Goal: Task Accomplishment & Management: Manage account settings

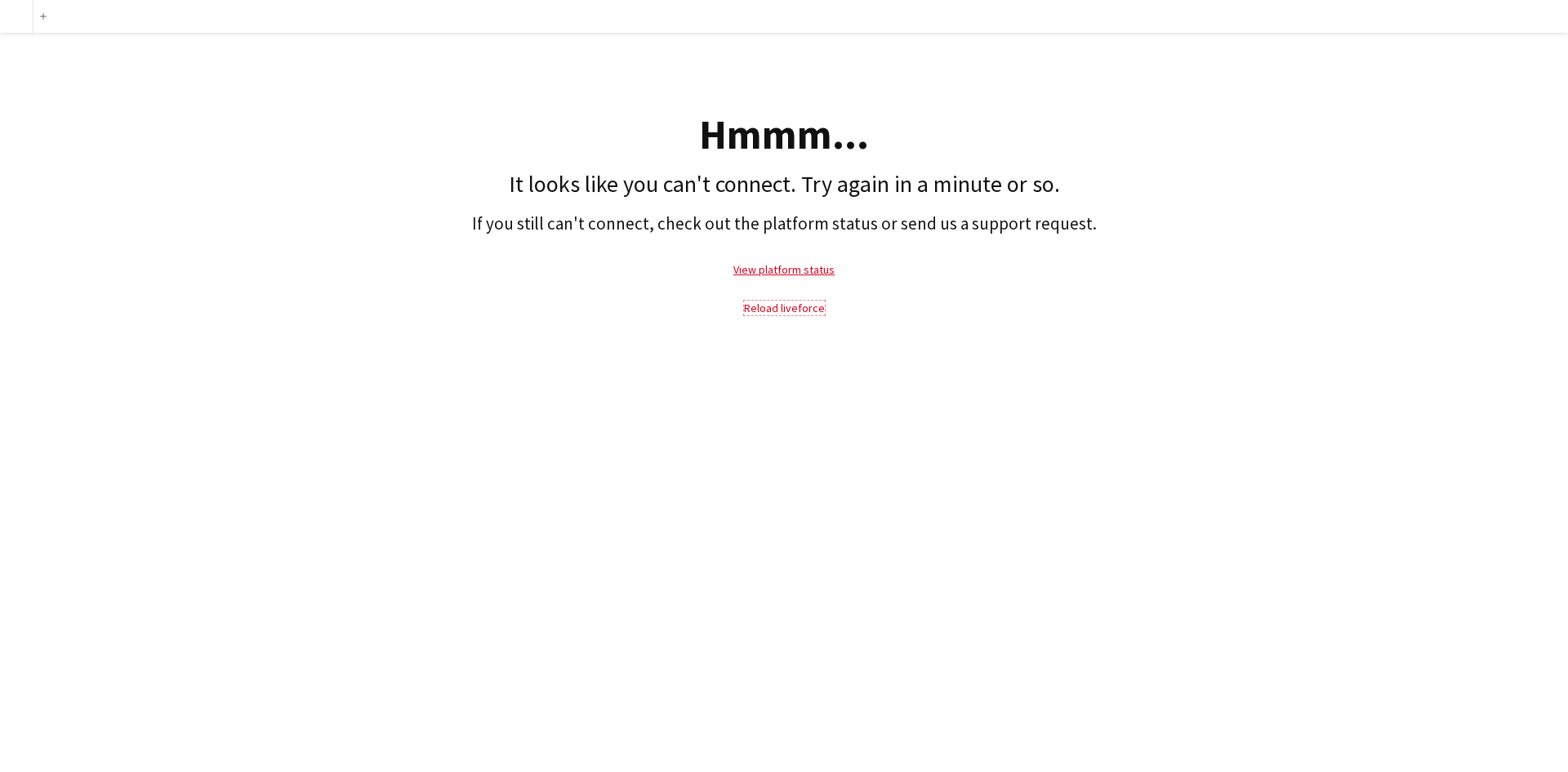
click at [766, 309] on link "Reload liveforce" at bounding box center [784, 308] width 81 height 14
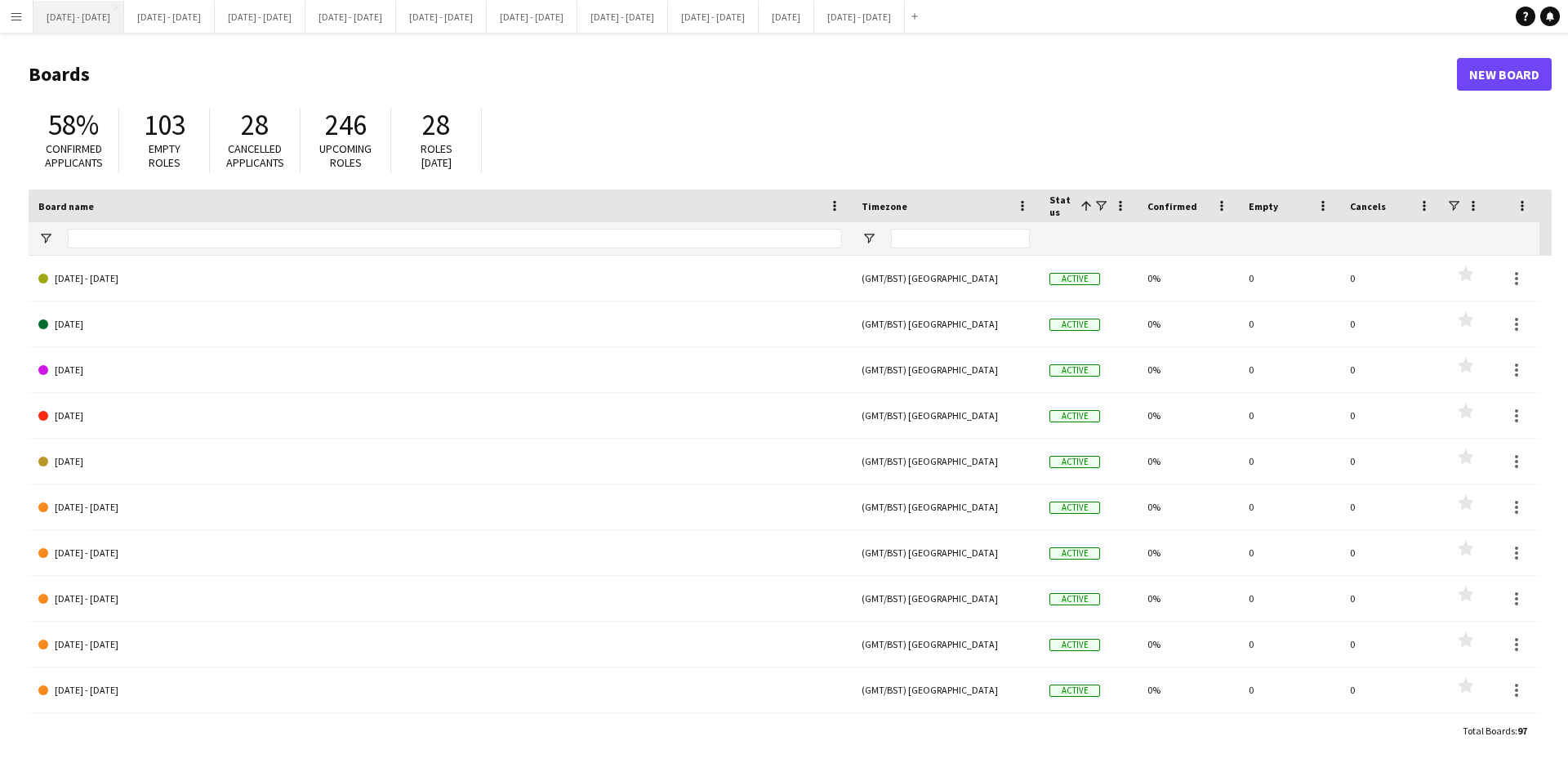
click at [72, 16] on button "[DATE] - [DATE] Close" at bounding box center [78, 17] width 90 height 32
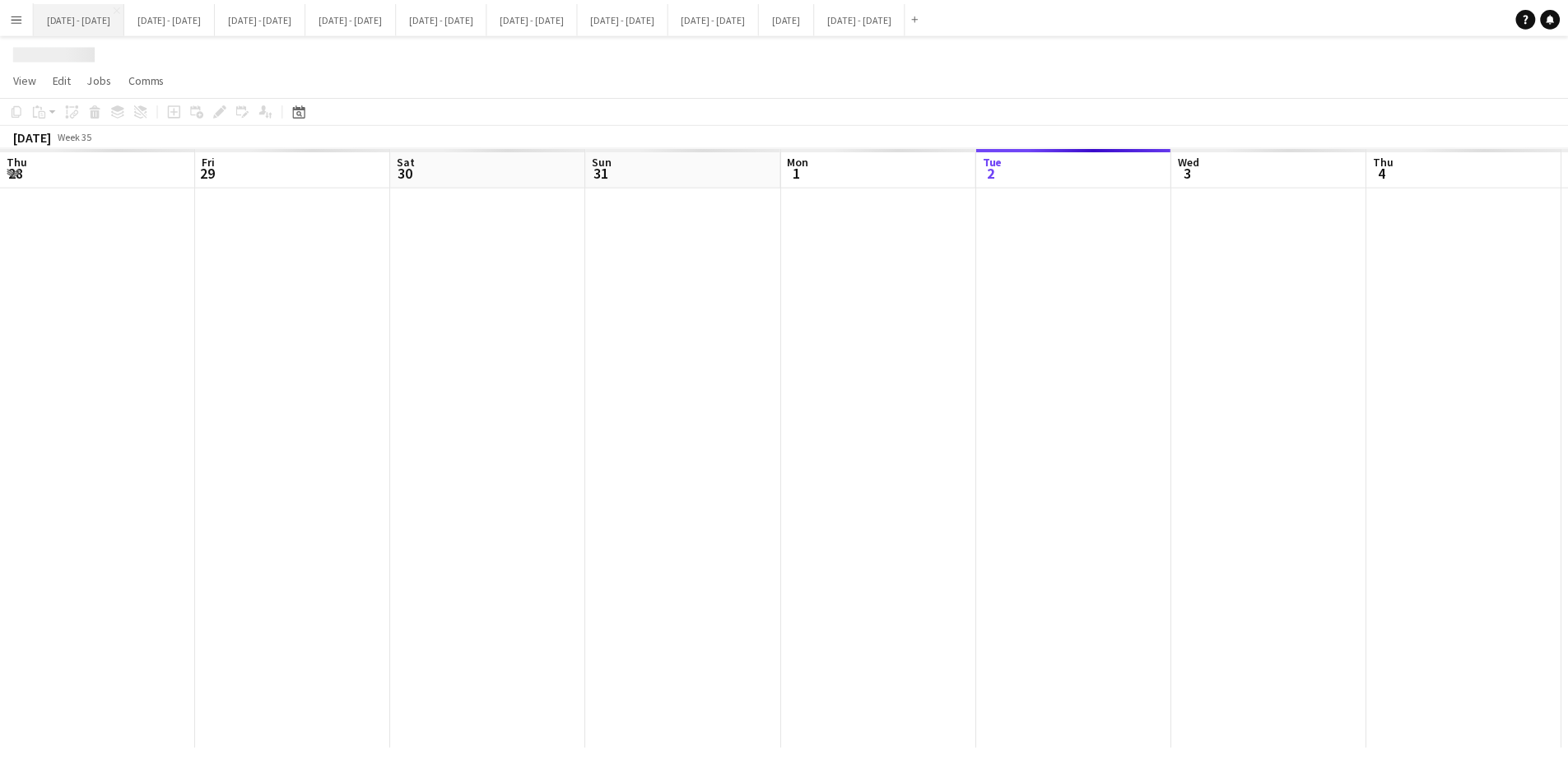
scroll to position [0, 562]
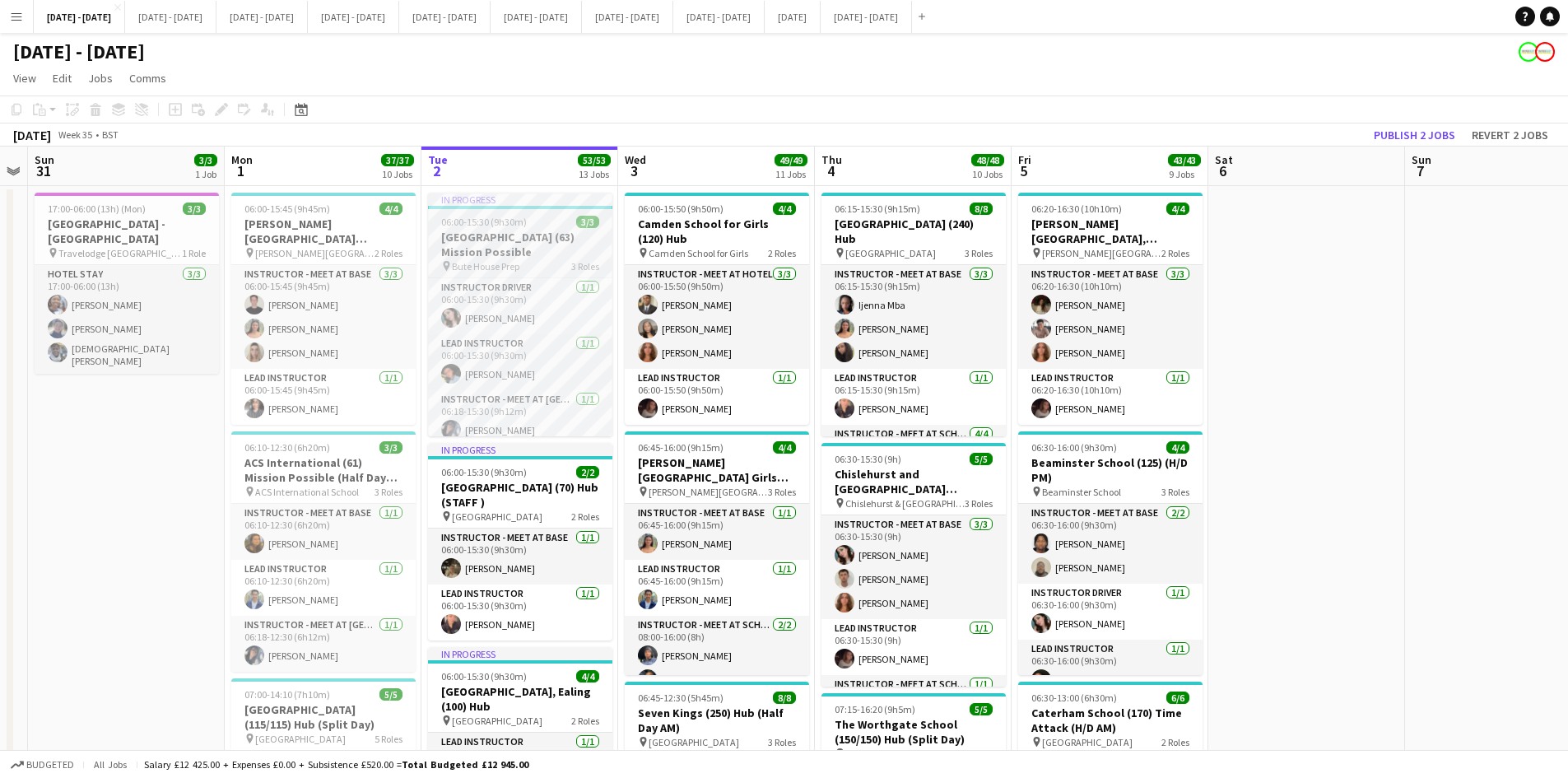
click at [543, 259] on div "pin Bute House Prep 3 Roles" at bounding box center [520, 265] width 184 height 14
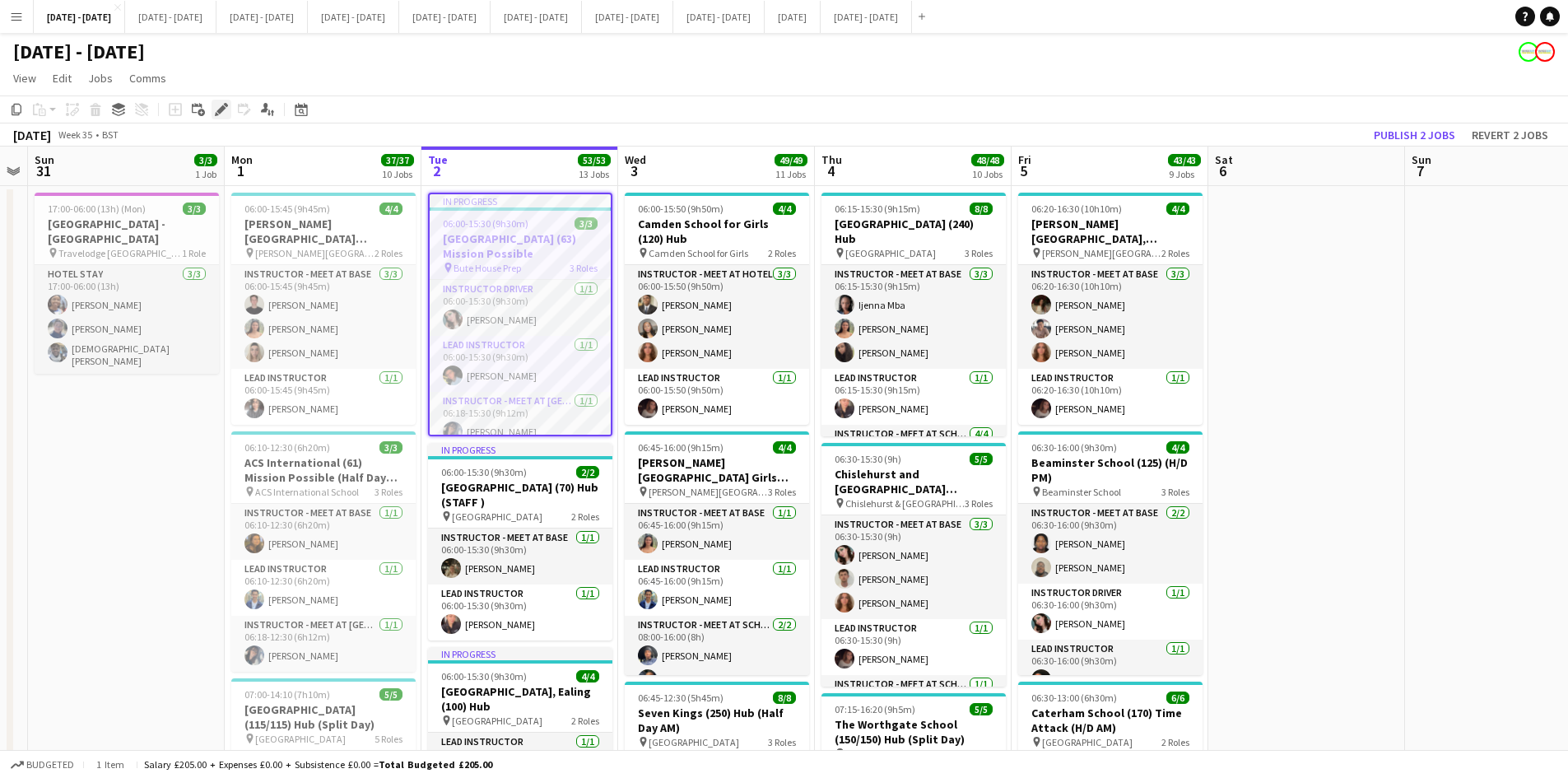
click at [219, 107] on icon "Edit" at bounding box center [221, 109] width 14 height 14
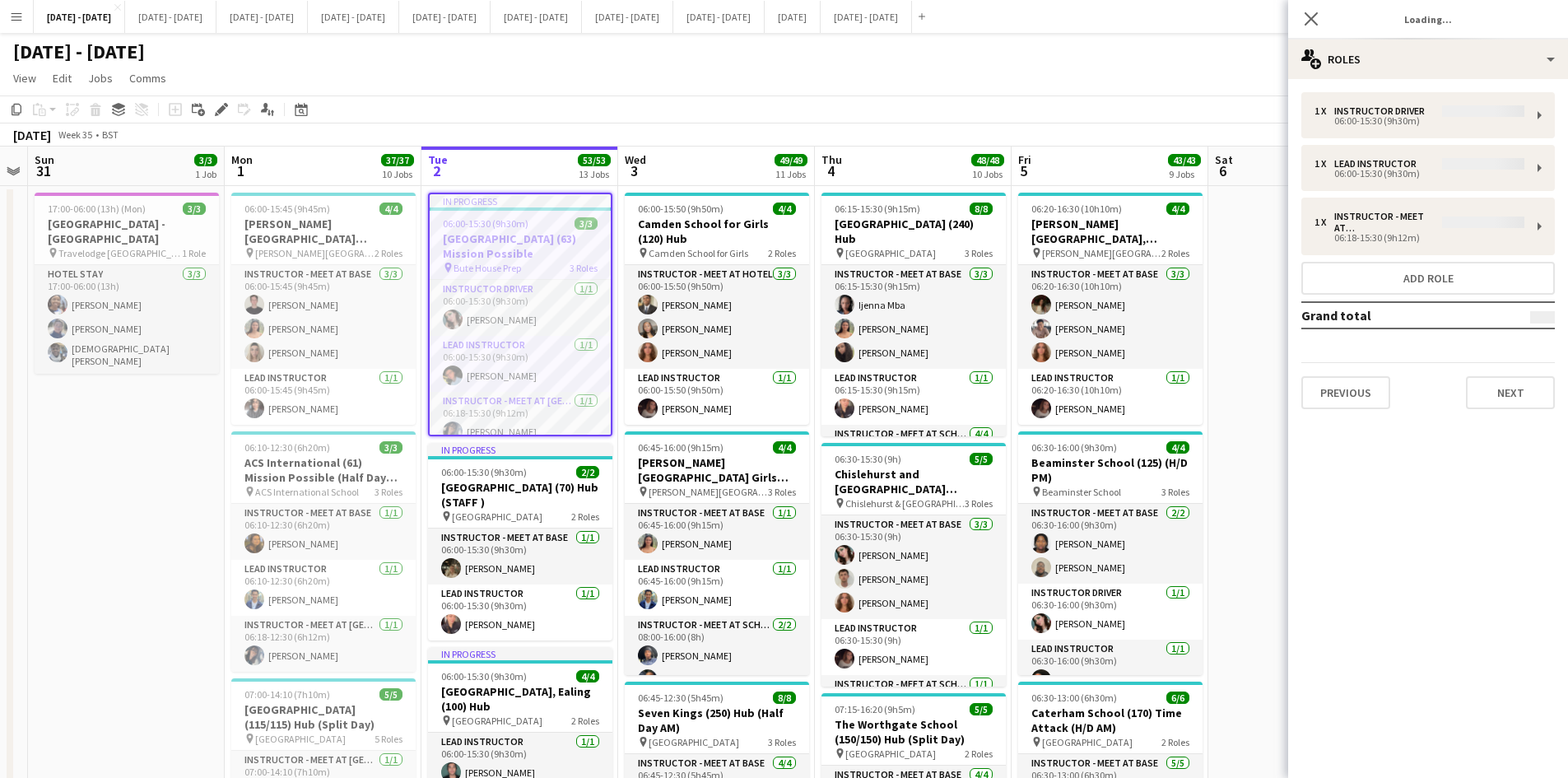
type input "**********"
click at [1496, 390] on button "Next" at bounding box center [1510, 393] width 88 height 32
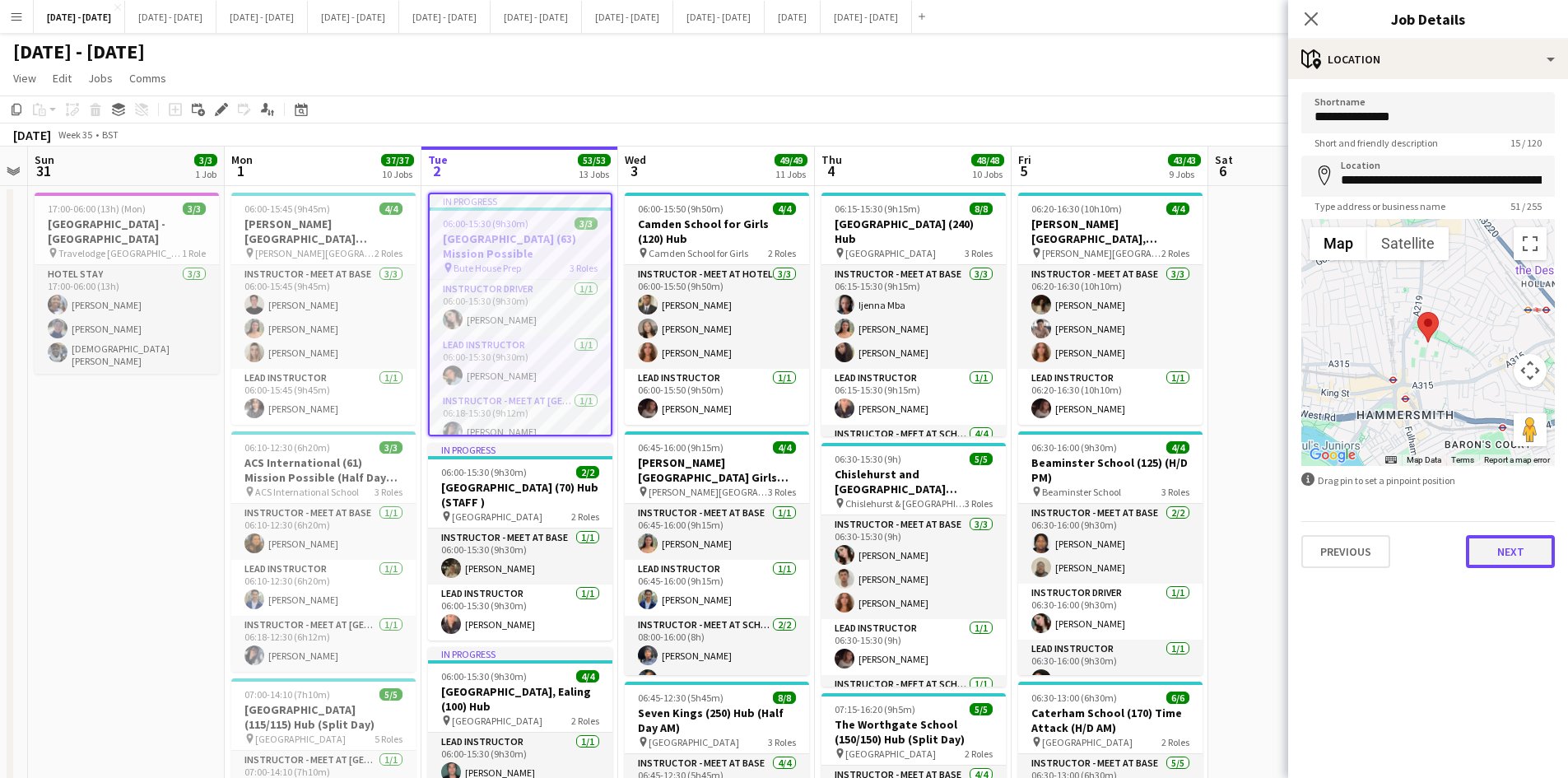
click at [1500, 555] on button "Next" at bounding box center [1510, 551] width 88 height 32
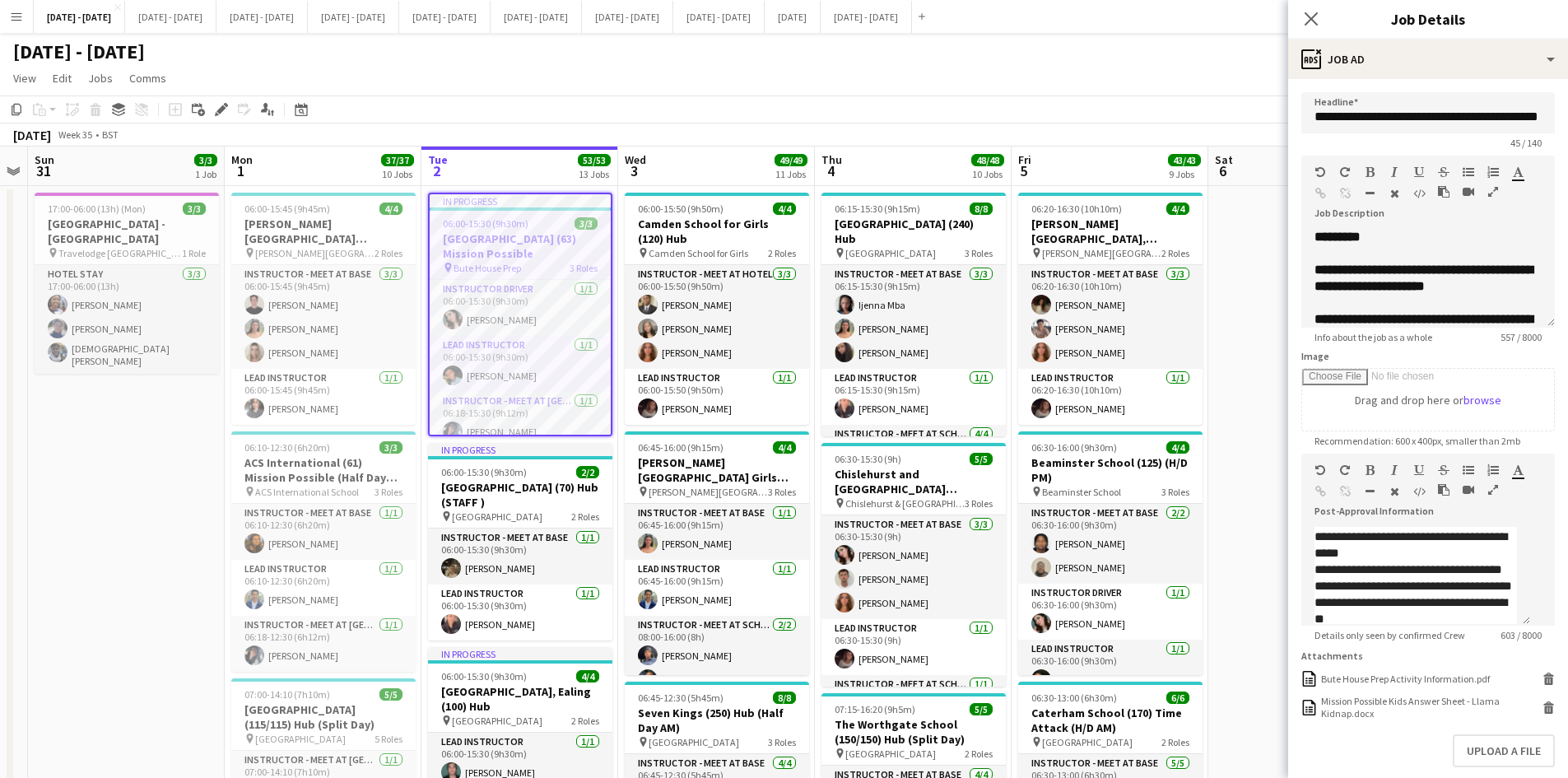
scroll to position [321, 0]
click at [1378, 685] on div "Bute House Prep Activity Information.pdf" at bounding box center [1406, 679] width 169 height 13
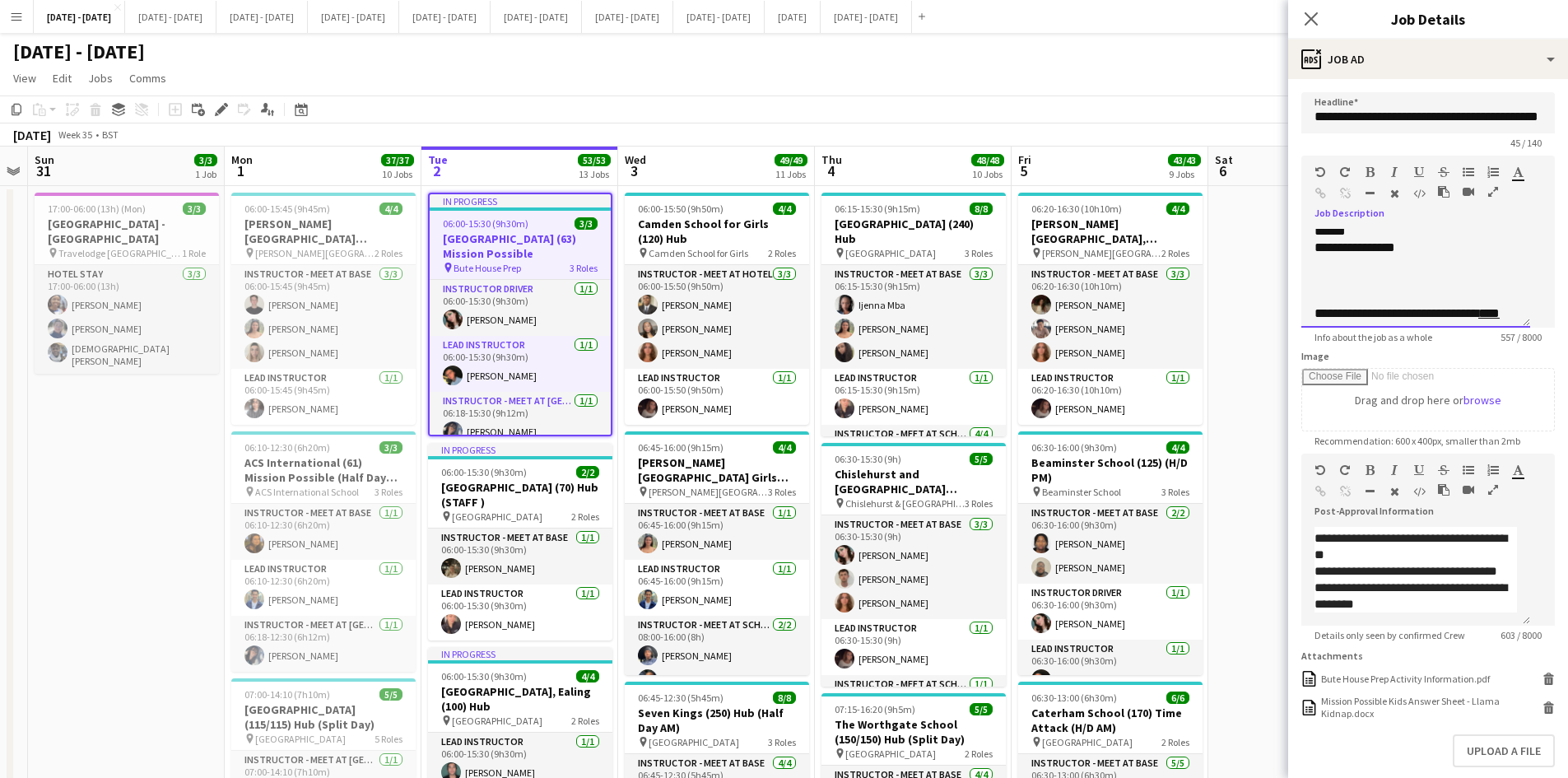
scroll to position [319, 0]
click at [1350, 223] on div "******" at bounding box center [1409, 215] width 190 height 16
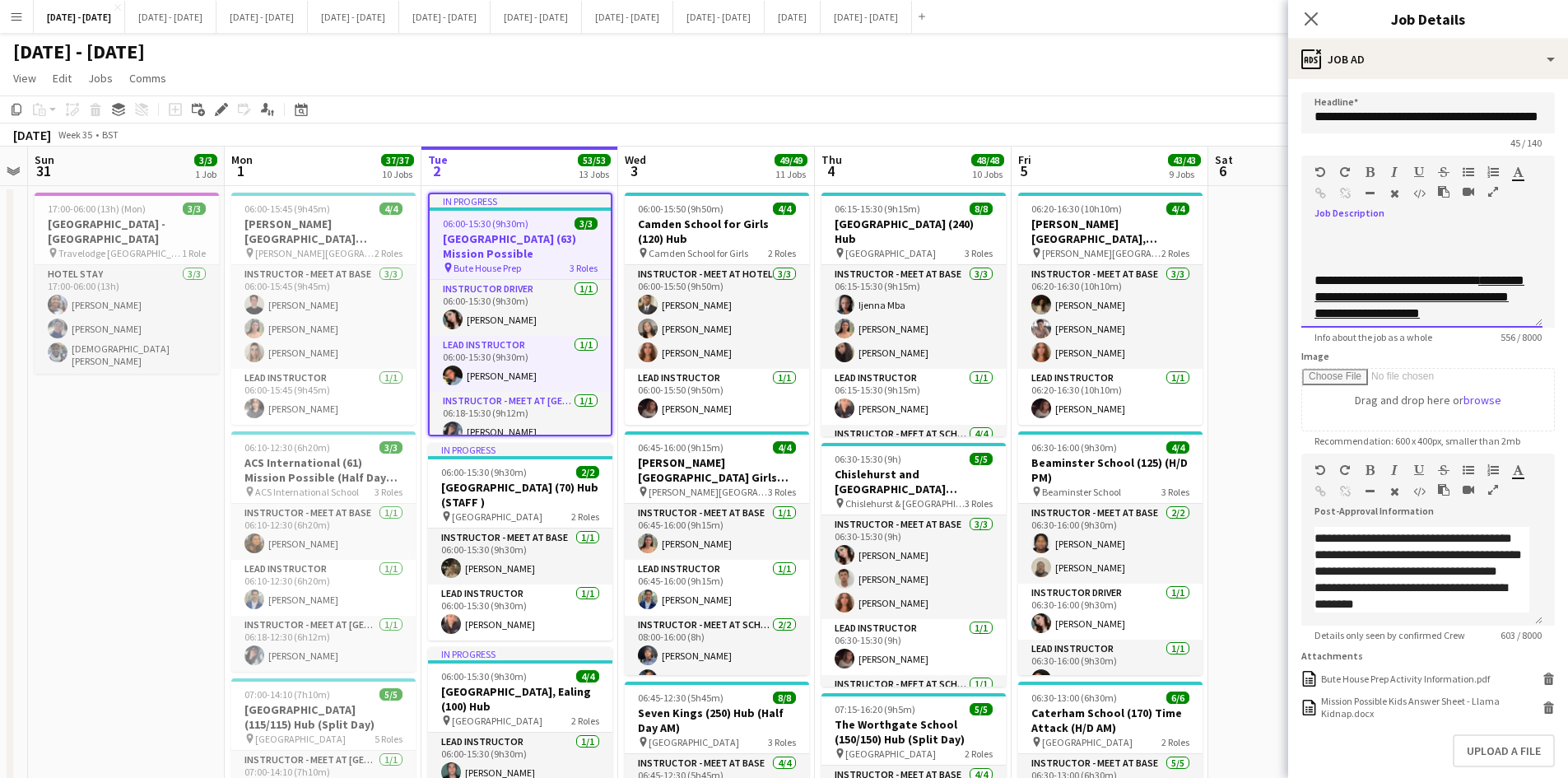
scroll to position [302, 0]
click at [1304, 13] on icon at bounding box center [1311, 18] width 15 height 15
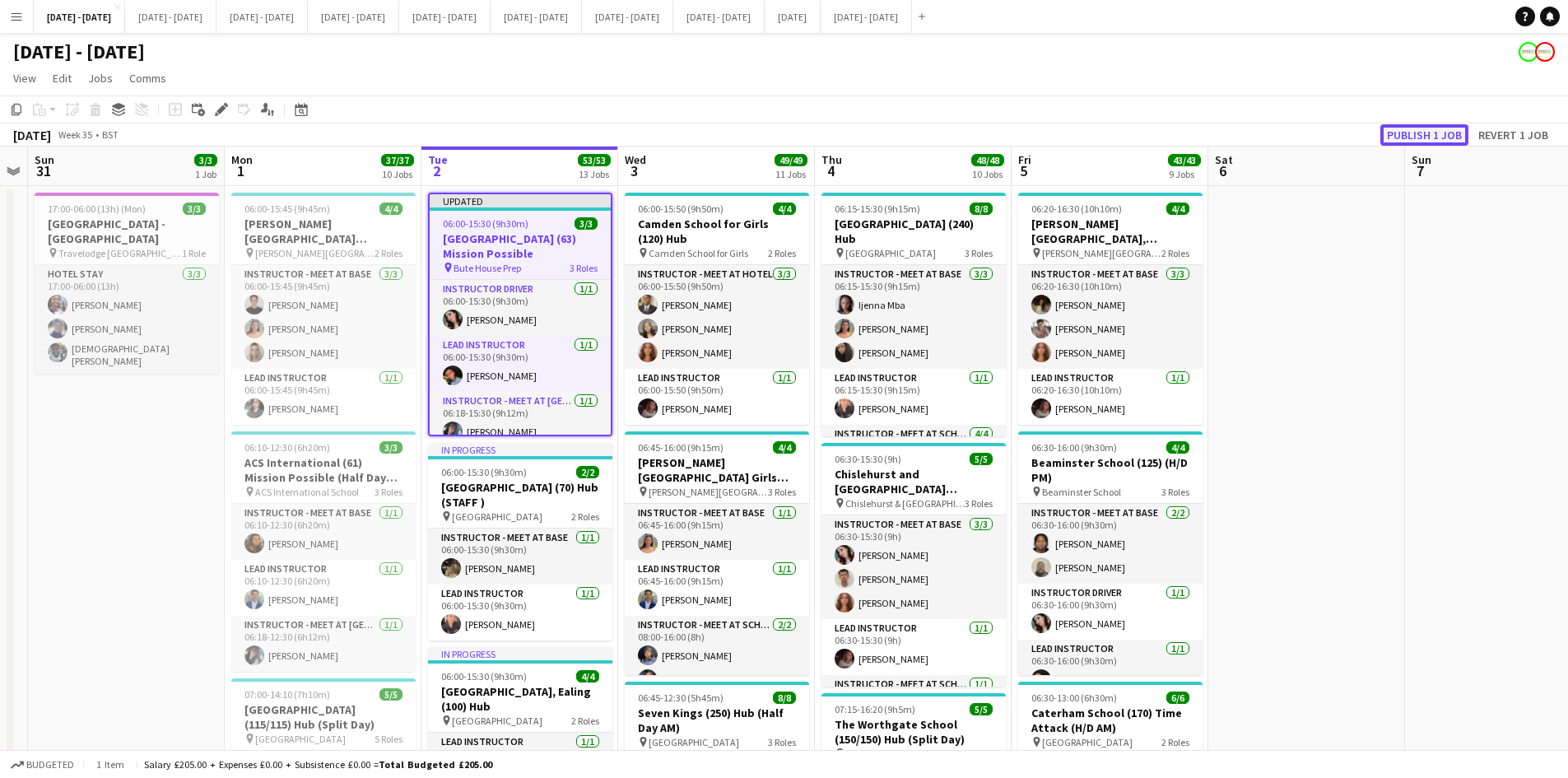
click at [1397, 135] on button "Publish 1 job" at bounding box center [1424, 135] width 88 height 22
click at [219, 107] on icon "Edit" at bounding box center [221, 109] width 14 height 14
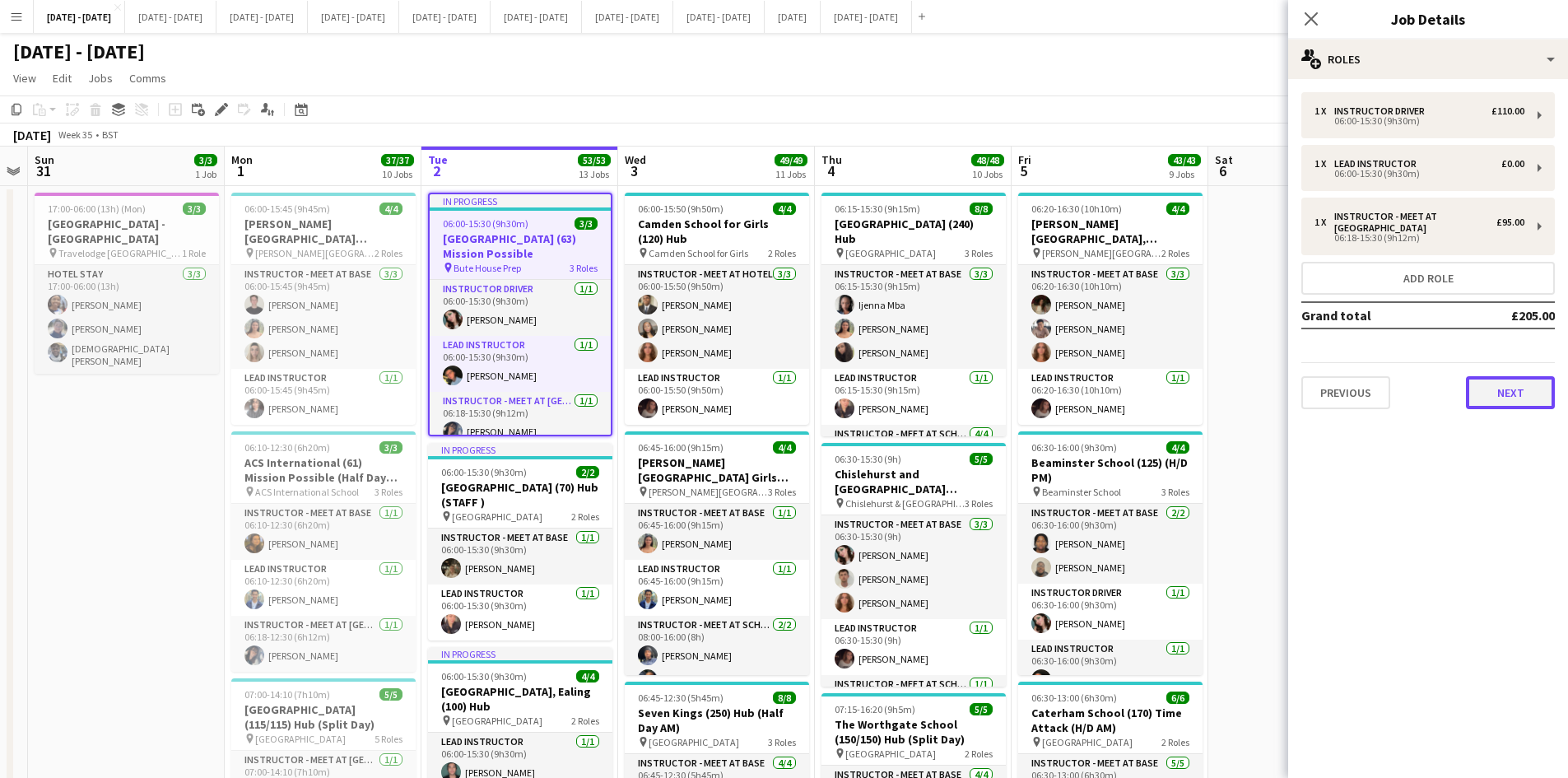
click at [1504, 390] on button "Next" at bounding box center [1510, 393] width 88 height 32
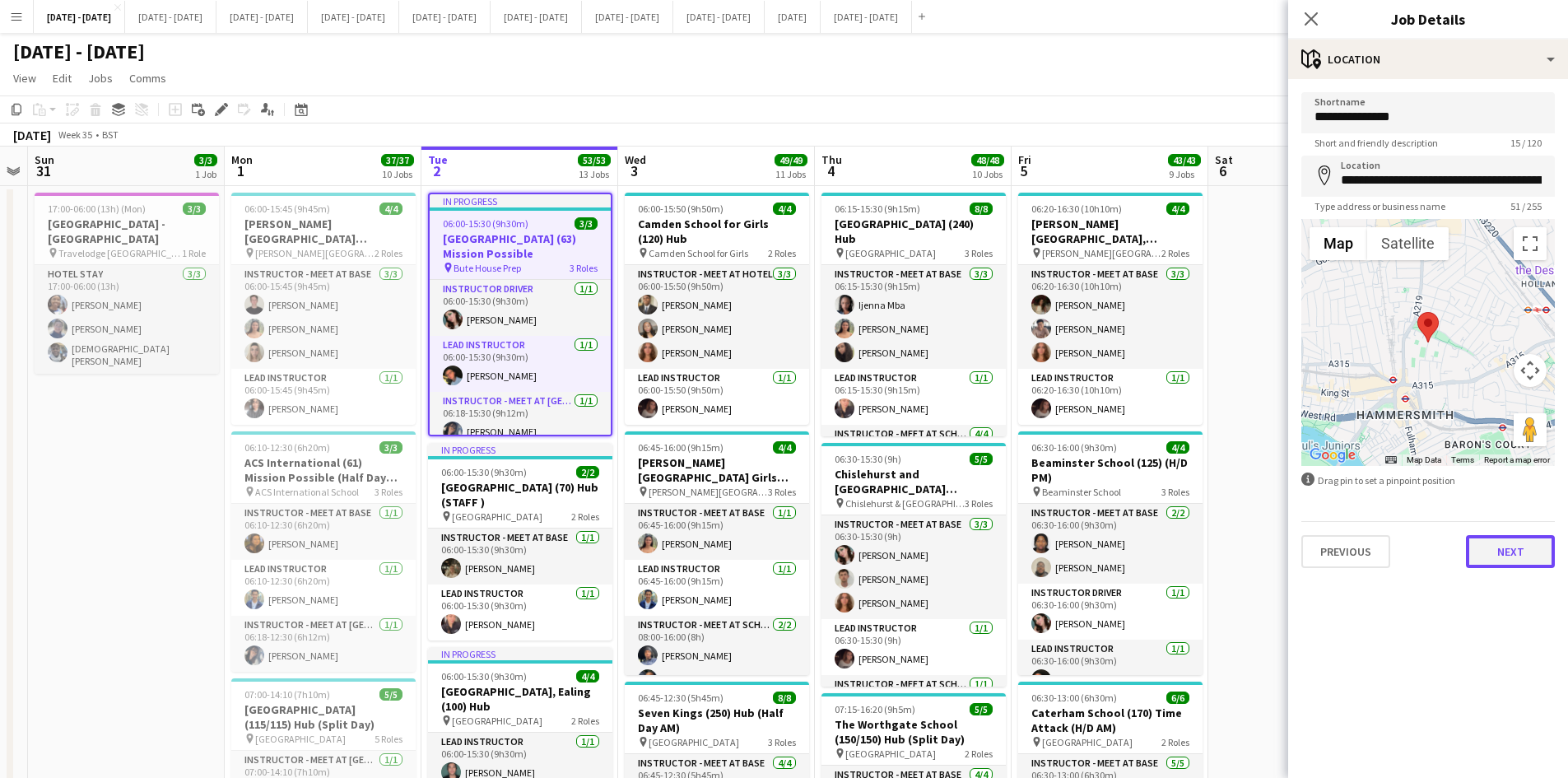
click at [1499, 542] on button "Next" at bounding box center [1510, 551] width 88 height 32
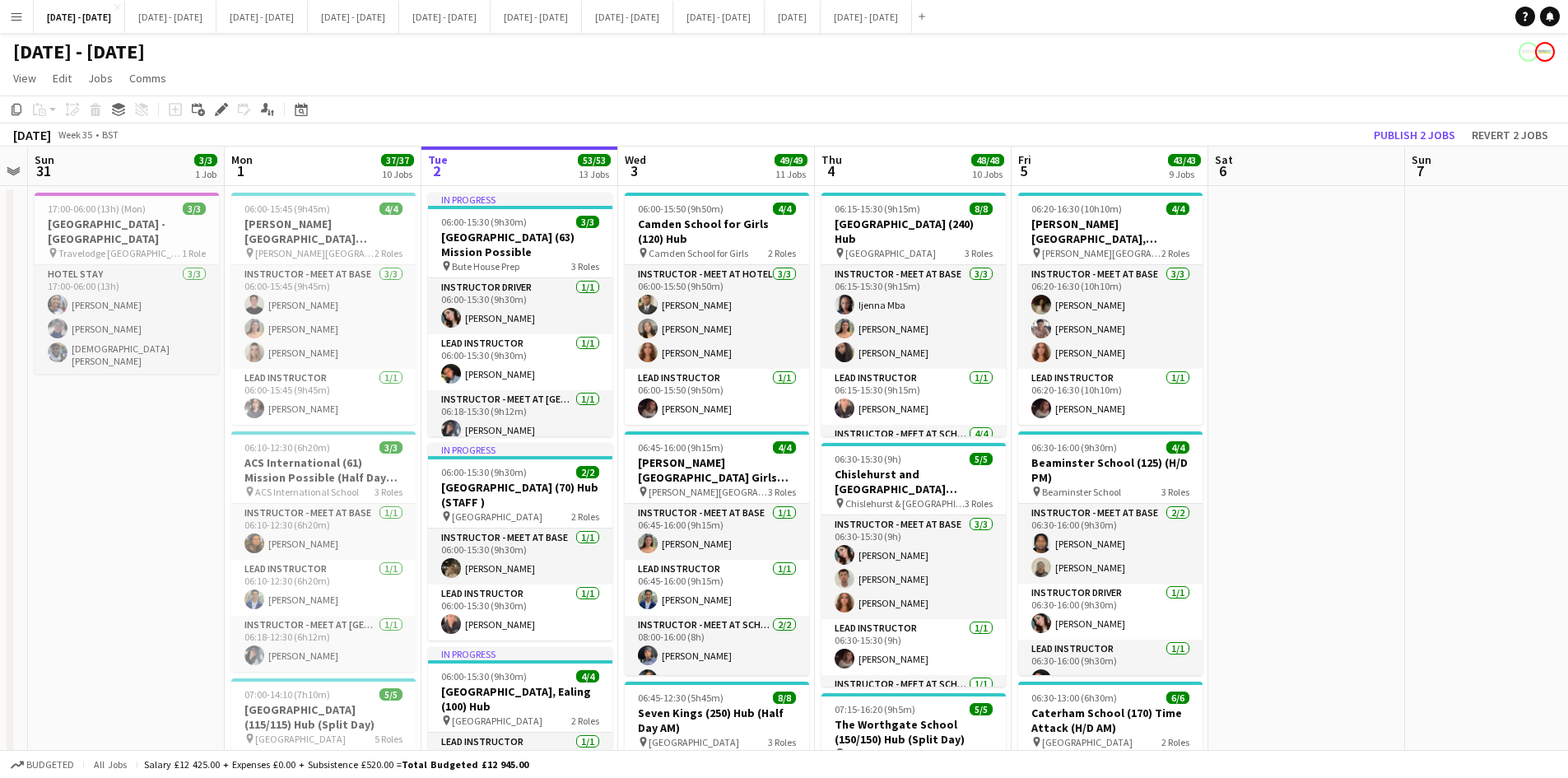
scroll to position [82, 0]
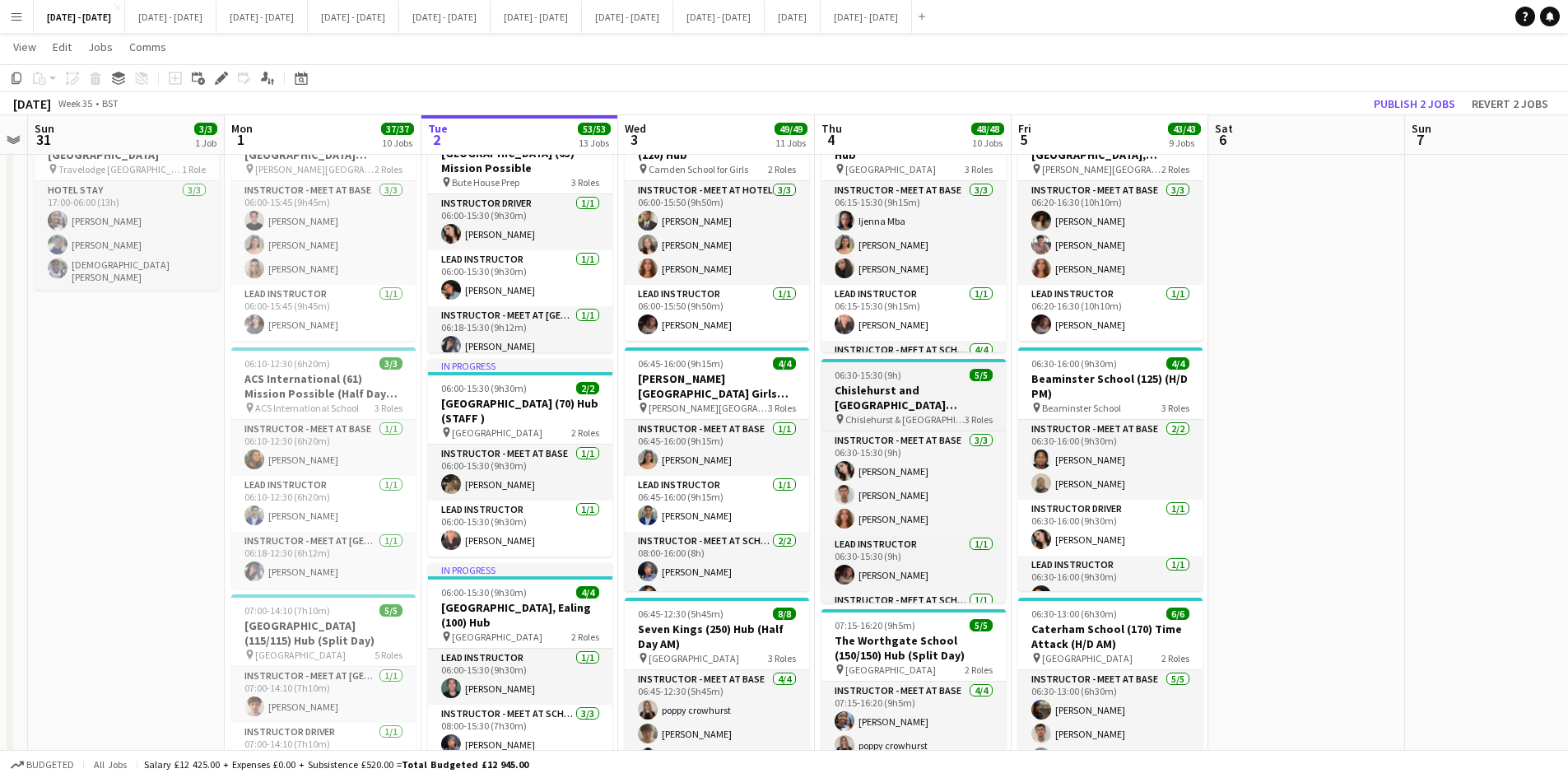
click at [934, 382] on app-job-card "06:30-15:30 (9h) 5/5 Chislehurst and [GEOGRAPHIC_DATA] (130/130) Hub (split day…" at bounding box center [914, 481] width 184 height 244
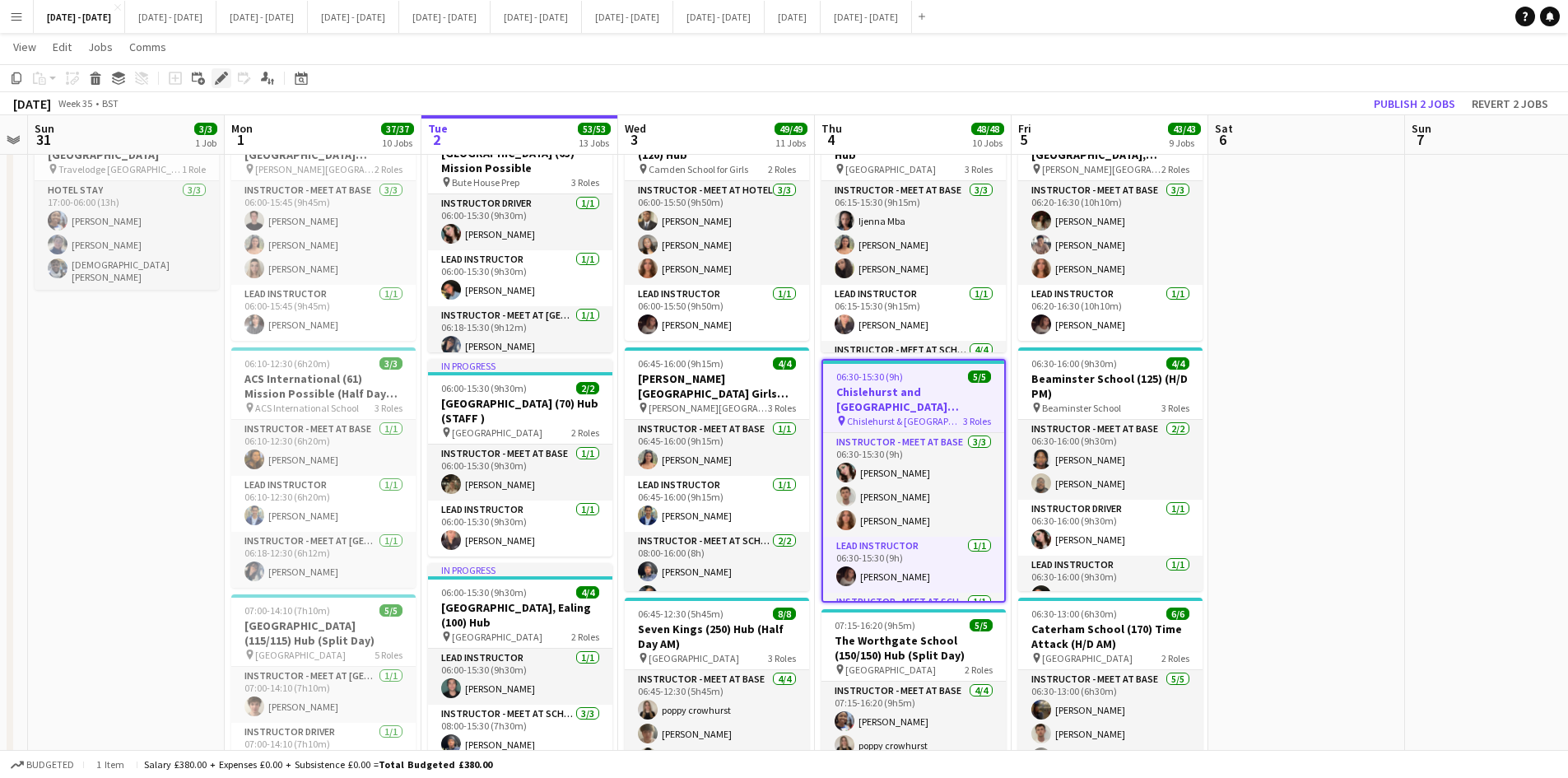
click at [218, 74] on icon "Edit" at bounding box center [221, 78] width 14 height 14
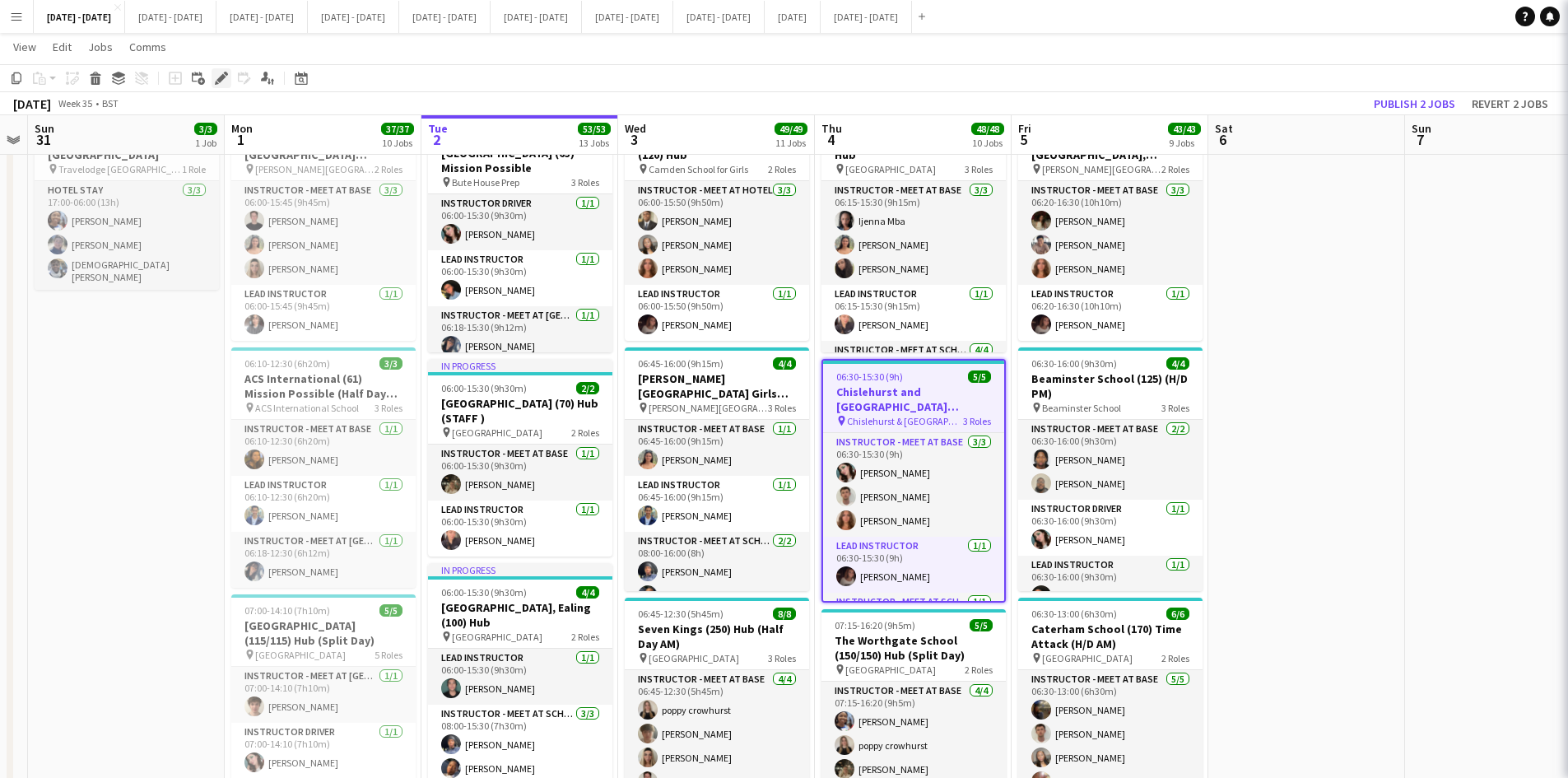
type input "**********"
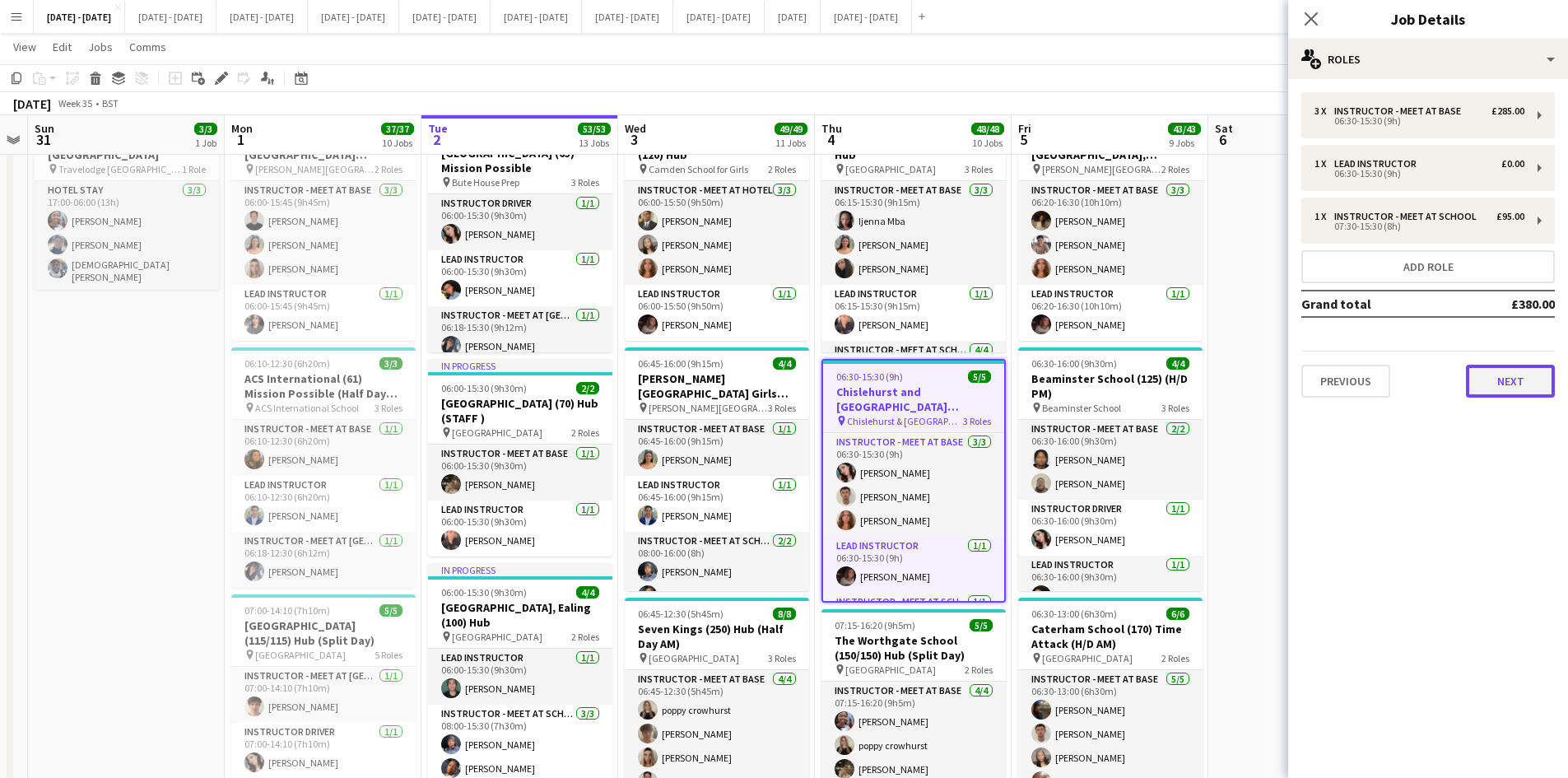
click at [1502, 388] on button "Next" at bounding box center [1510, 381] width 88 height 32
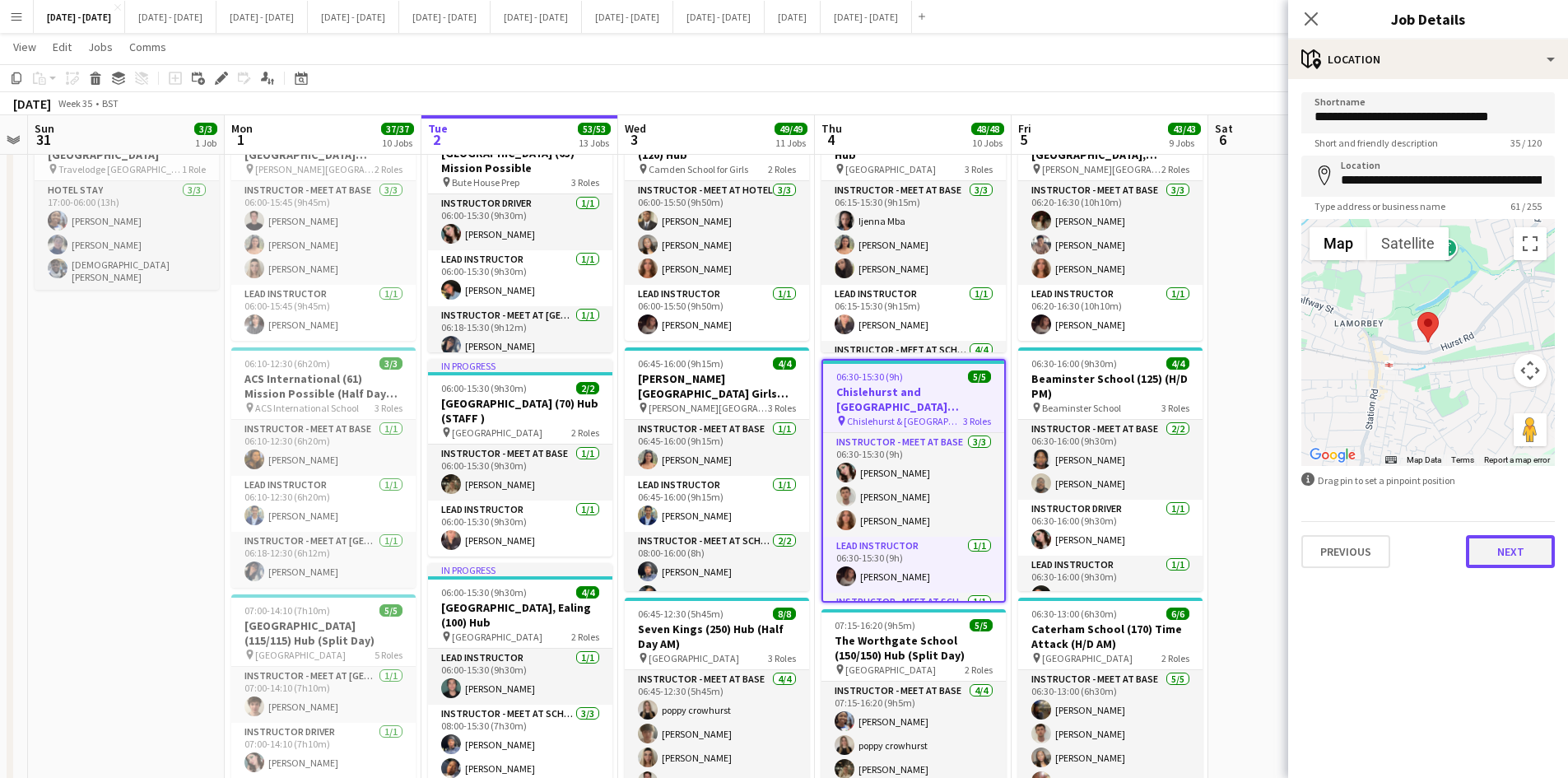
click at [1499, 545] on button "Next" at bounding box center [1510, 551] width 88 height 32
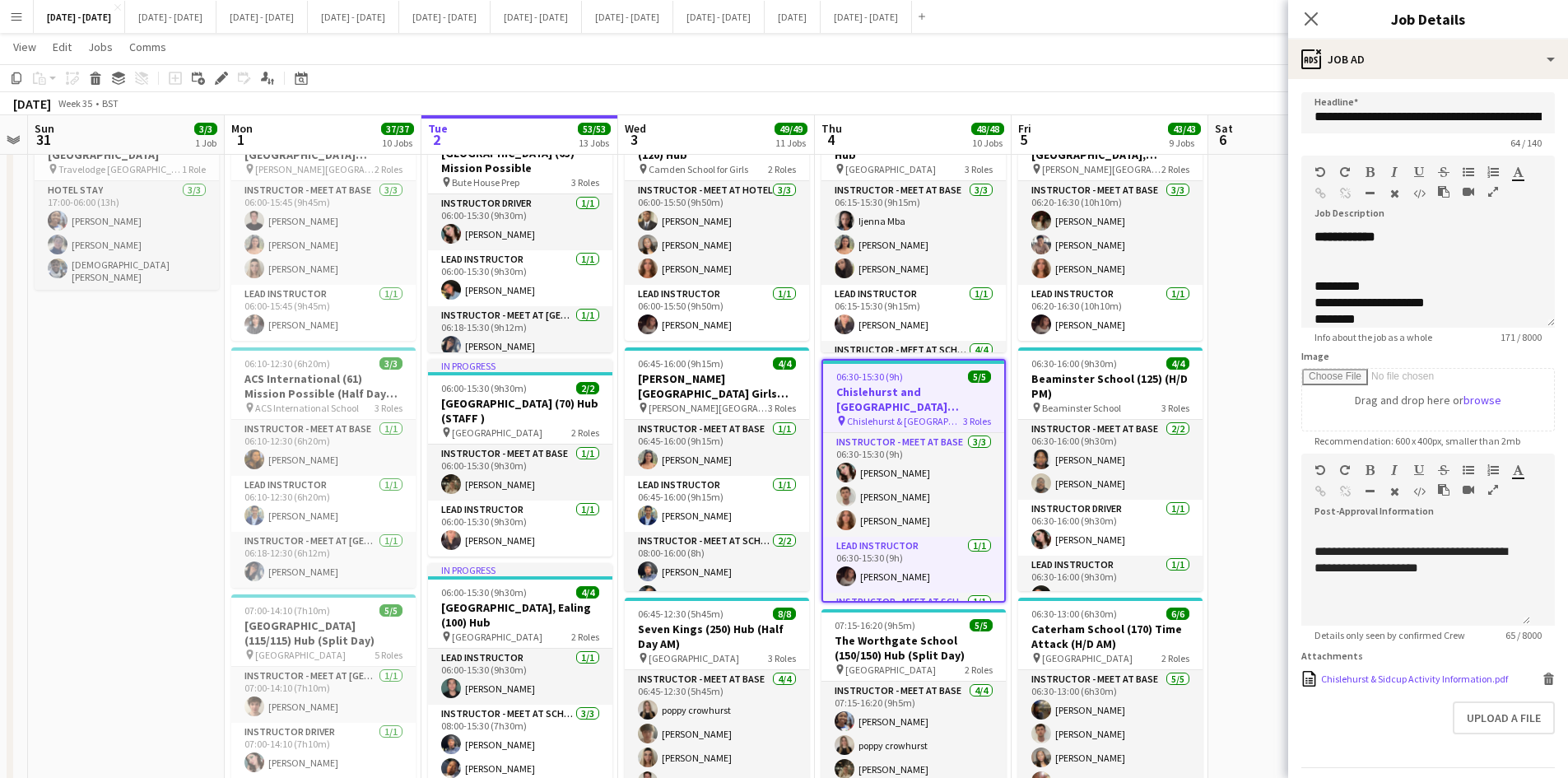
click at [1373, 685] on div "Chislehurst & Sidcup Activity Information.pdf" at bounding box center [1415, 679] width 187 height 13
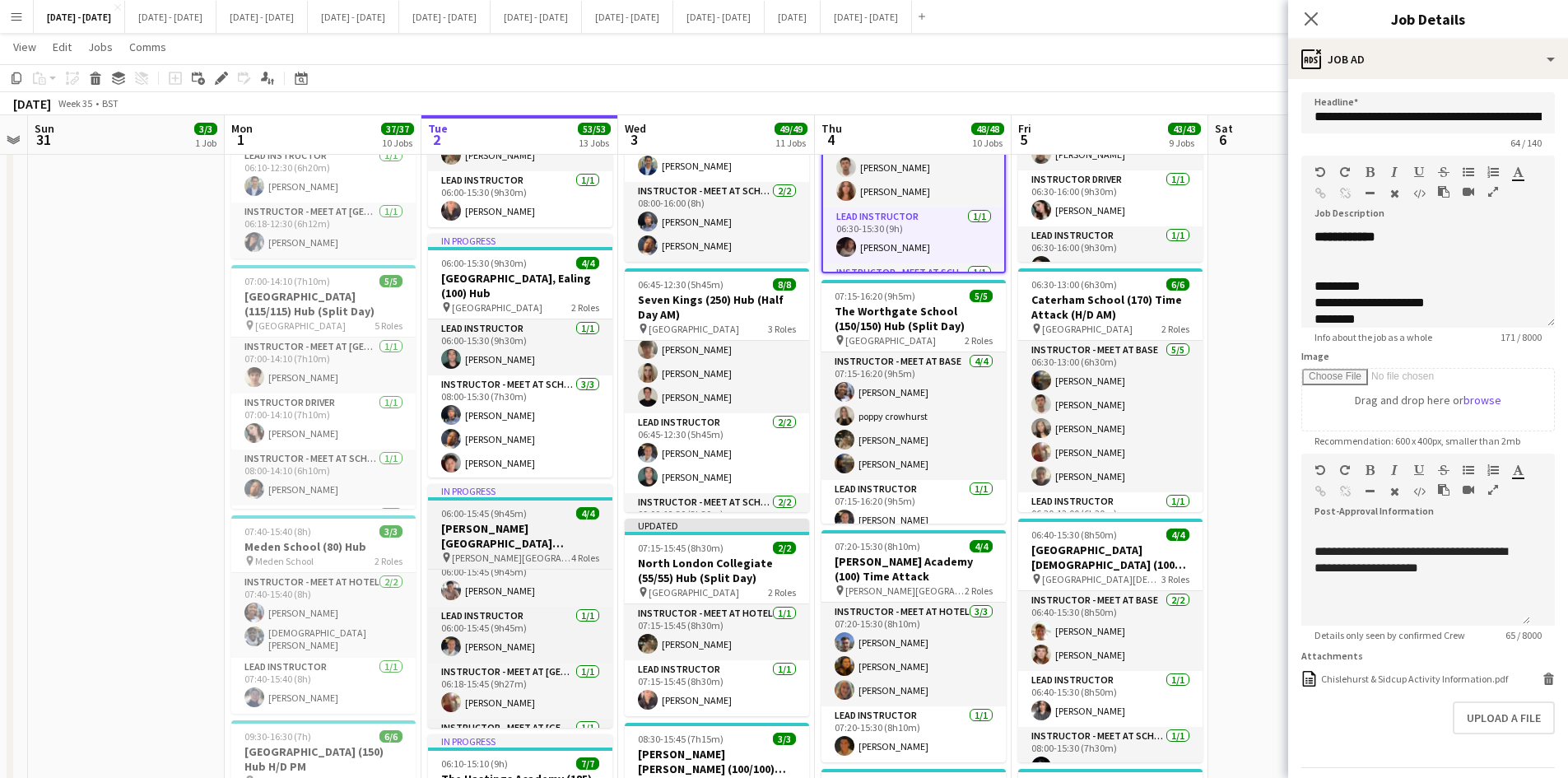
scroll to position [27, 0]
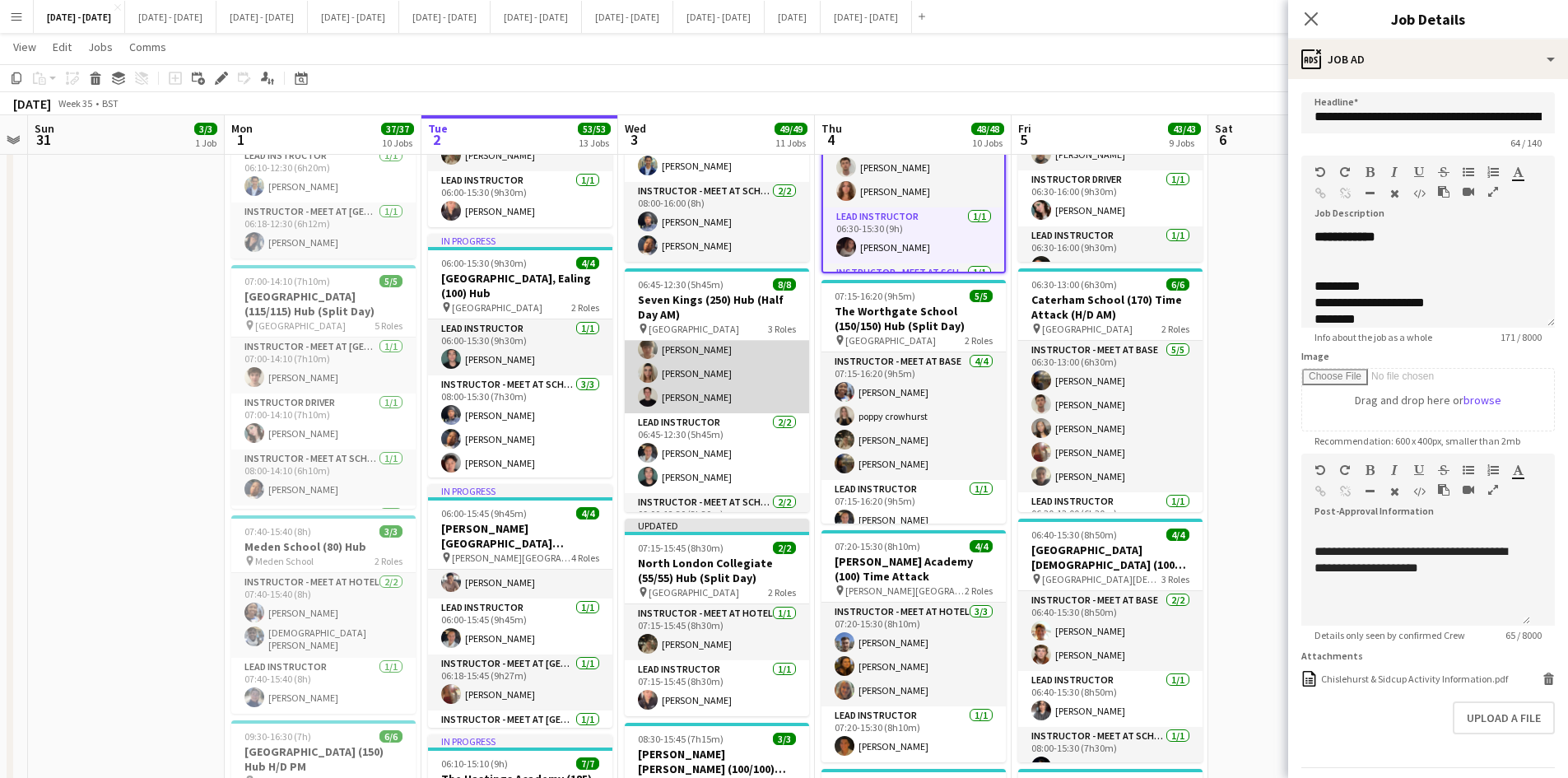
click at [684, 349] on app-card-role "Instructor - Meet at Base [DATE] 06:45-12:30 (5h45m) [PERSON_NAME] [PERSON_NAME…" at bounding box center [717, 348] width 184 height 127
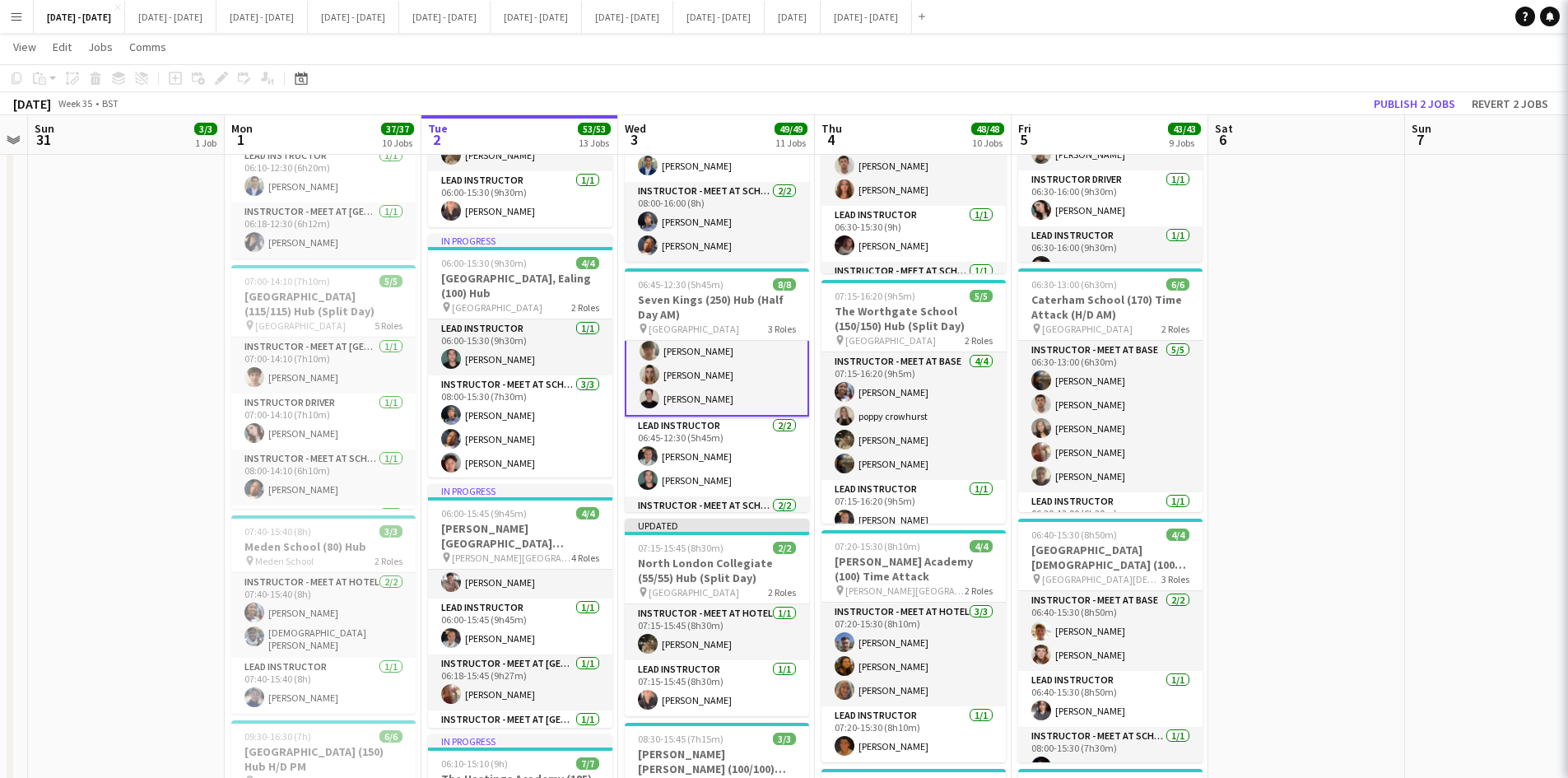
scroll to position [57, 0]
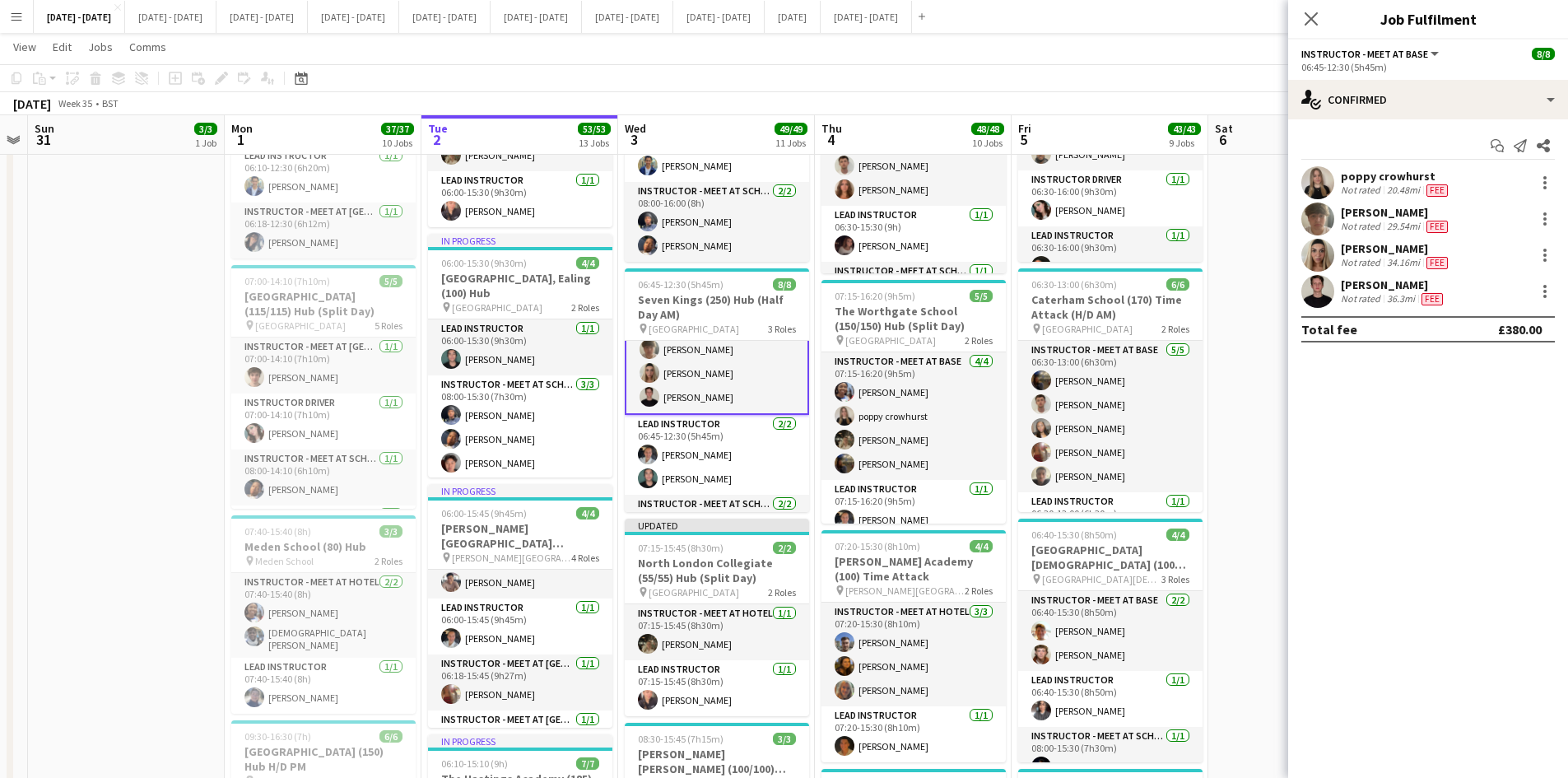
click at [1366, 214] on div "[PERSON_NAME]" at bounding box center [1396, 212] width 110 height 14
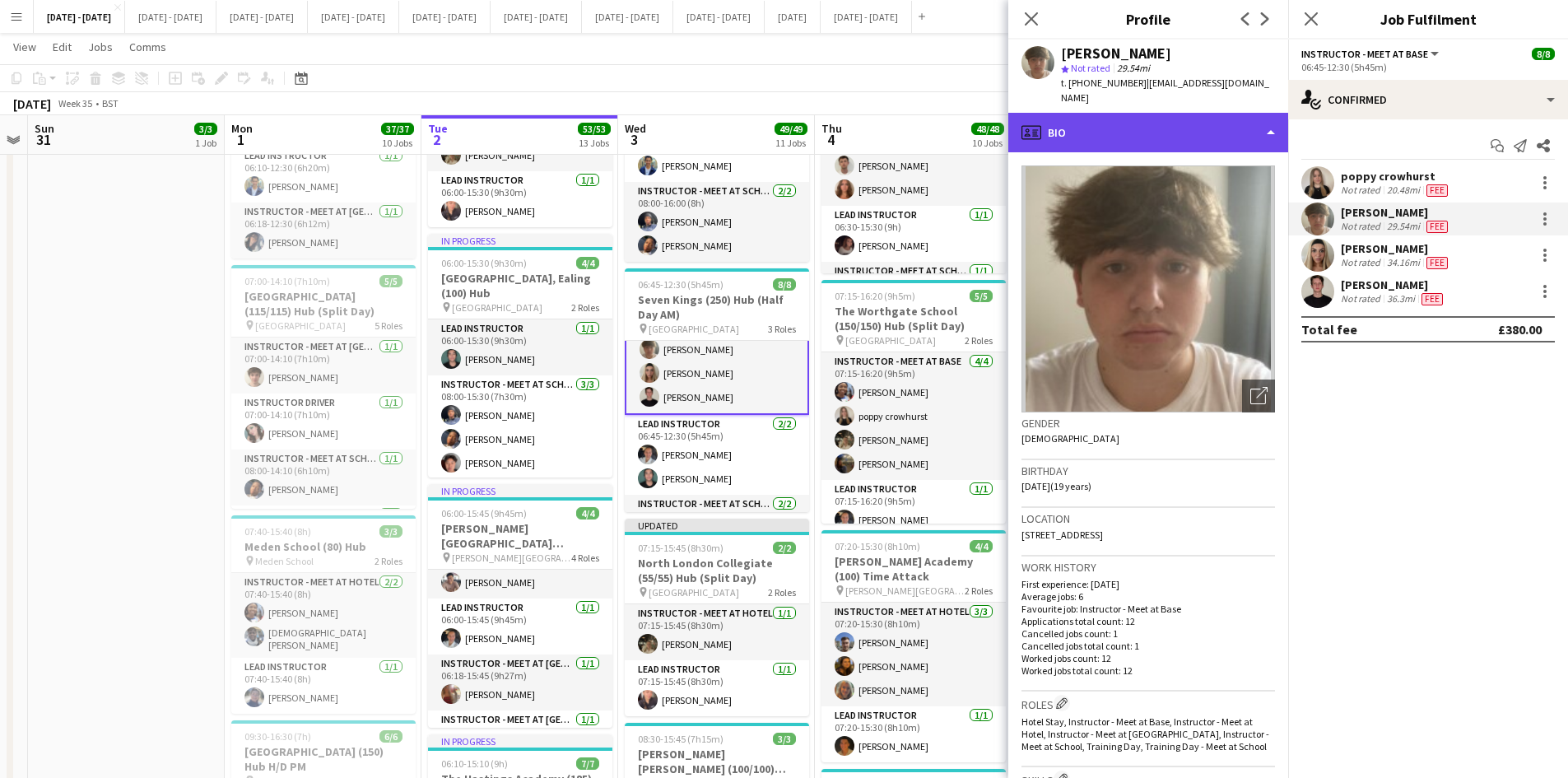
click at [1275, 116] on div "profile Bio" at bounding box center [1148, 133] width 280 height 40
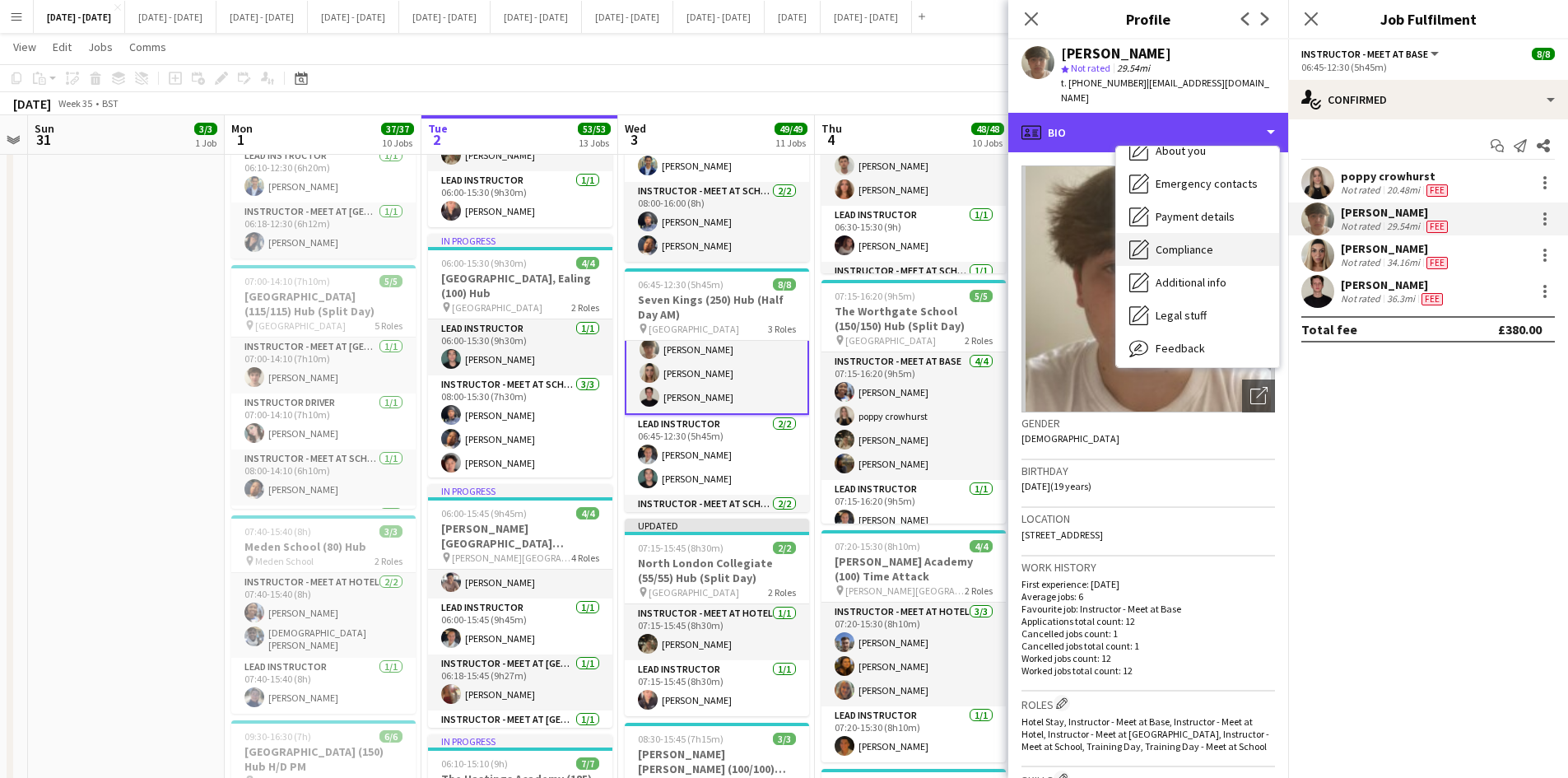
scroll to position [154, 0]
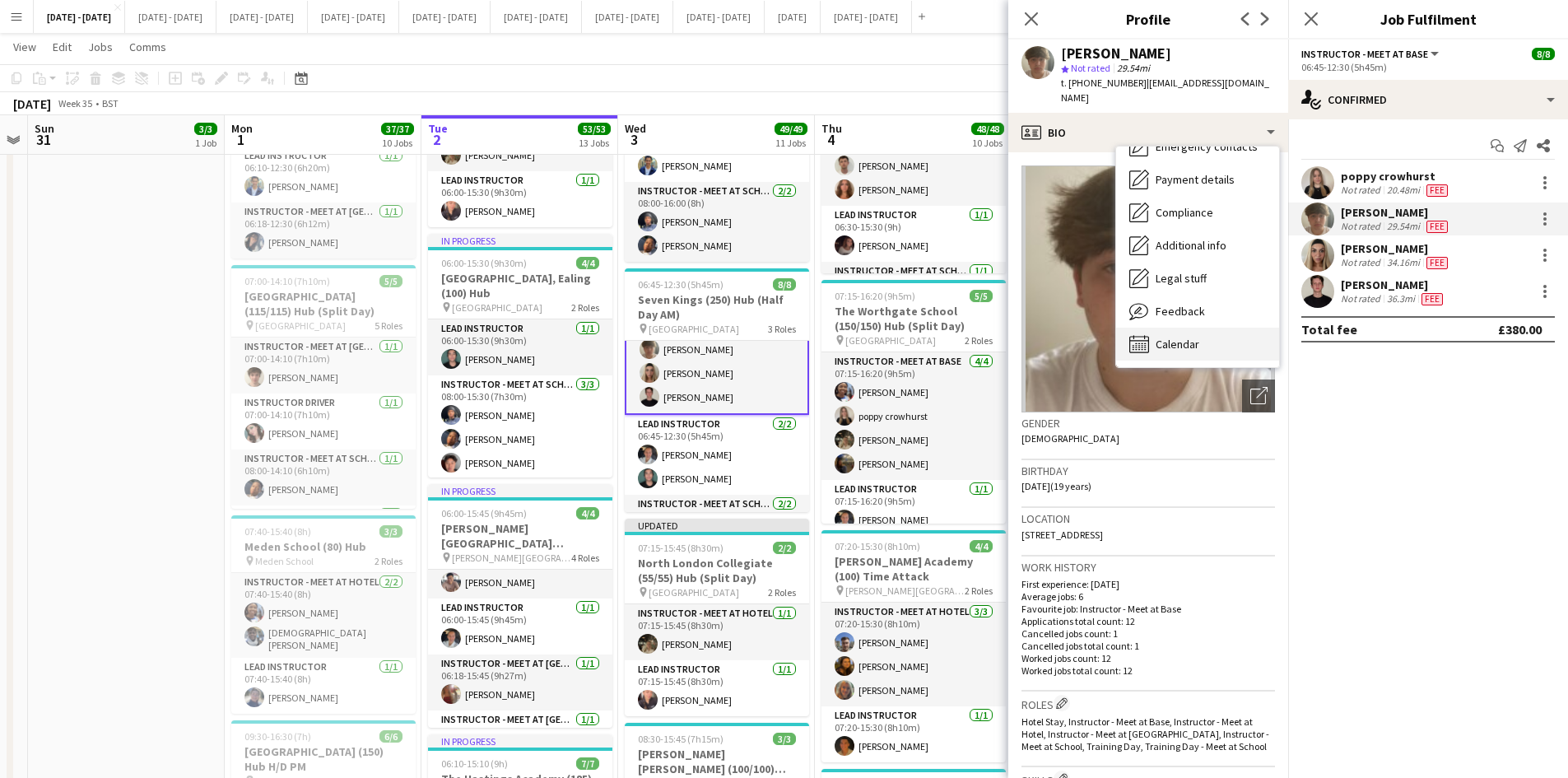
click at [1211, 328] on div "Calendar Calendar" at bounding box center [1198, 344] width 163 height 32
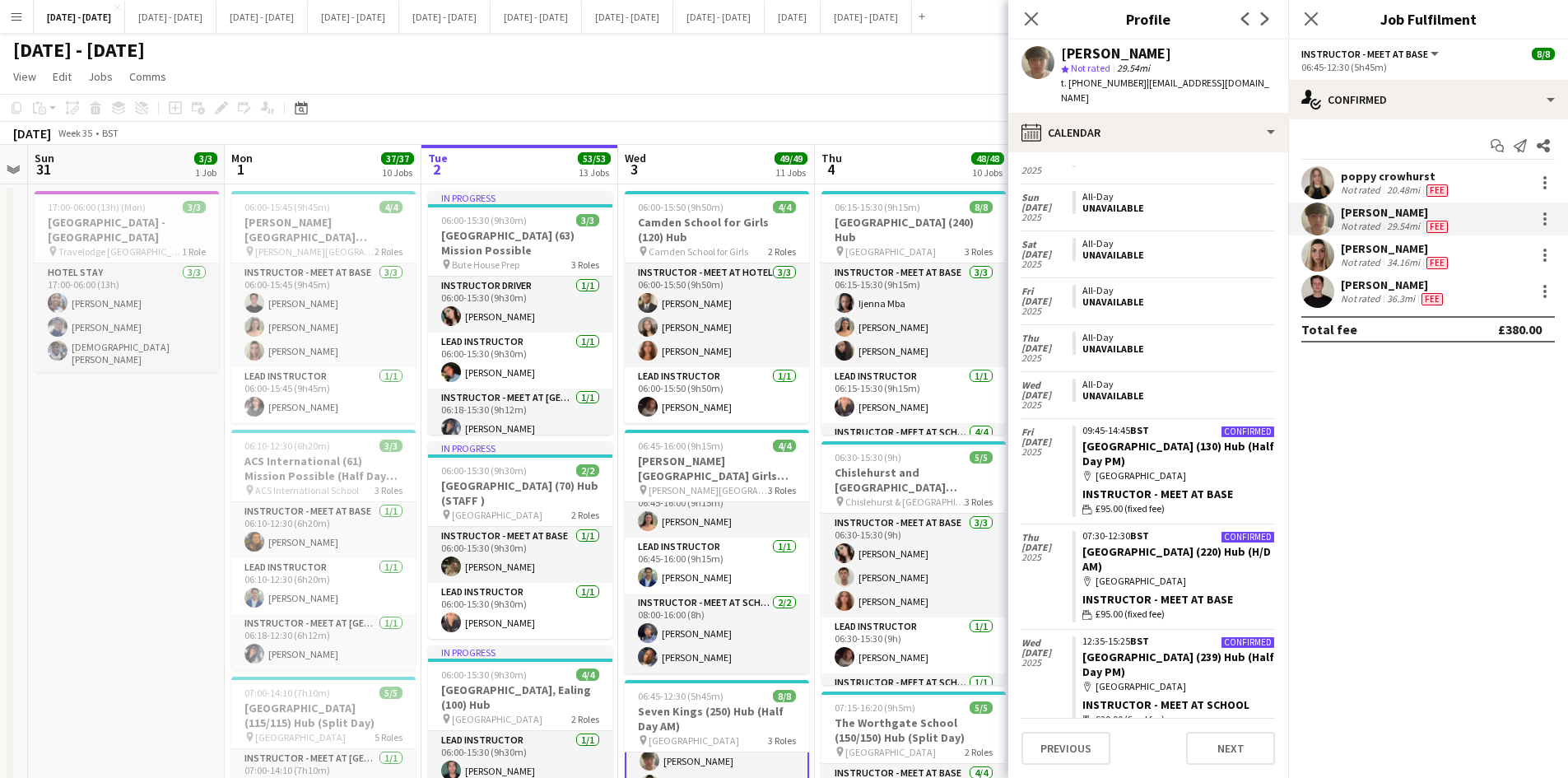
scroll to position [0, 0]
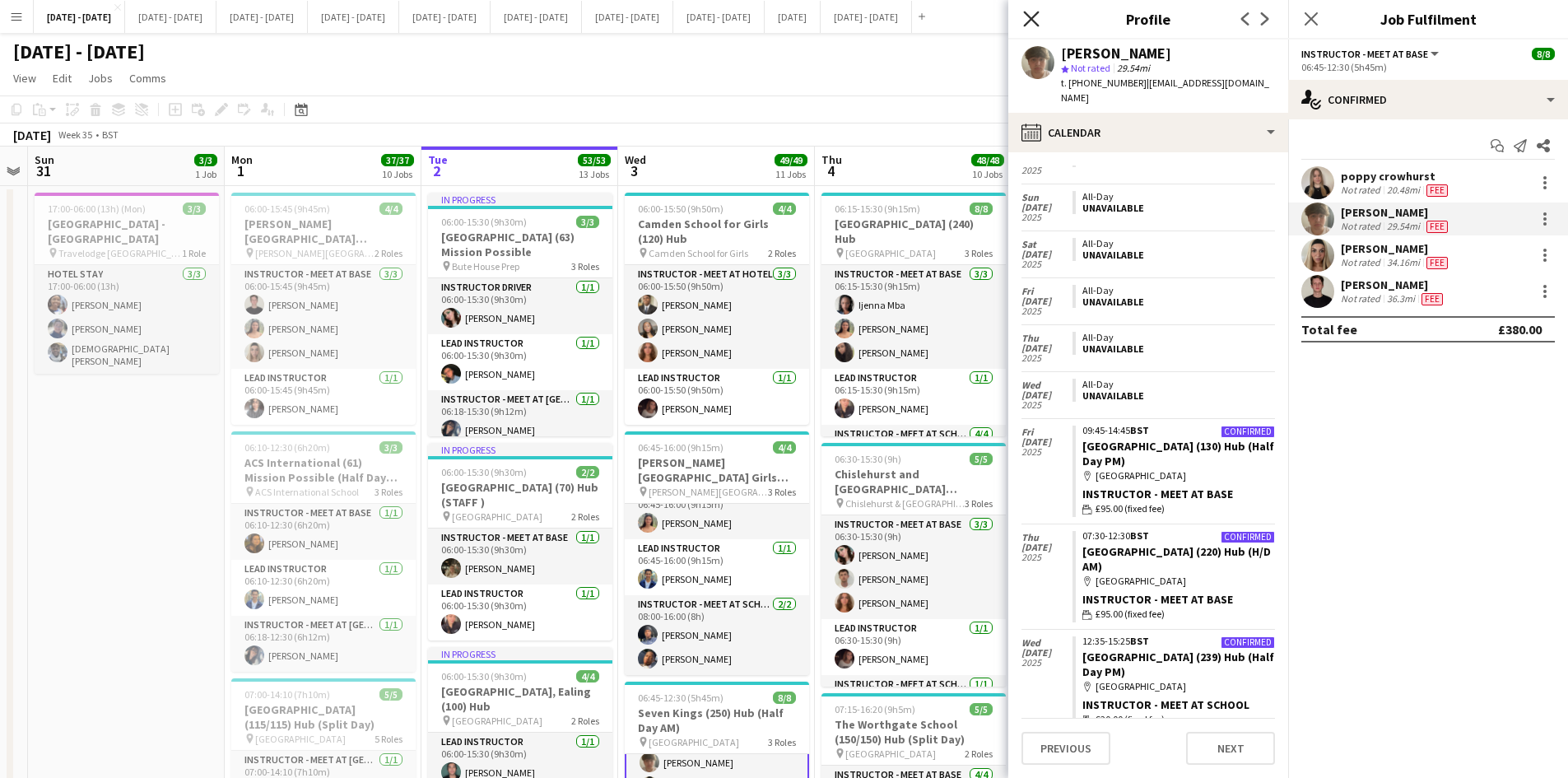
click at [1031, 19] on icon at bounding box center [1031, 18] width 15 height 15
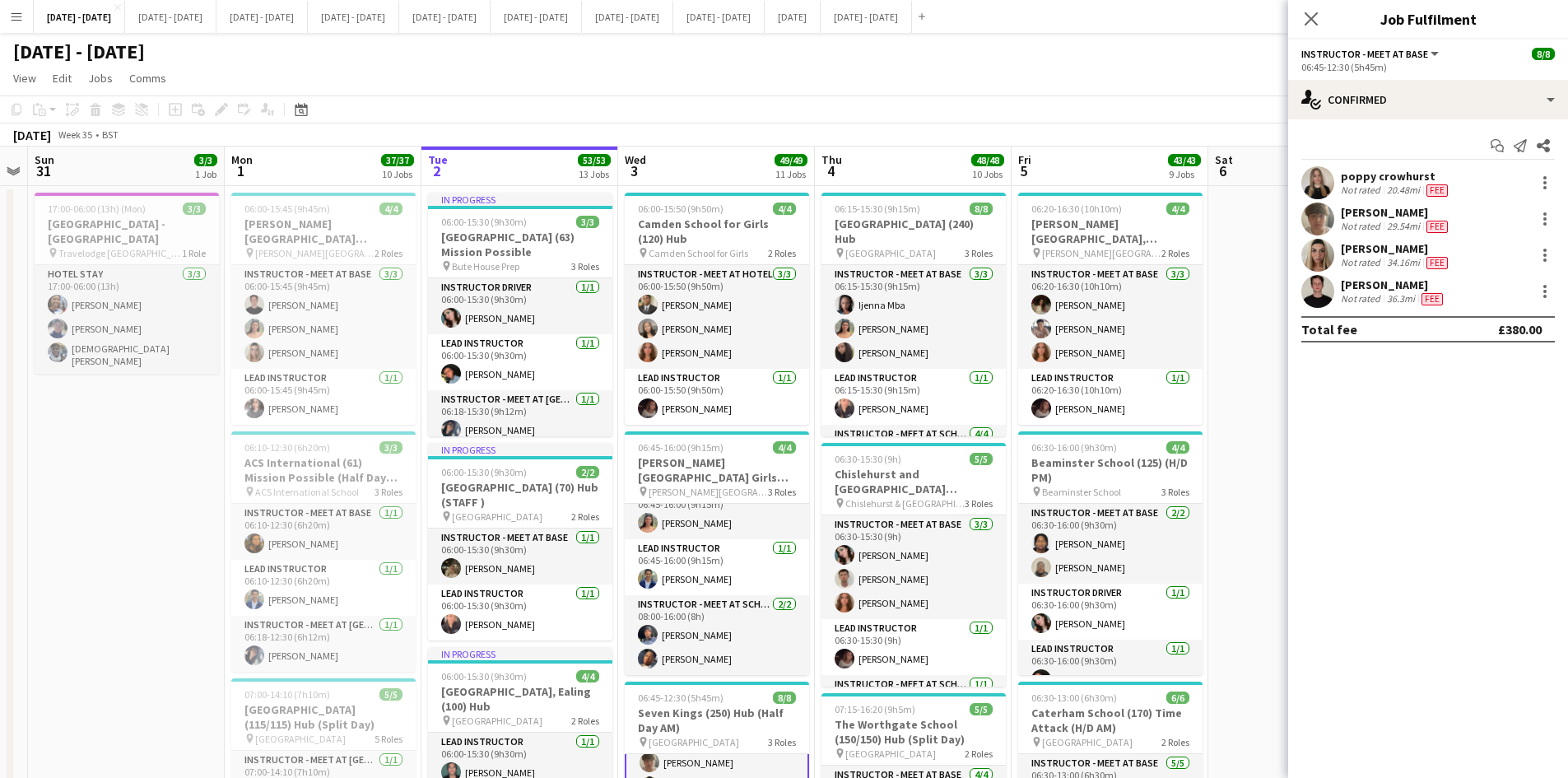
click at [1357, 211] on div "[PERSON_NAME]" at bounding box center [1396, 212] width 110 height 14
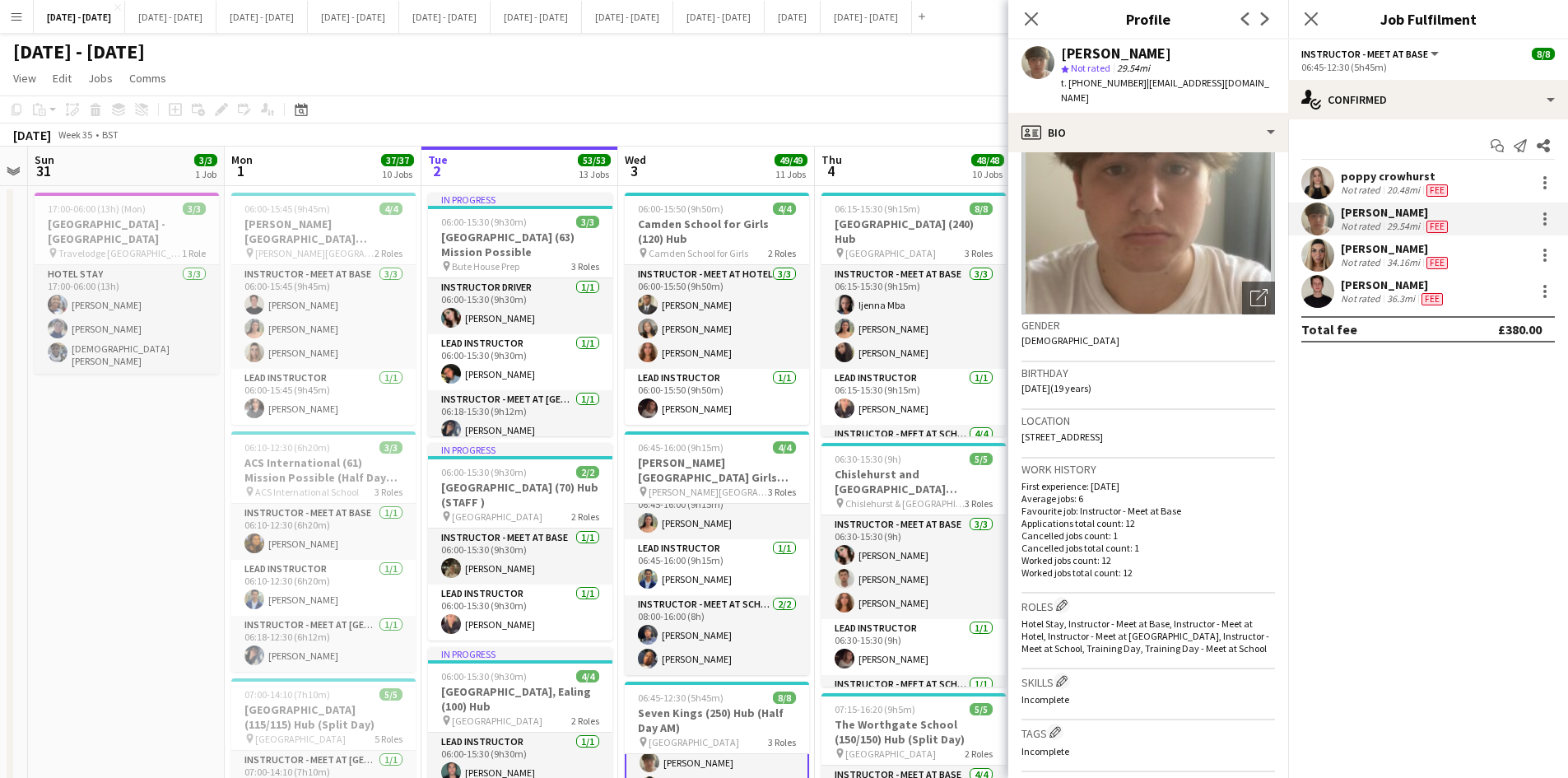
scroll to position [164, 0]
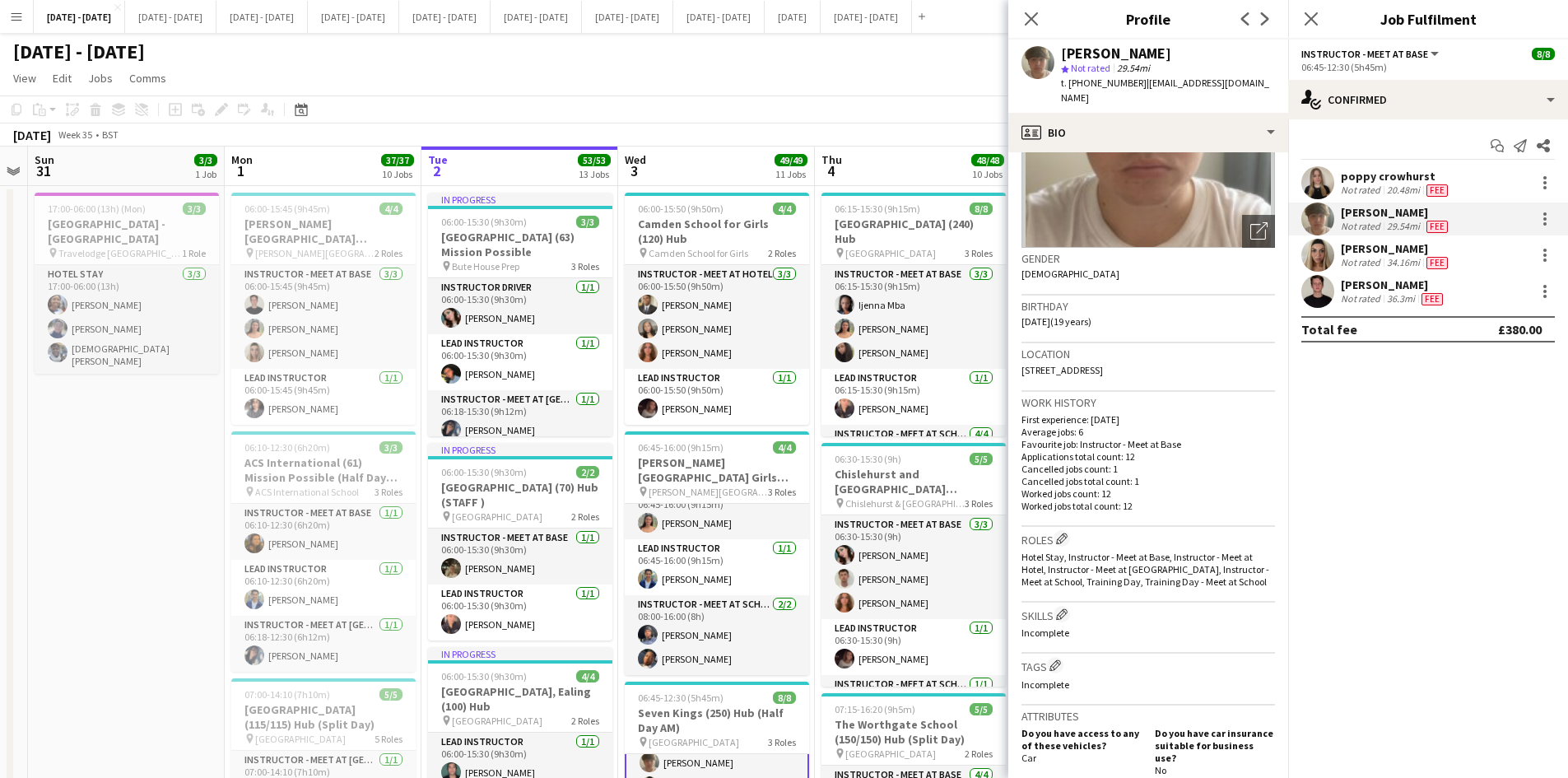
click at [1353, 240] on div "[PERSON_NAME] Not rated 34.16mi Fee" at bounding box center [1428, 255] width 280 height 32
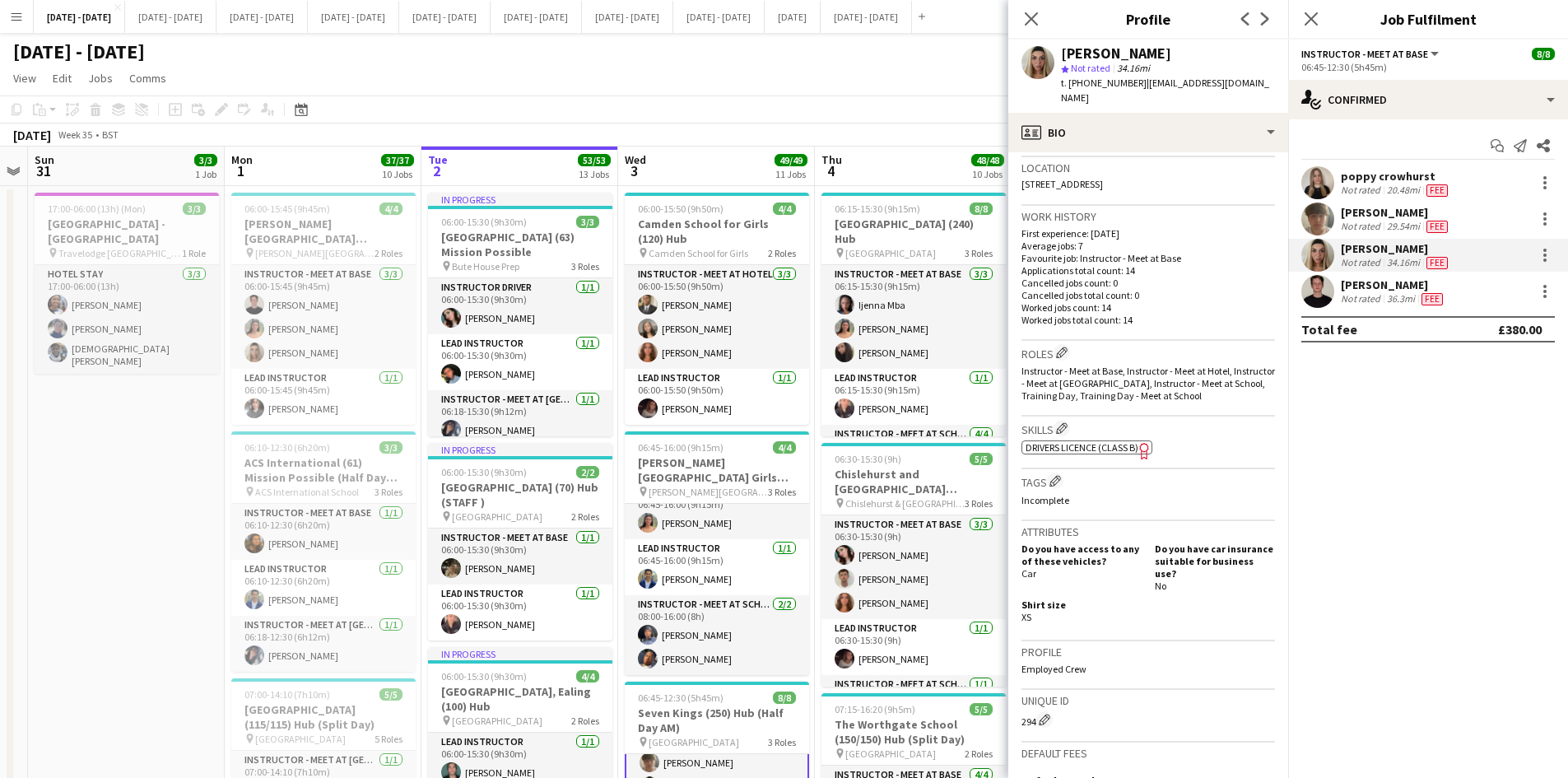
scroll to position [247, 0]
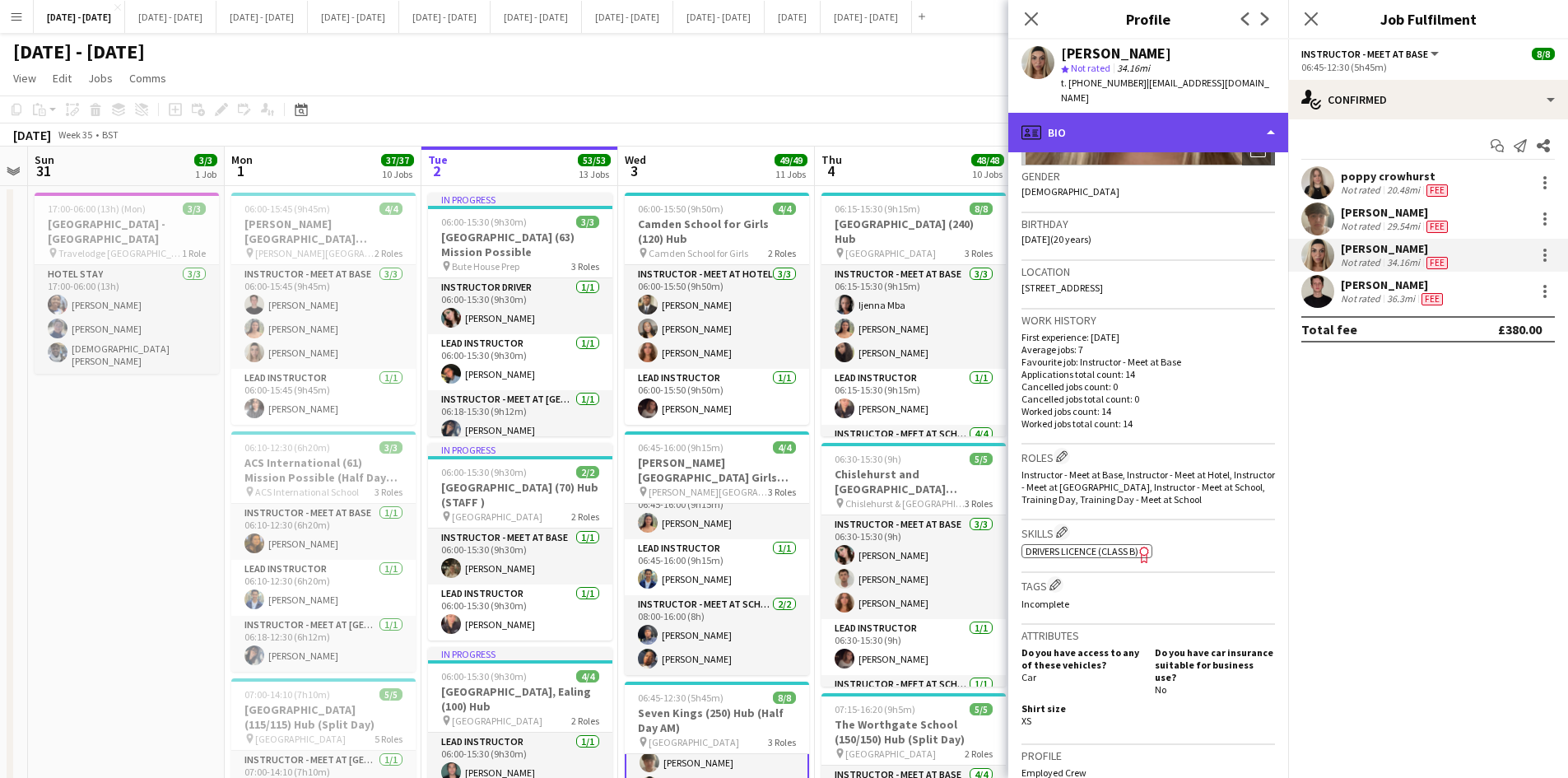
click at [1275, 115] on div "profile Bio" at bounding box center [1148, 133] width 280 height 40
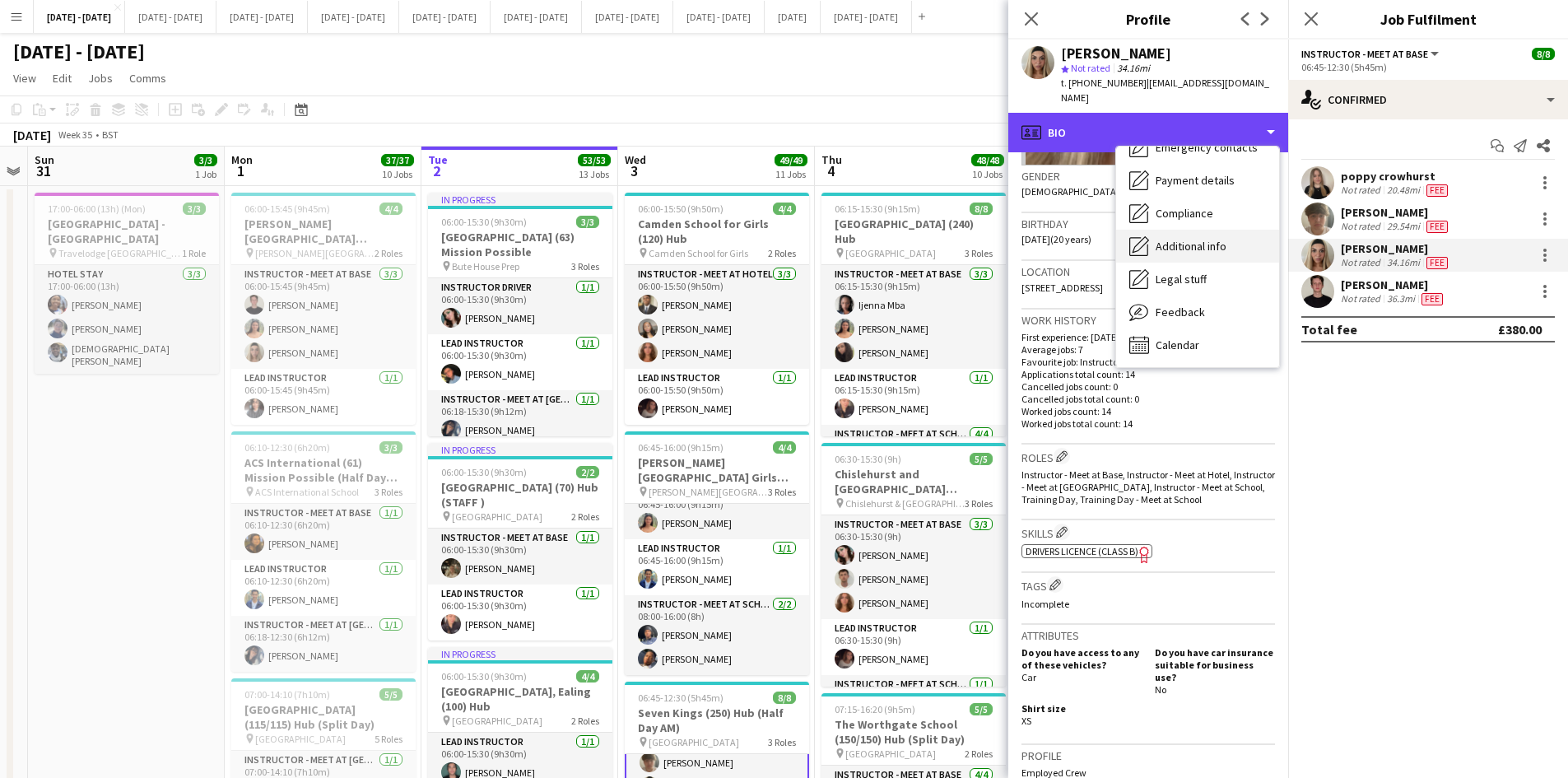
scroll to position [154, 0]
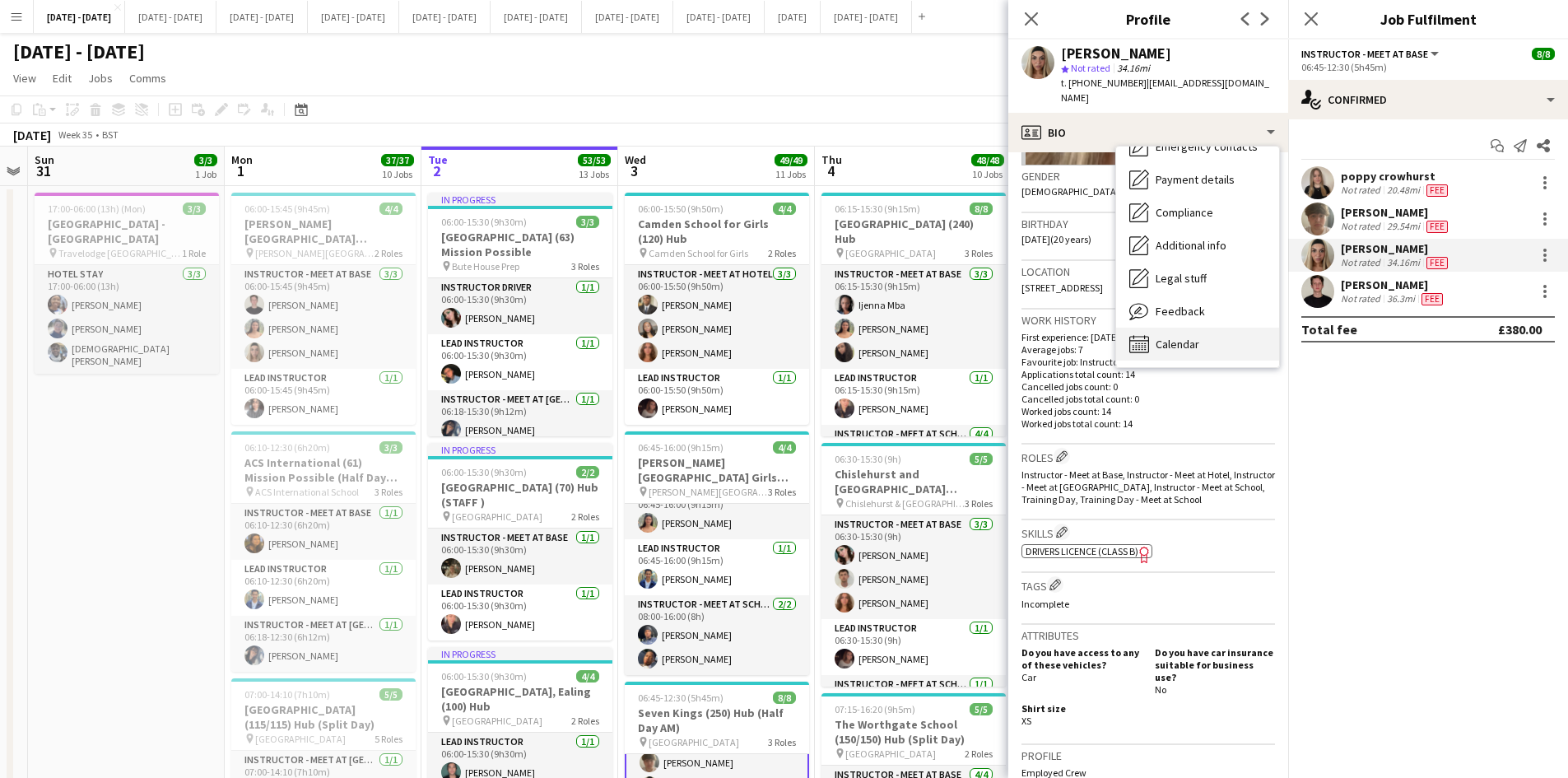
click at [1198, 337] on span "Calendar" at bounding box center [1177, 344] width 43 height 14
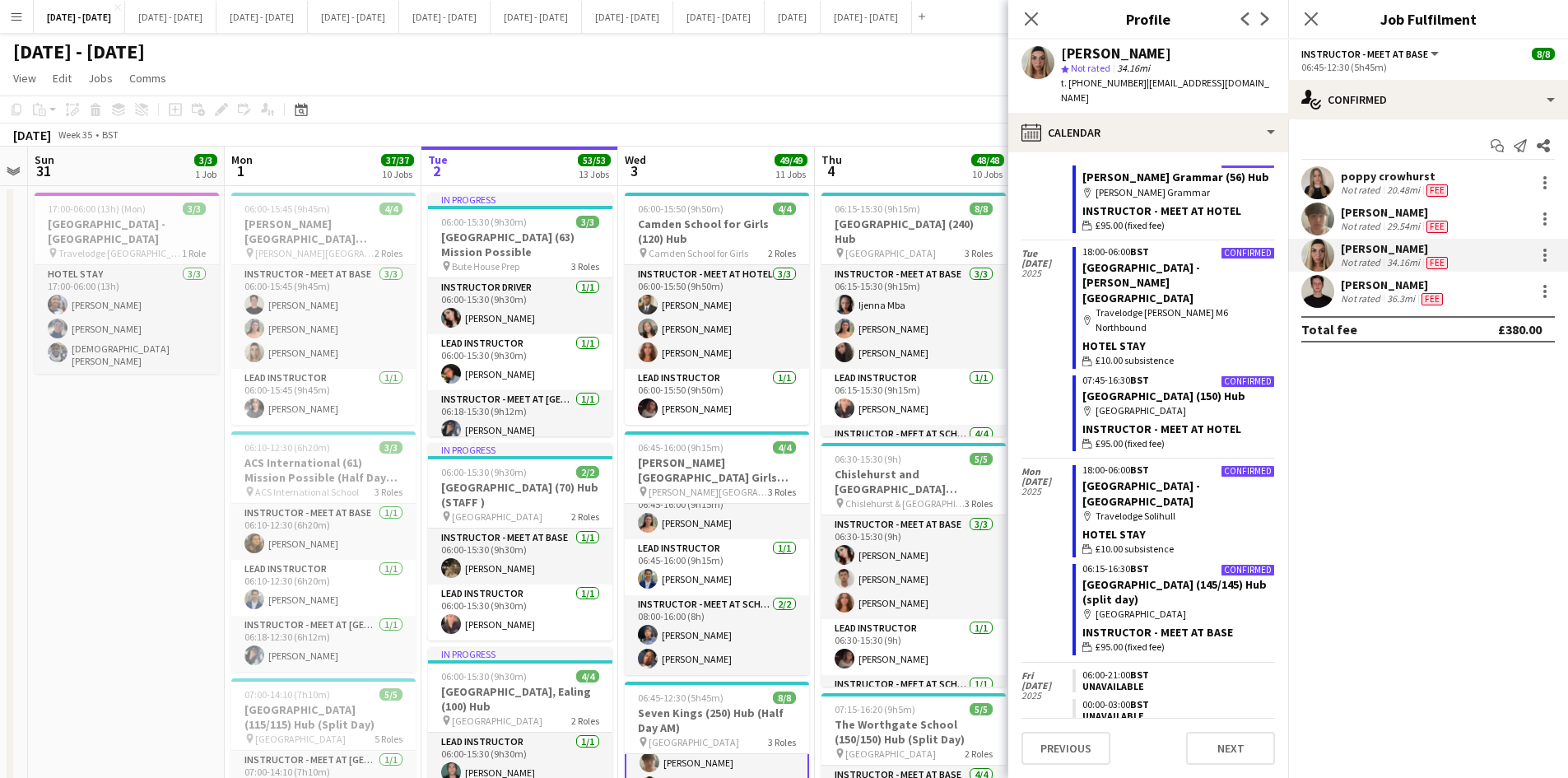
scroll to position [5340, 0]
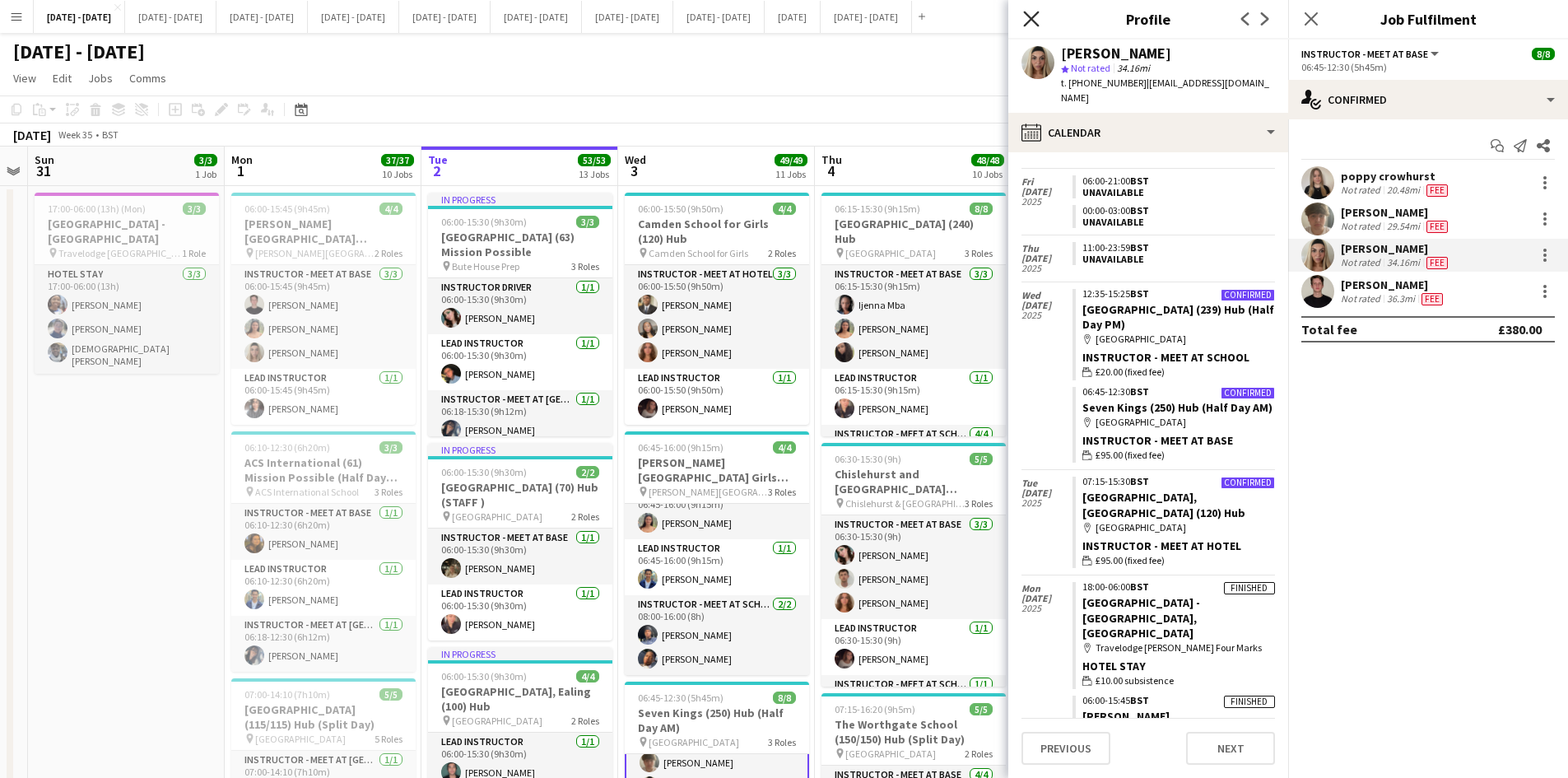
click at [1030, 15] on icon "Close pop-in" at bounding box center [1031, 18] width 15 height 15
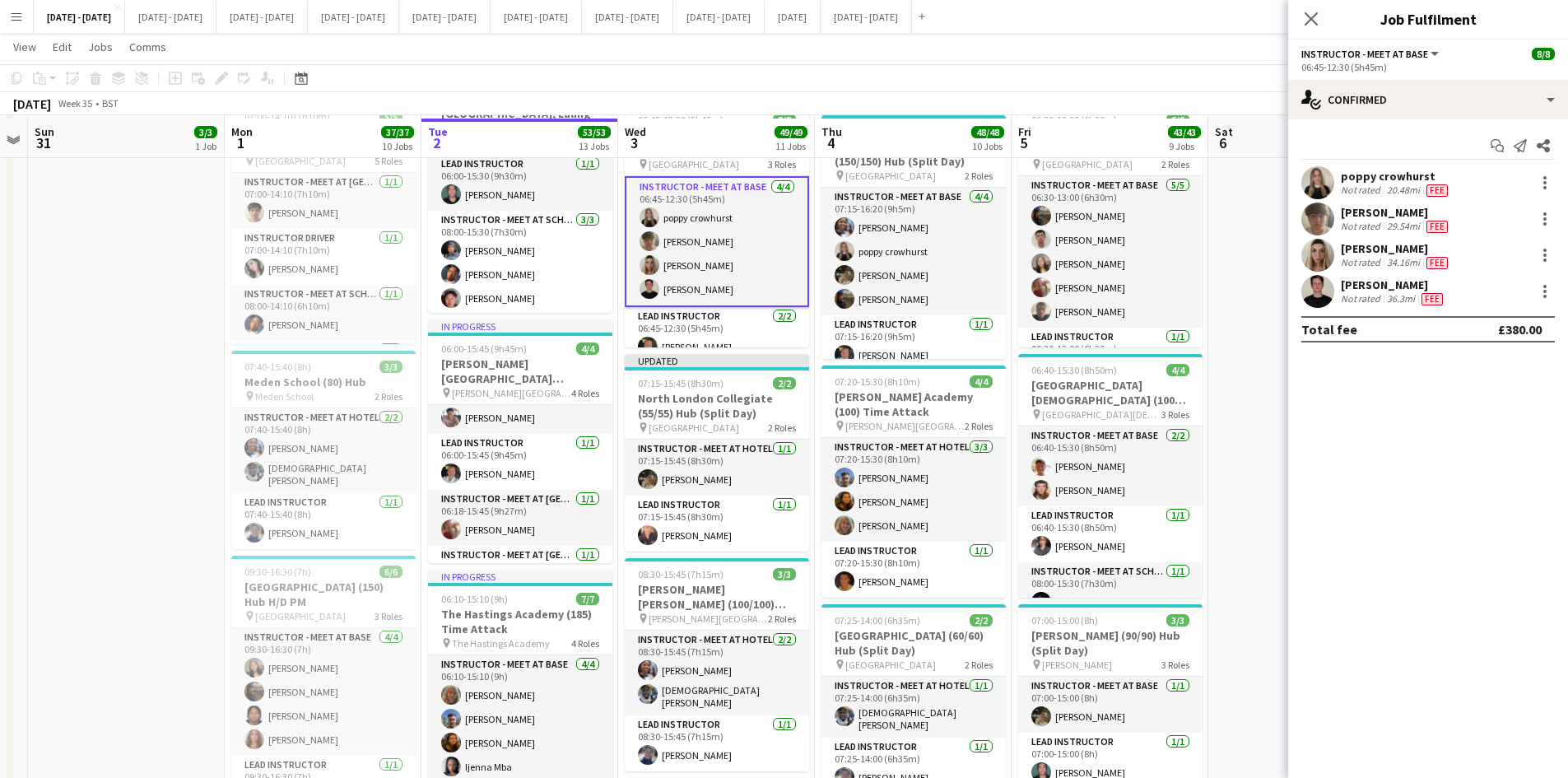
scroll to position [741, 0]
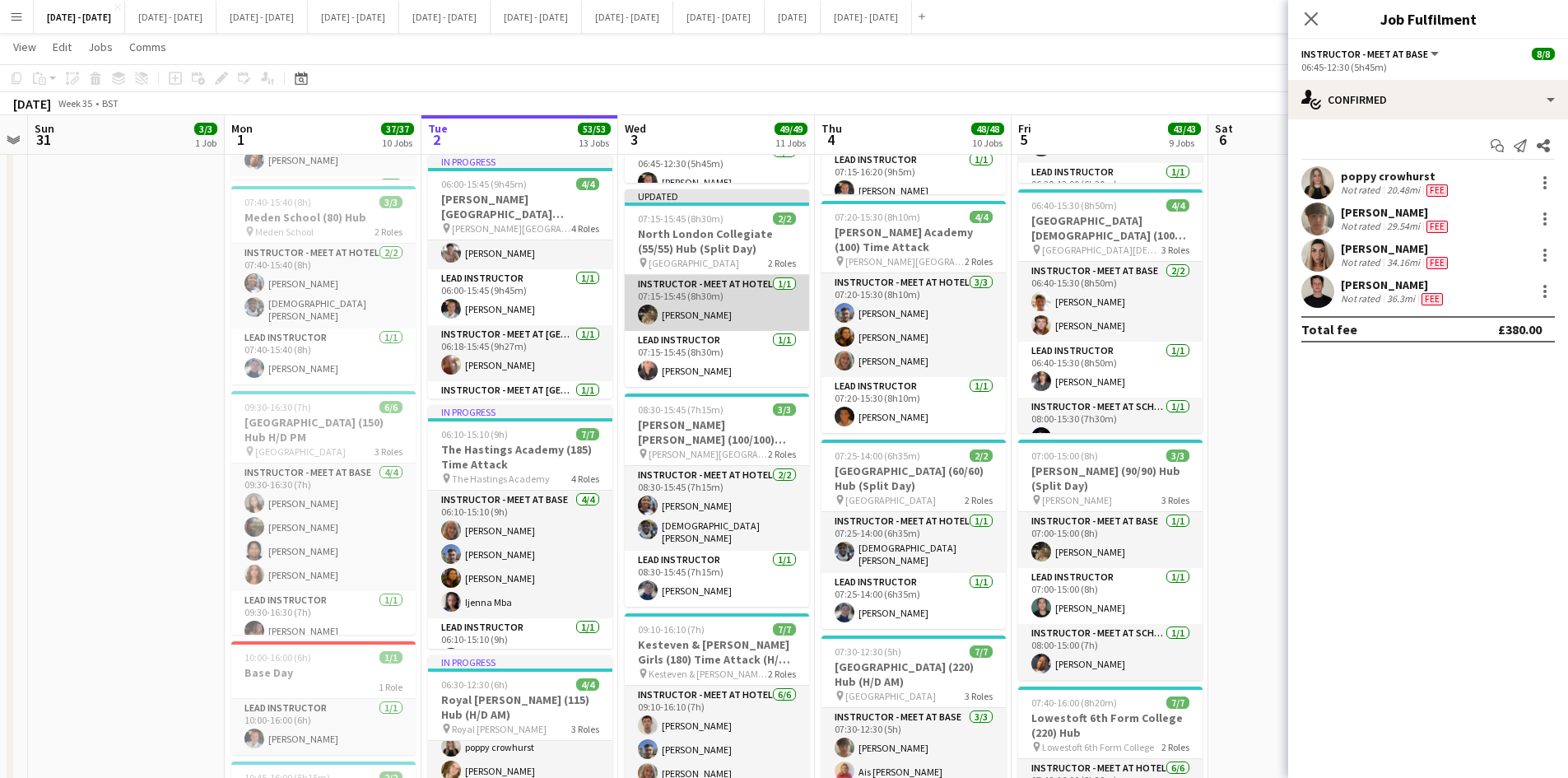
click at [691, 313] on app-card-role "Instructor - Meet at Hotel [DATE] 07:15-15:45 (8h30m) [PERSON_NAME]" at bounding box center [717, 303] width 184 height 56
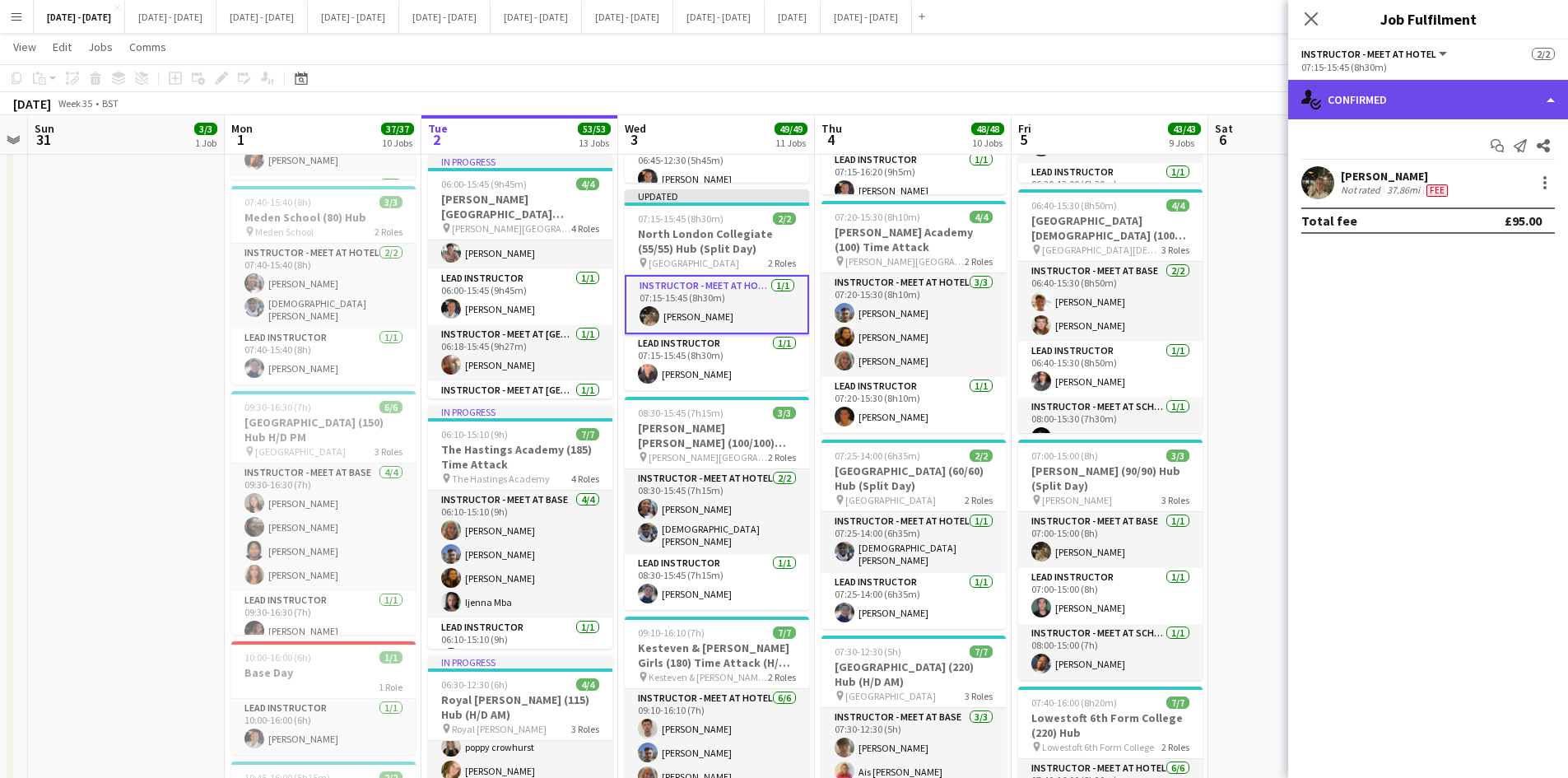
click at [1548, 95] on div "single-neutral-actions-check-2 Confirmed" at bounding box center [1428, 99] width 280 height 40
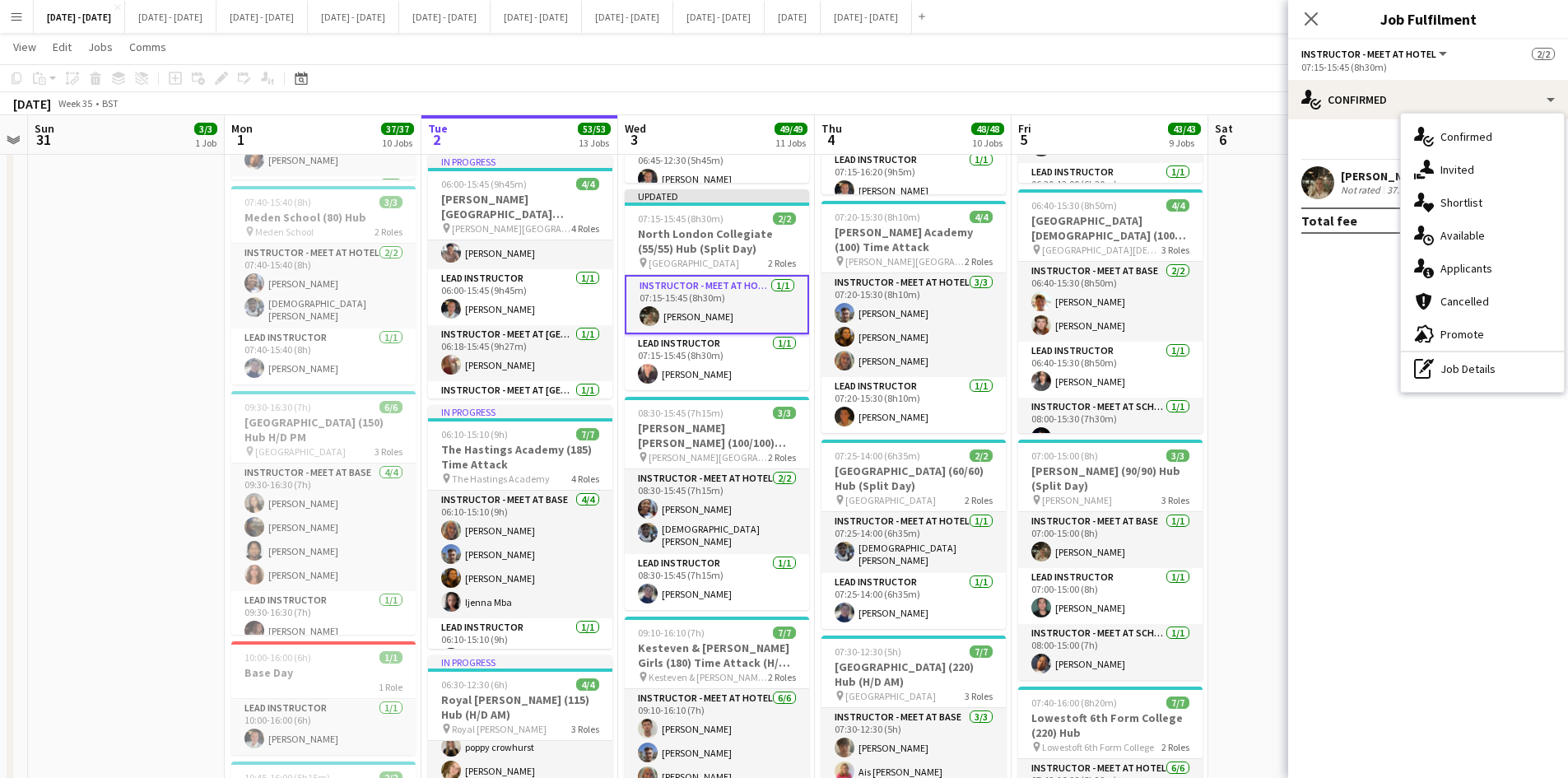
click at [1365, 177] on div "[PERSON_NAME]" at bounding box center [1396, 176] width 110 height 14
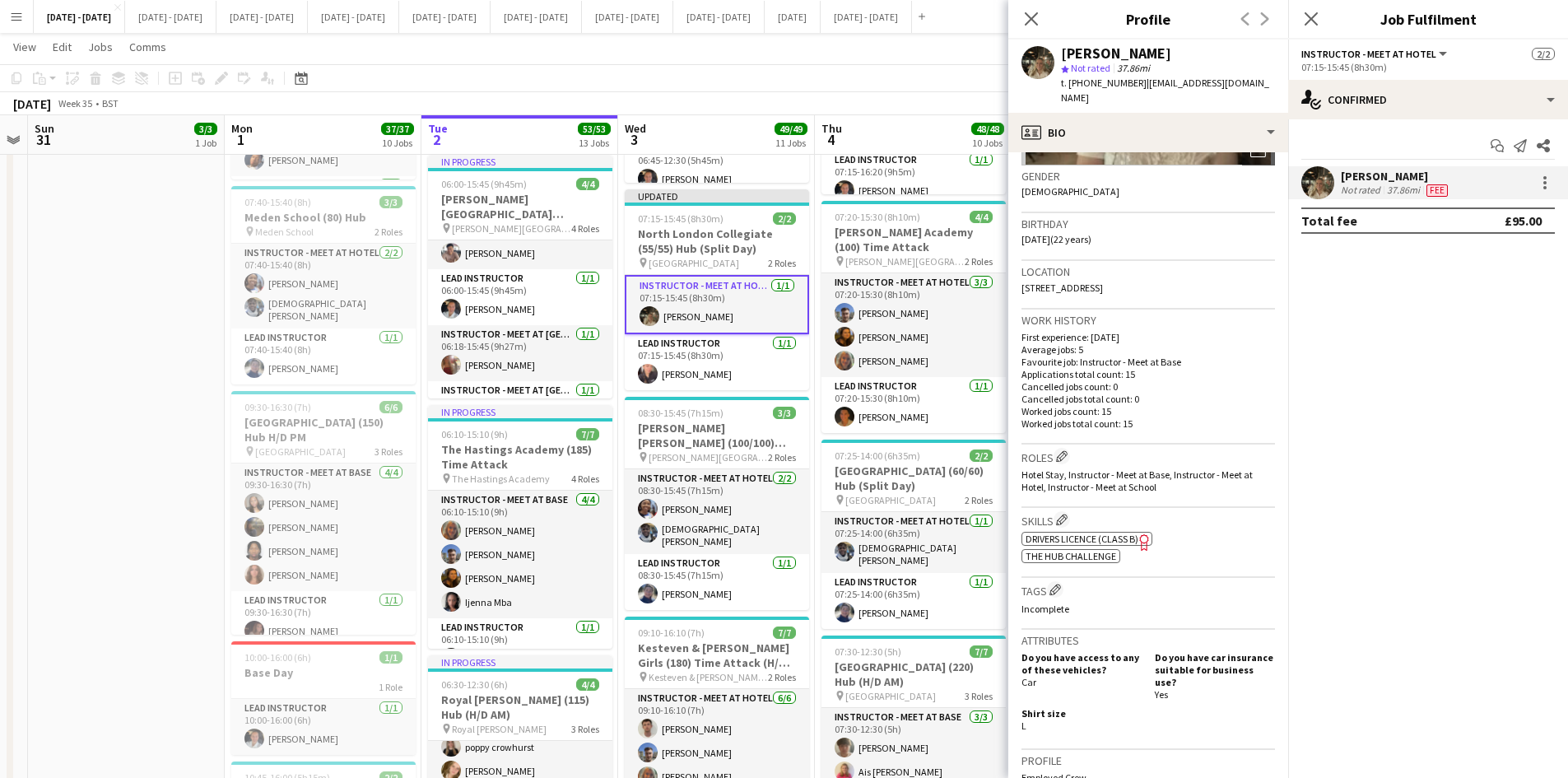
scroll to position [494, 0]
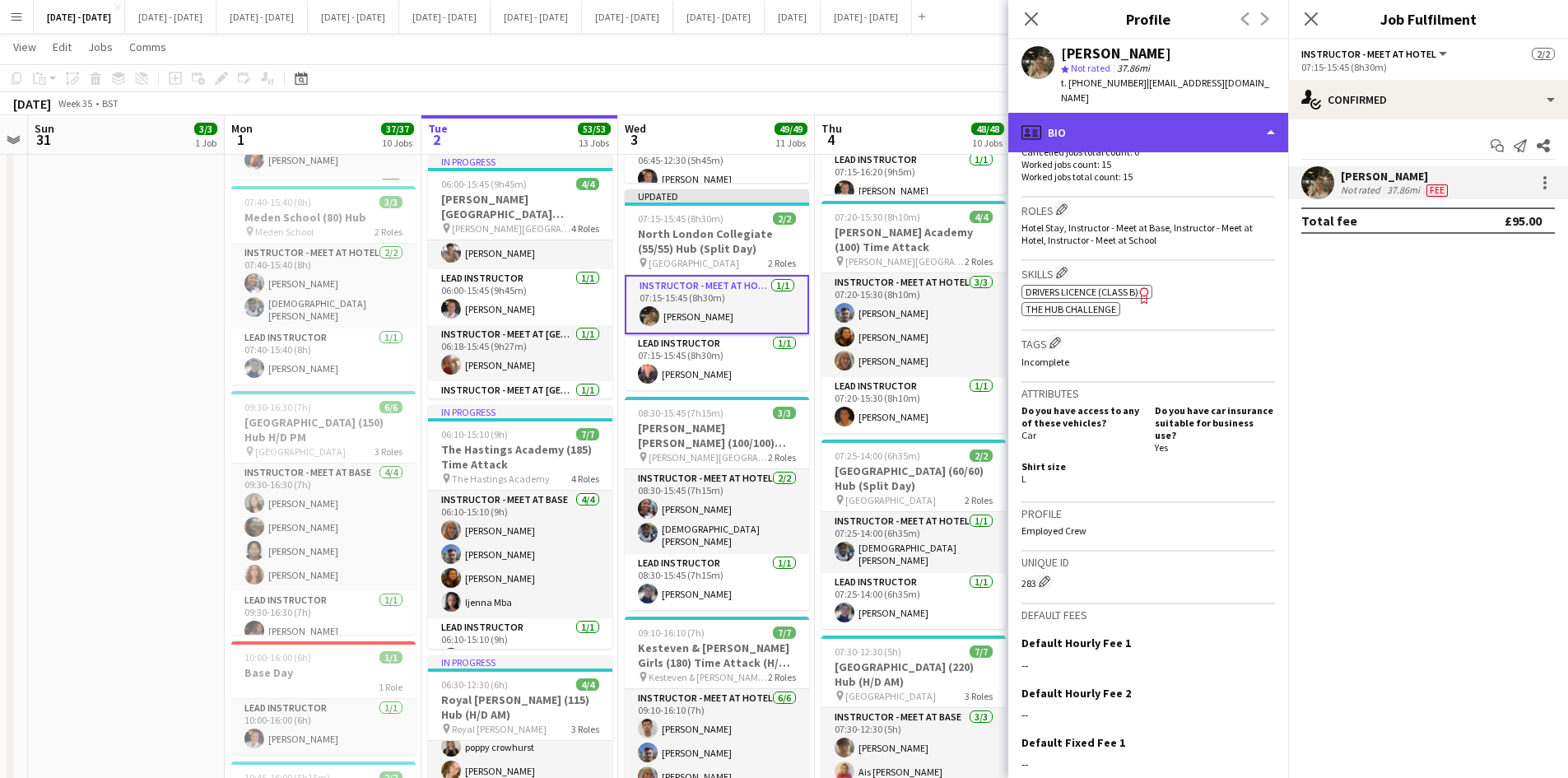
click at [1272, 113] on div "profile Bio" at bounding box center [1148, 133] width 280 height 40
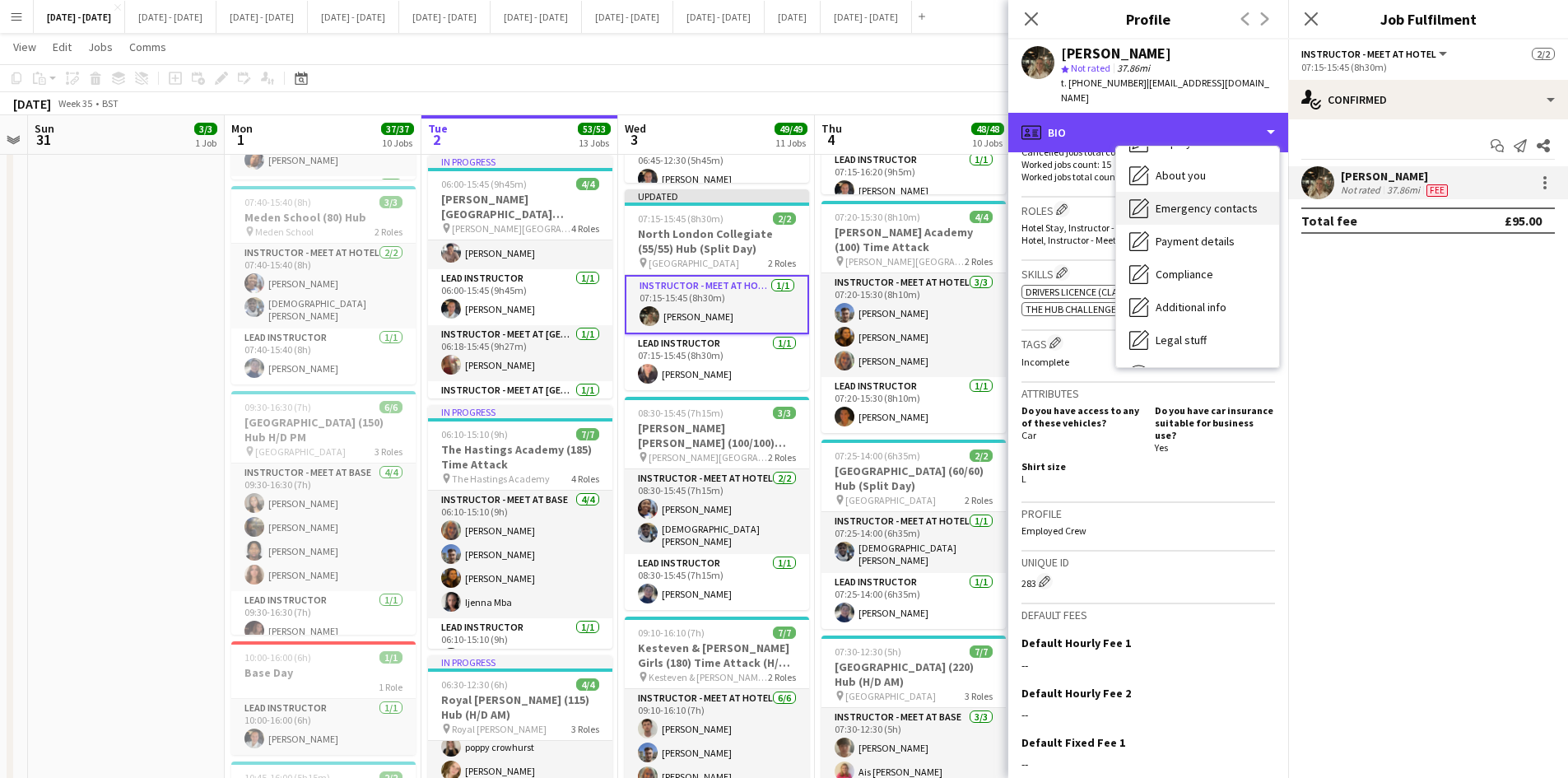
scroll to position [154, 0]
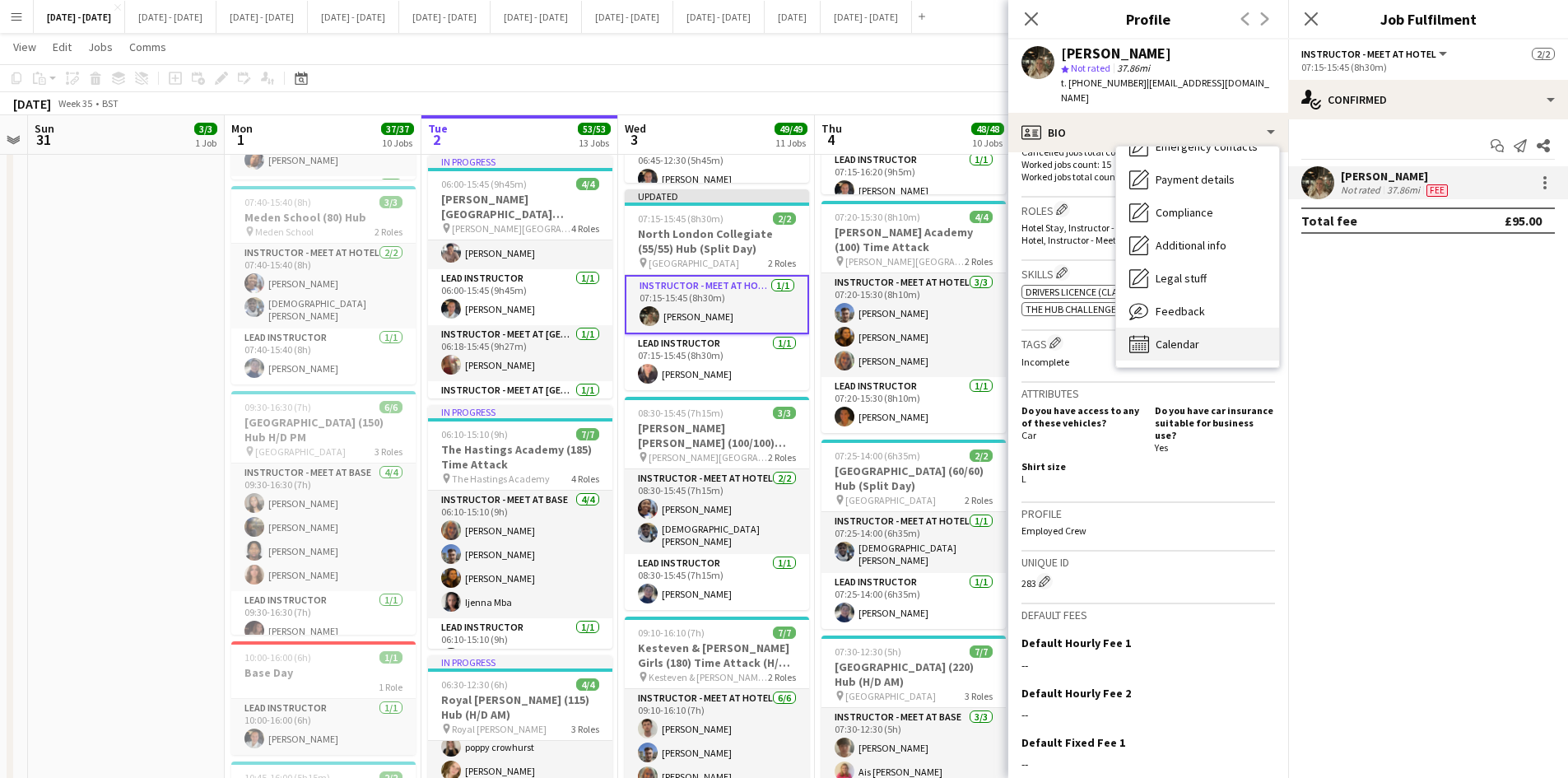
click at [1172, 337] on span "Calendar" at bounding box center [1177, 344] width 43 height 14
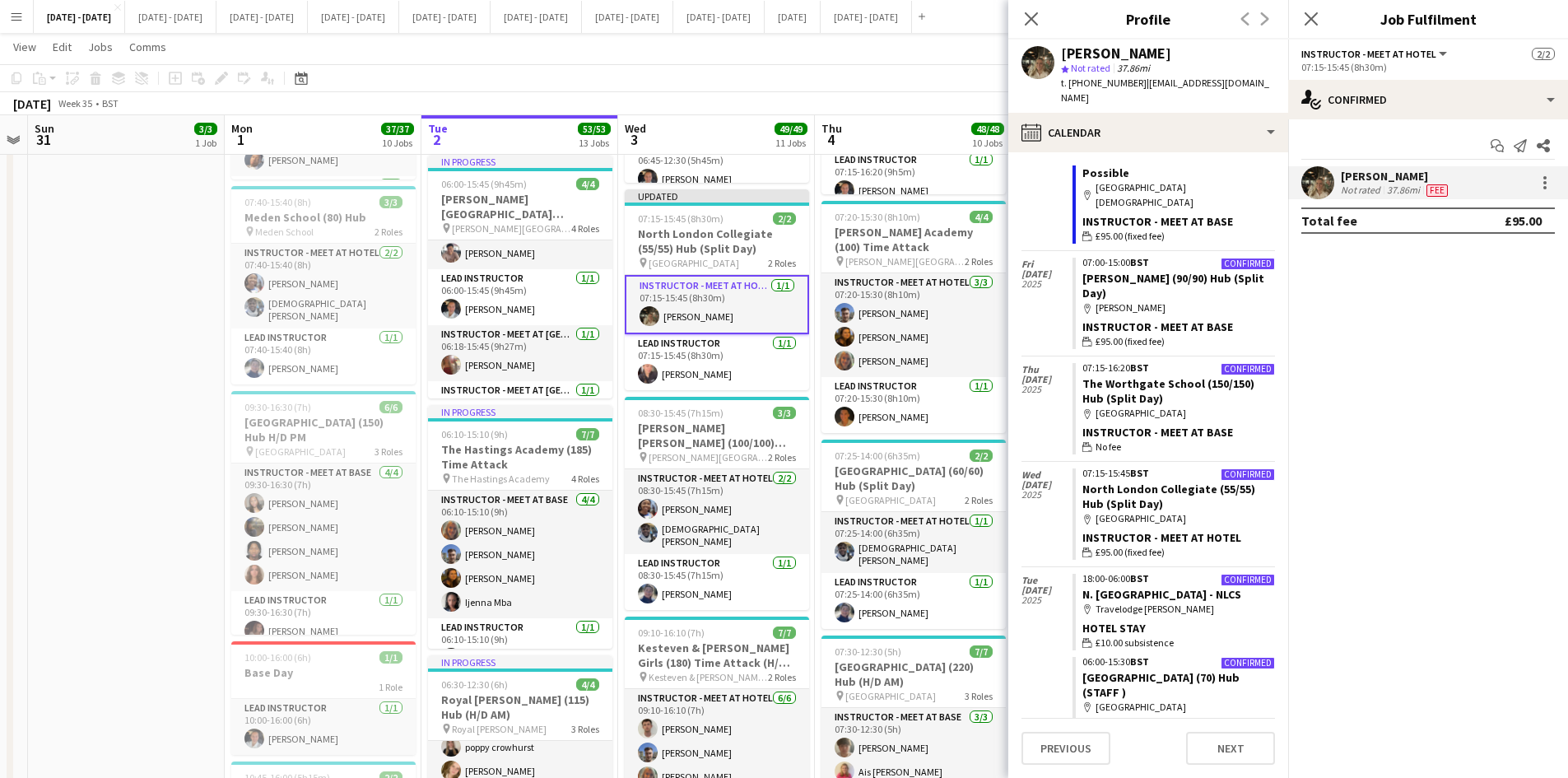
scroll to position [494, 0]
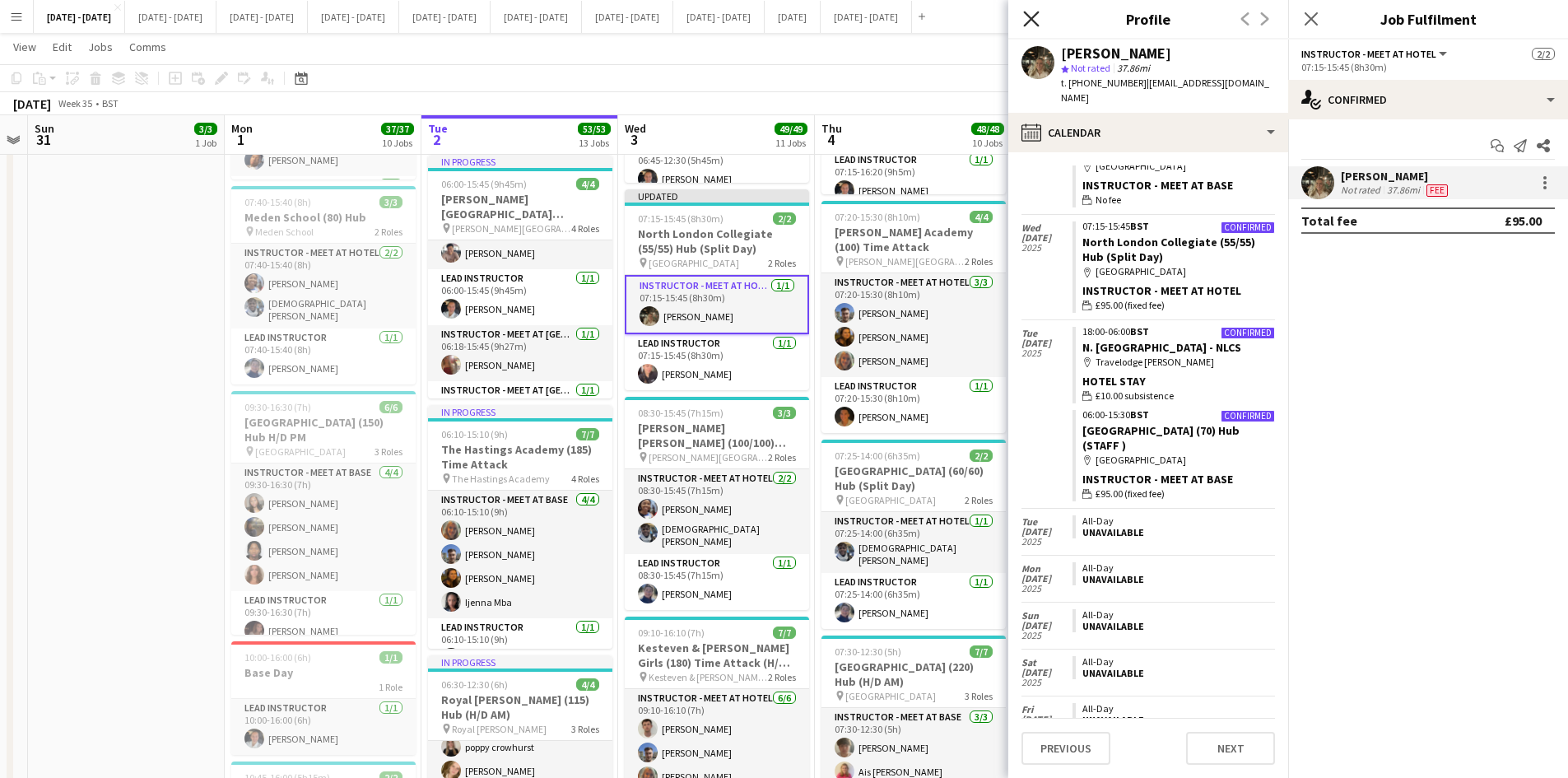
click at [1026, 18] on icon "Close pop-in" at bounding box center [1031, 18] width 15 height 15
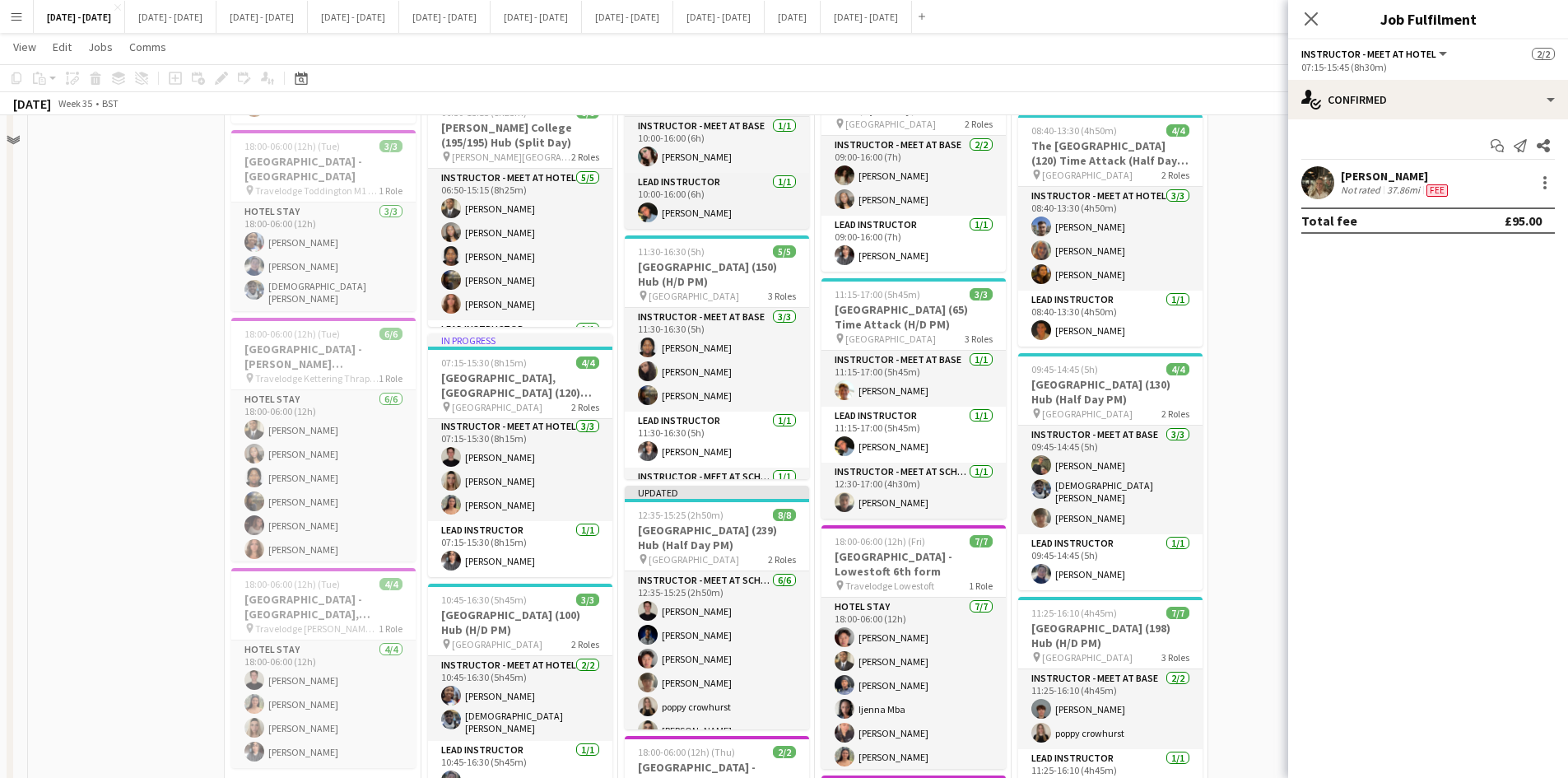
scroll to position [1564, 0]
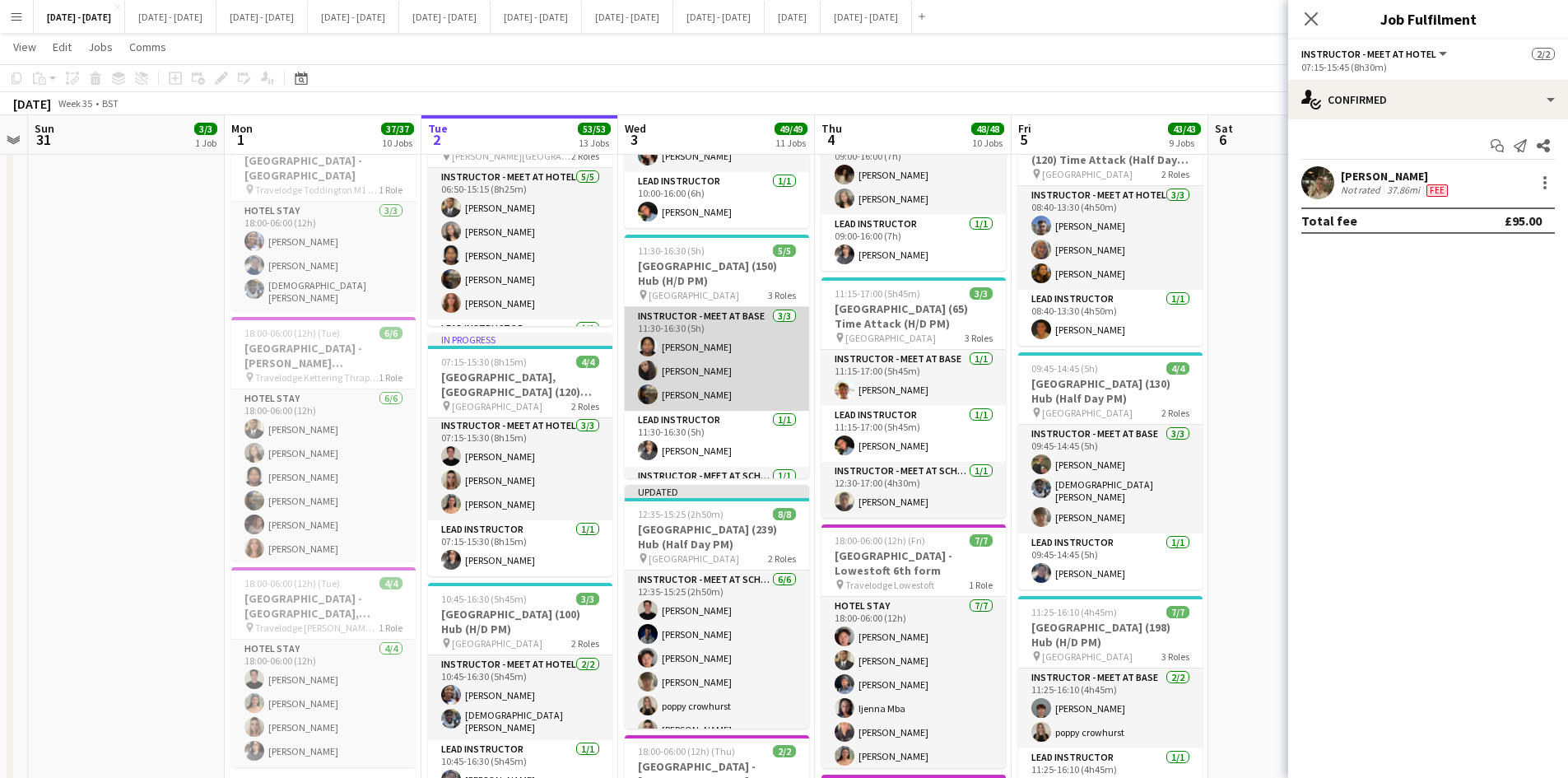
click at [688, 366] on app-card-role "Instructor - Meet at Base [DATE] 11:30-16:30 (5h) [PERSON_NAME] [PERSON_NAME] […" at bounding box center [717, 358] width 184 height 104
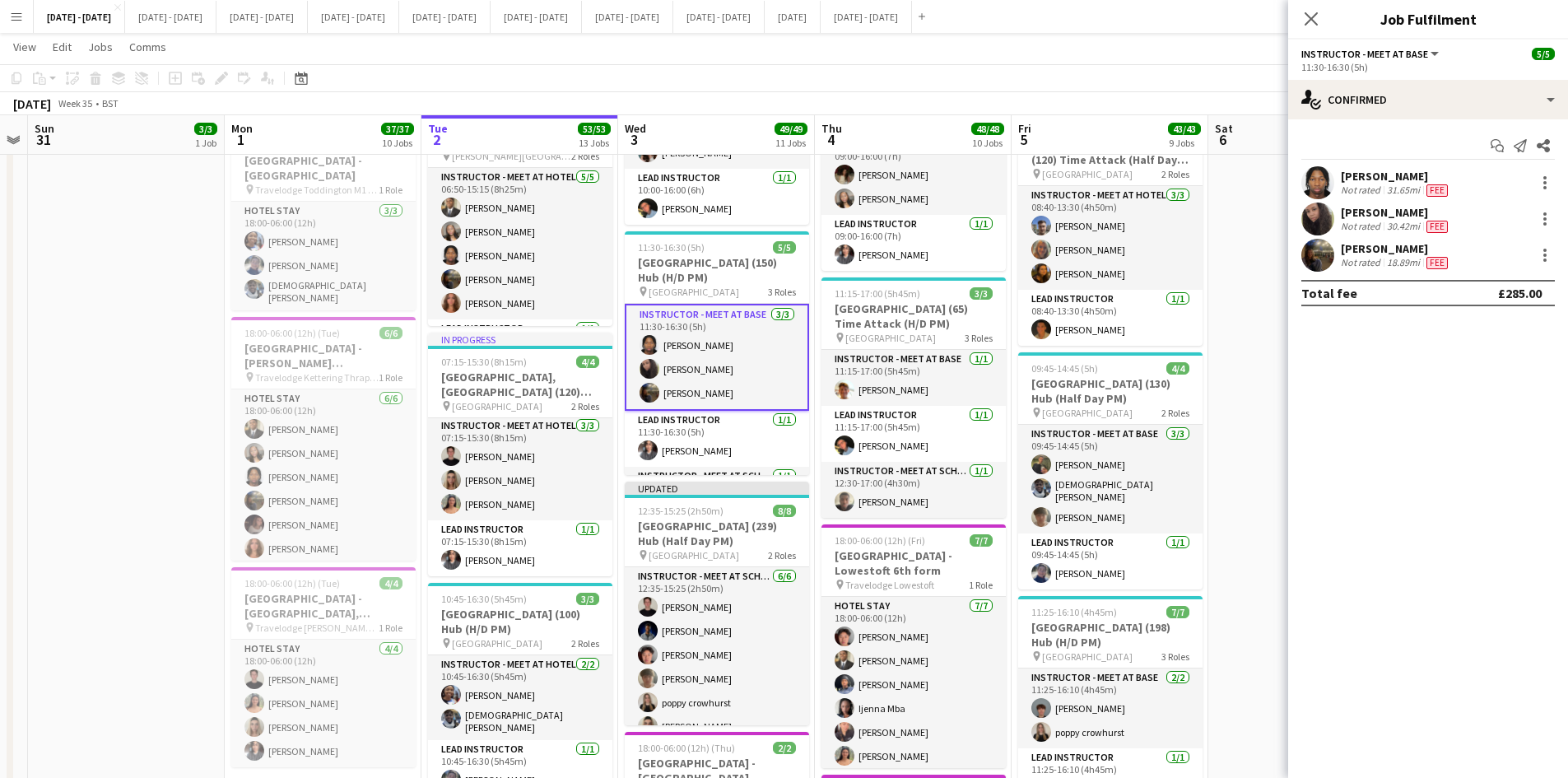
click at [1383, 211] on div "[PERSON_NAME]" at bounding box center [1396, 212] width 110 height 14
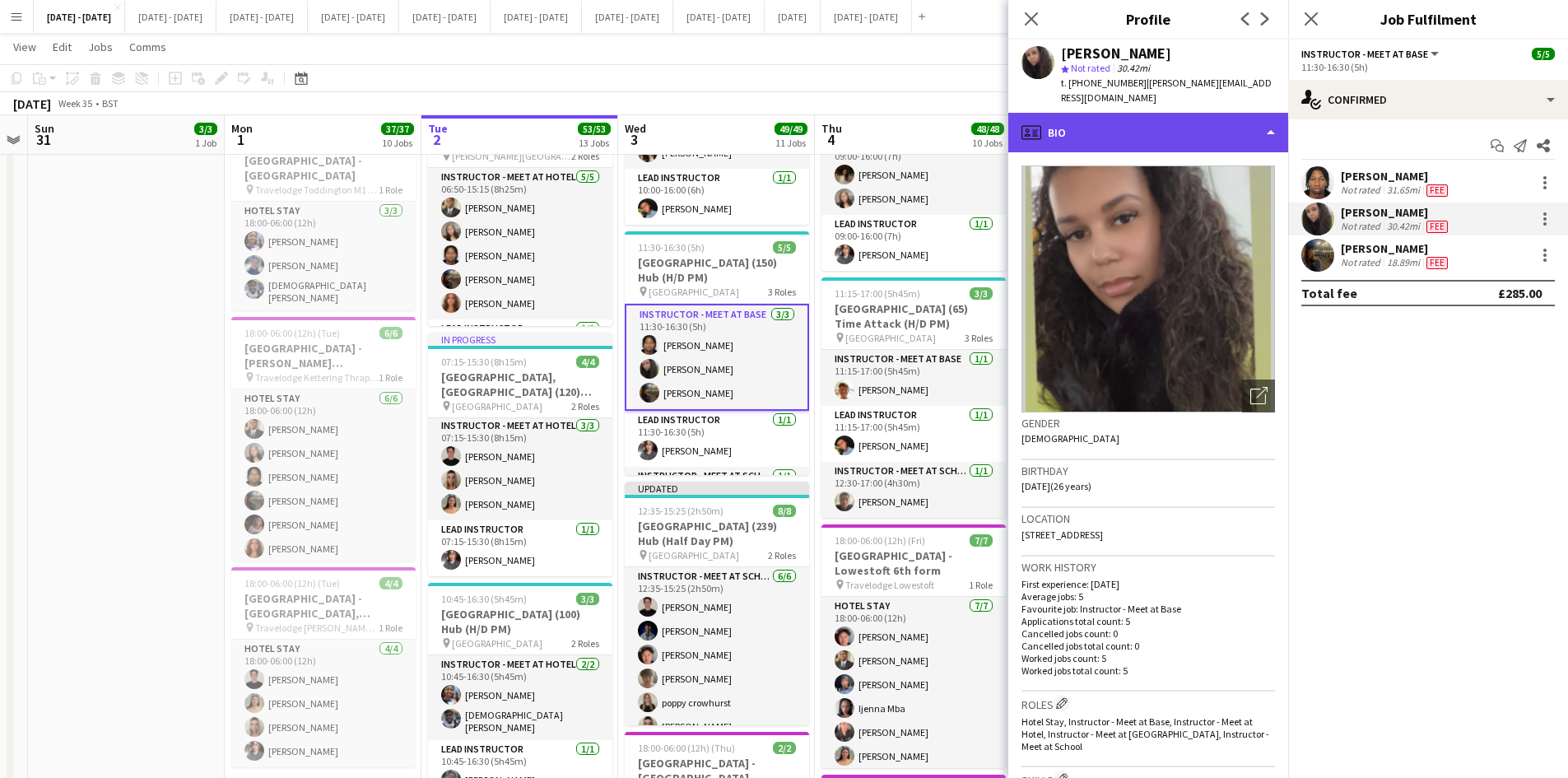
click at [1271, 117] on div "profile Bio" at bounding box center [1148, 133] width 280 height 40
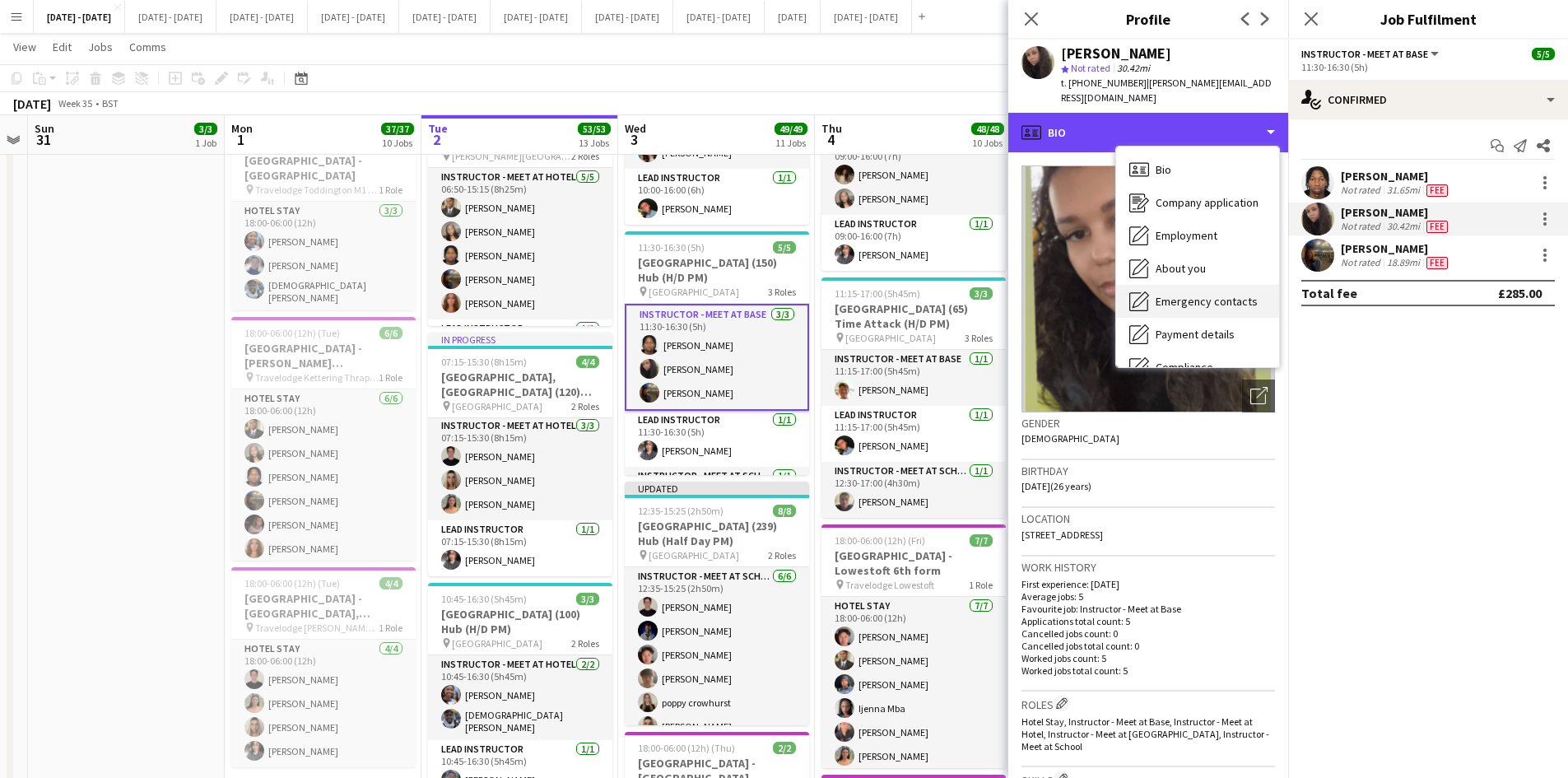
scroll to position [154, 0]
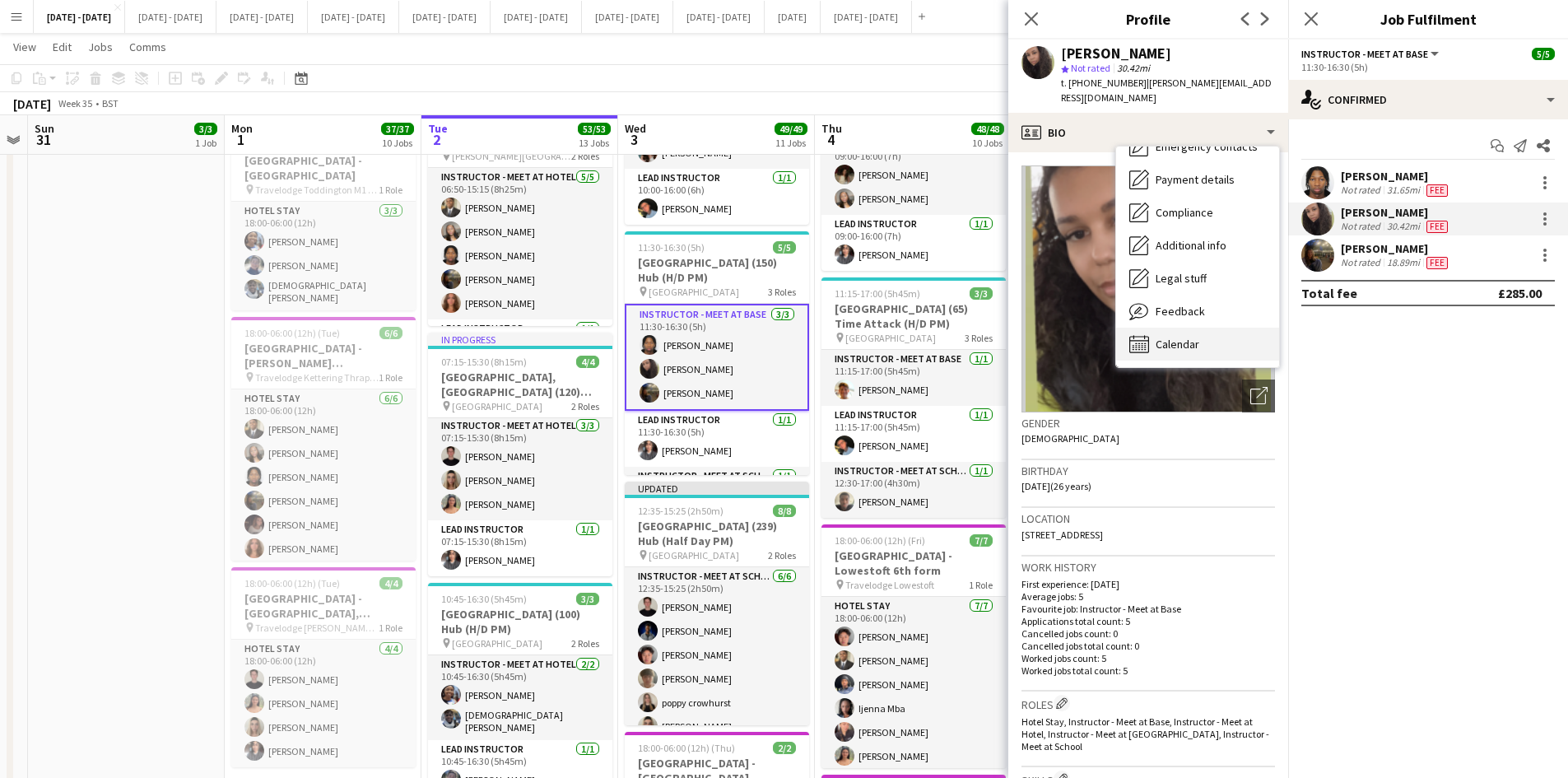
click at [1177, 337] on span "Calendar" at bounding box center [1177, 344] width 43 height 14
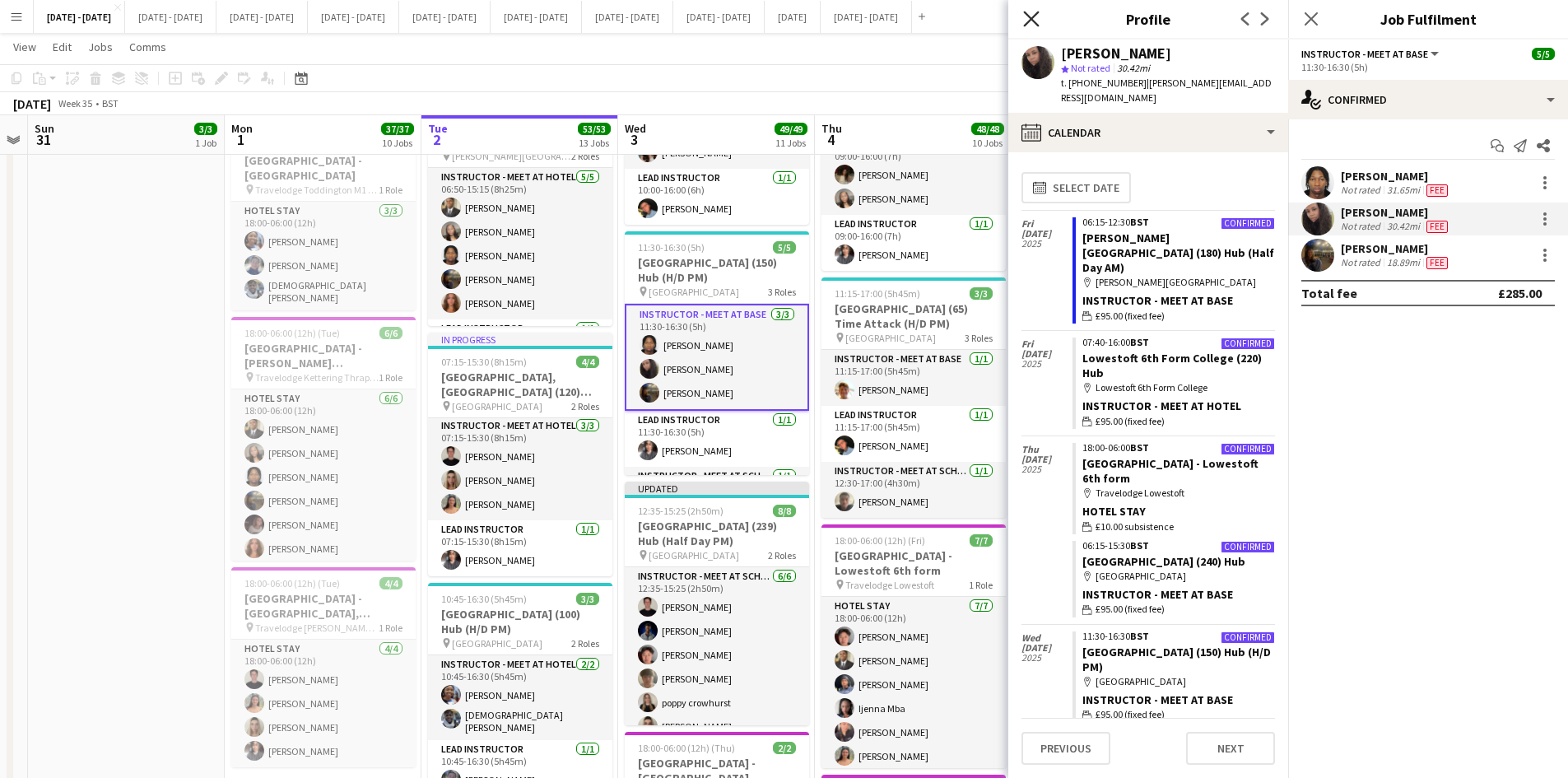
click at [1027, 14] on icon at bounding box center [1031, 18] width 15 height 15
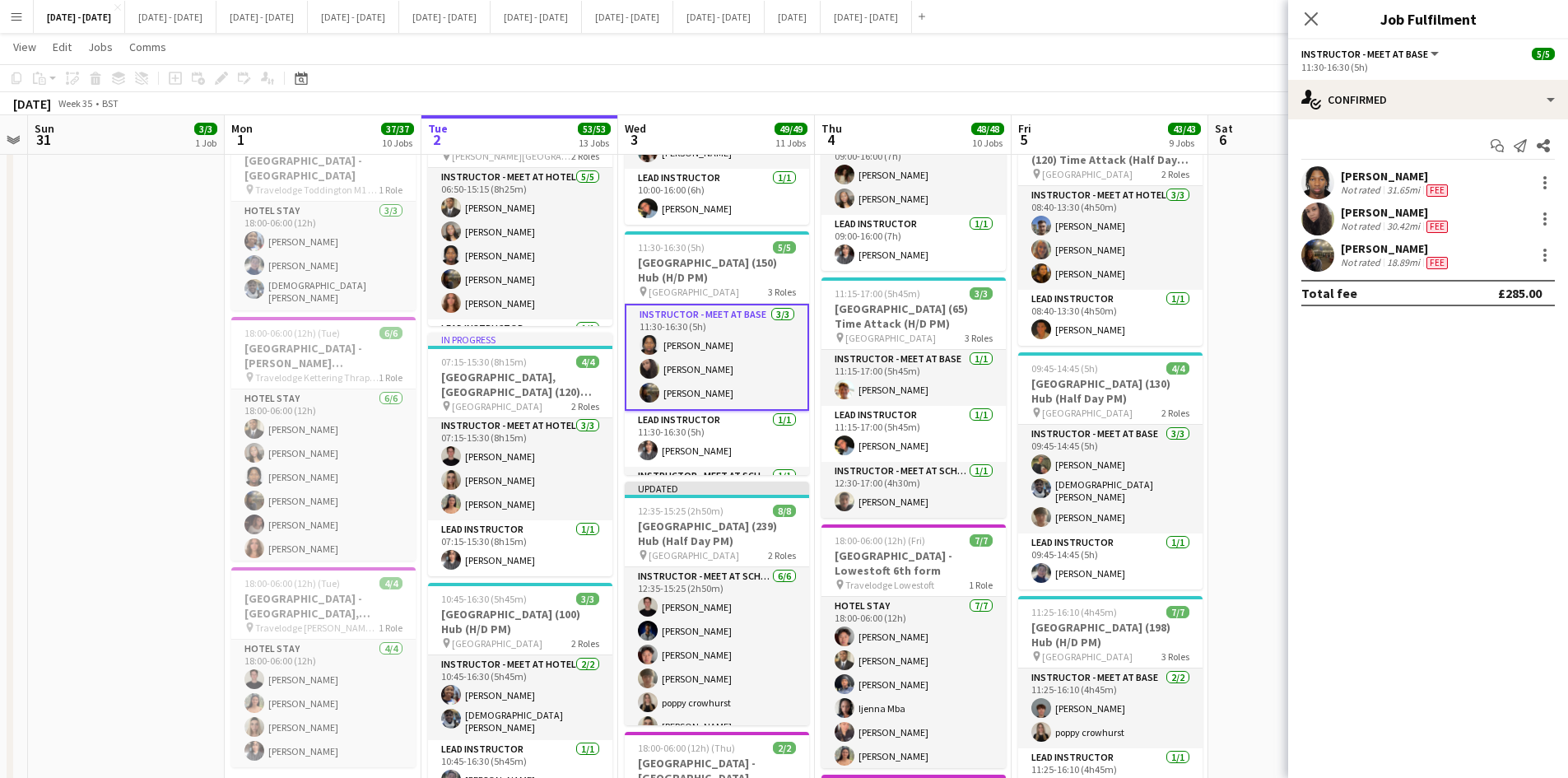
click at [1387, 207] on div "[PERSON_NAME]" at bounding box center [1396, 212] width 110 height 14
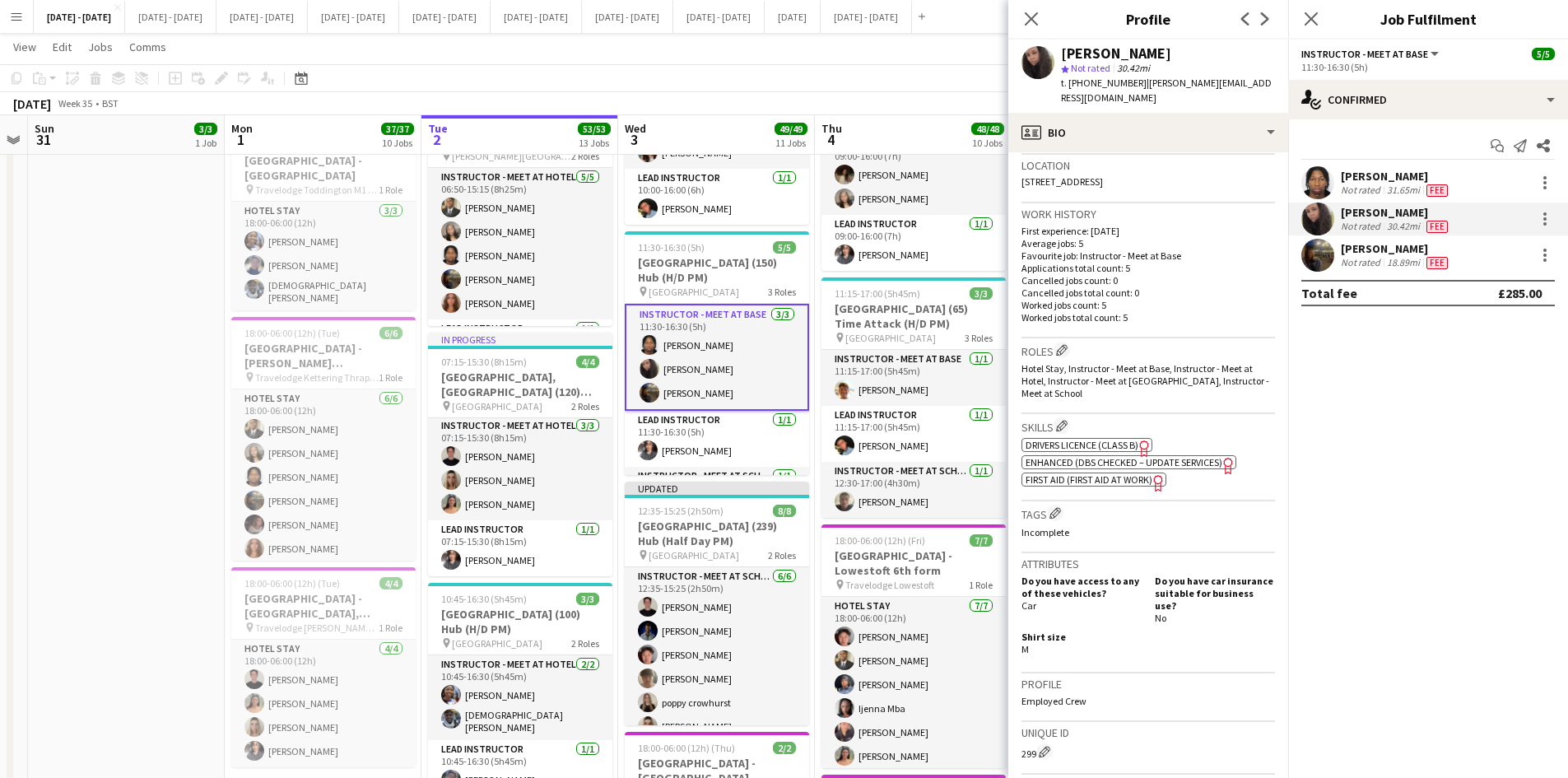
scroll to position [494, 0]
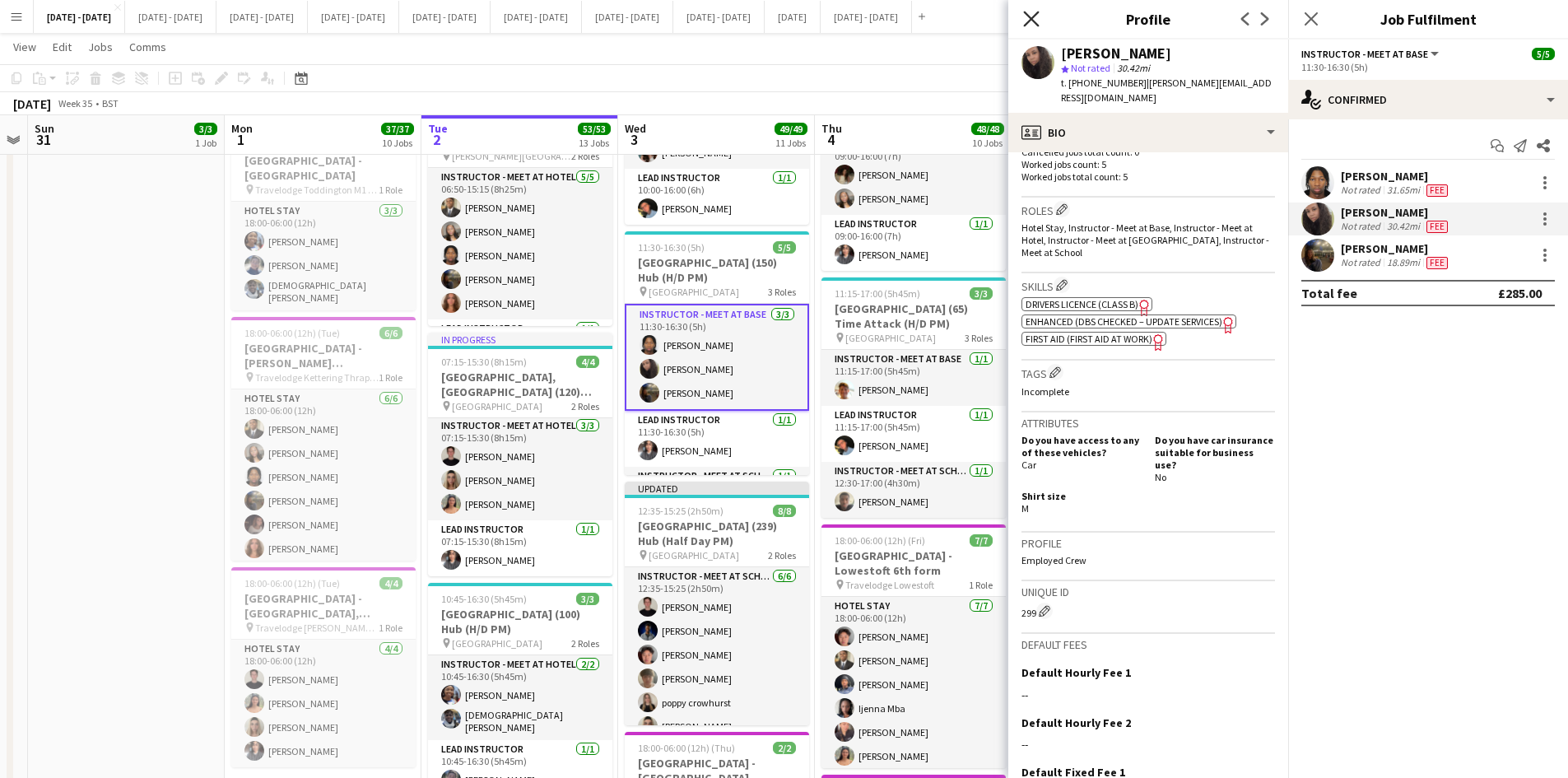
click at [1031, 19] on icon at bounding box center [1031, 18] width 15 height 15
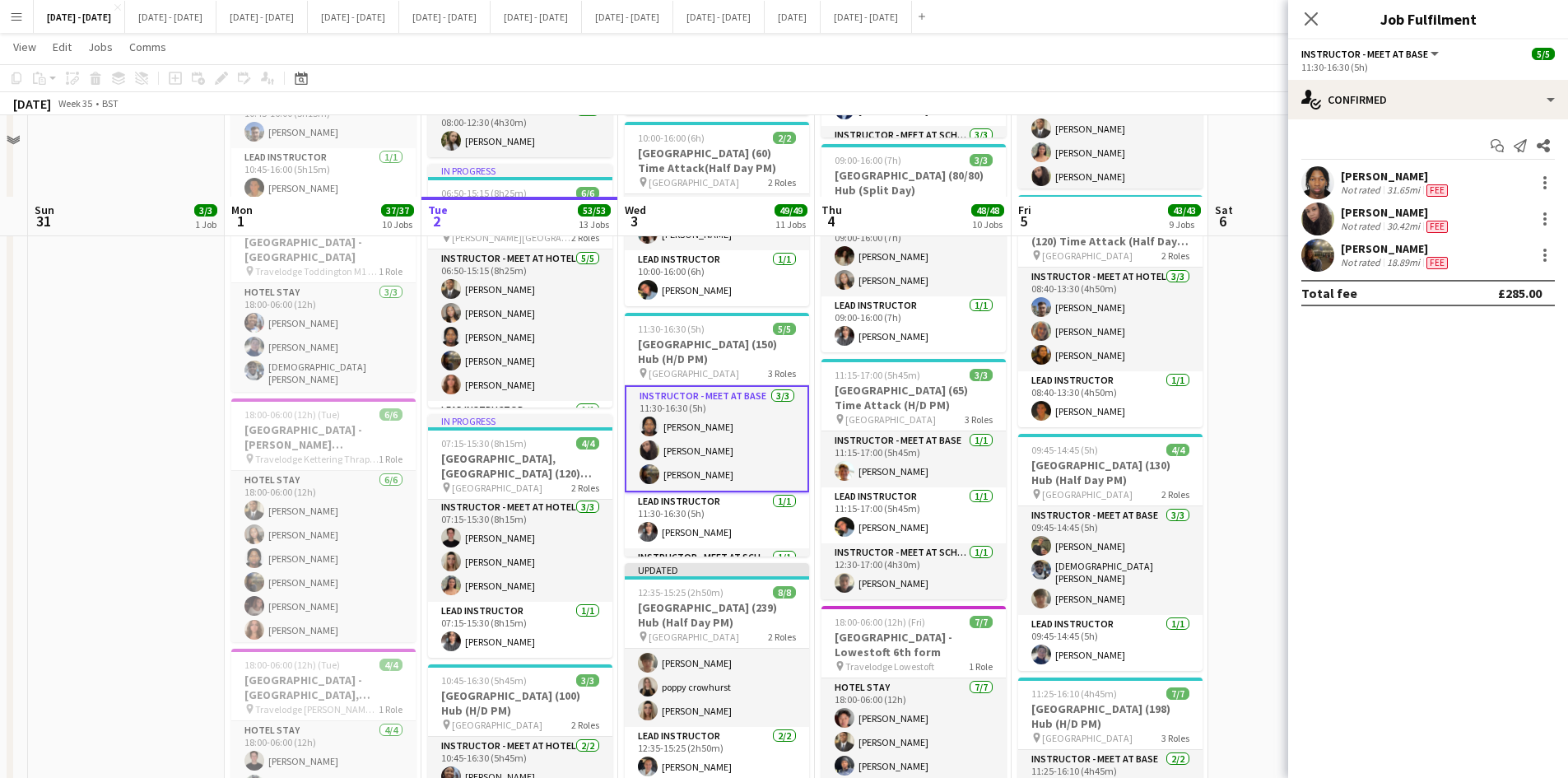
scroll to position [1399, 0]
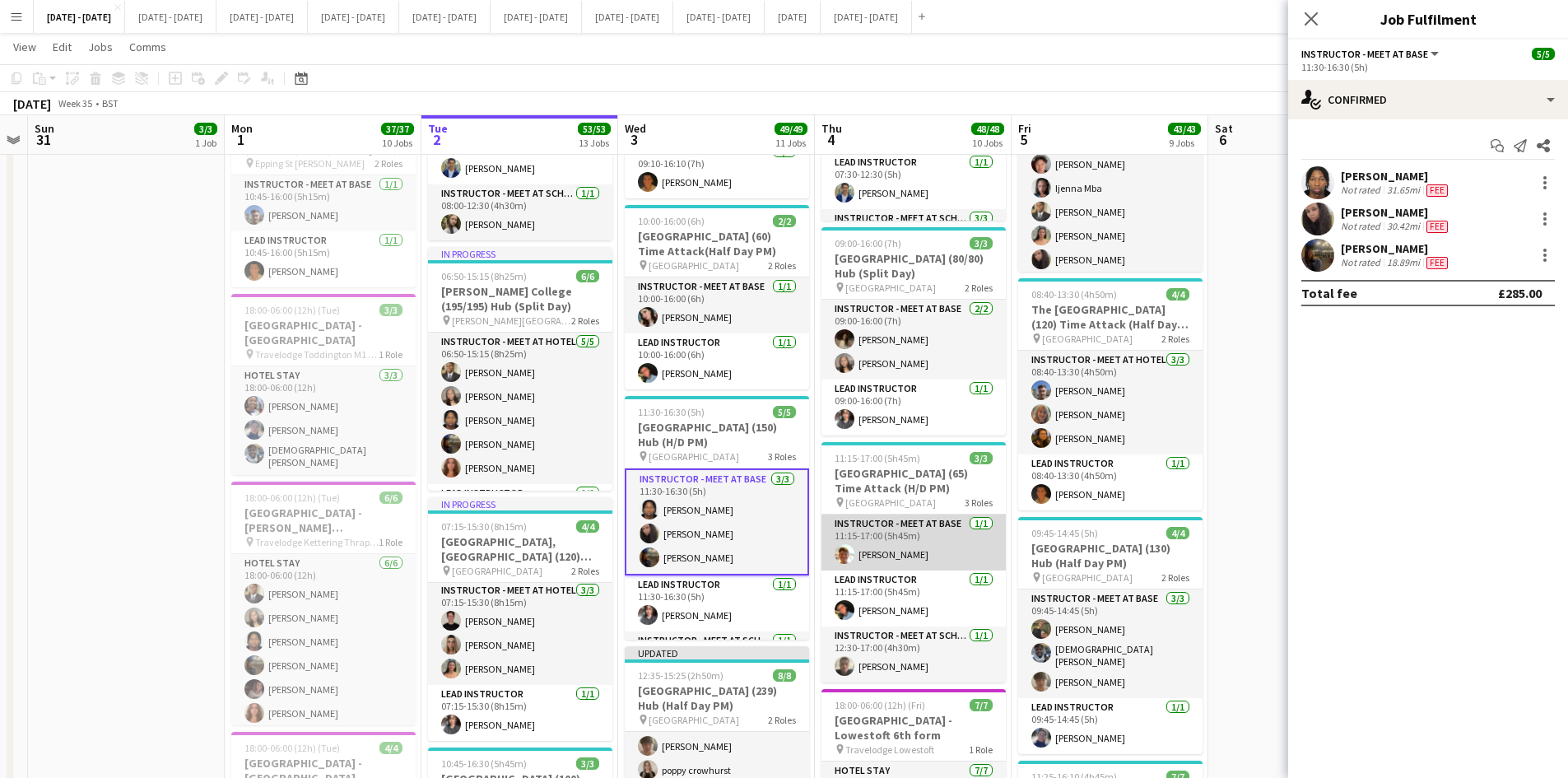
click at [905, 546] on app-card-role "Instructor - Meet at Base [DATE] 11:15-17:00 (5h45m) [PERSON_NAME]" at bounding box center [914, 542] width 184 height 56
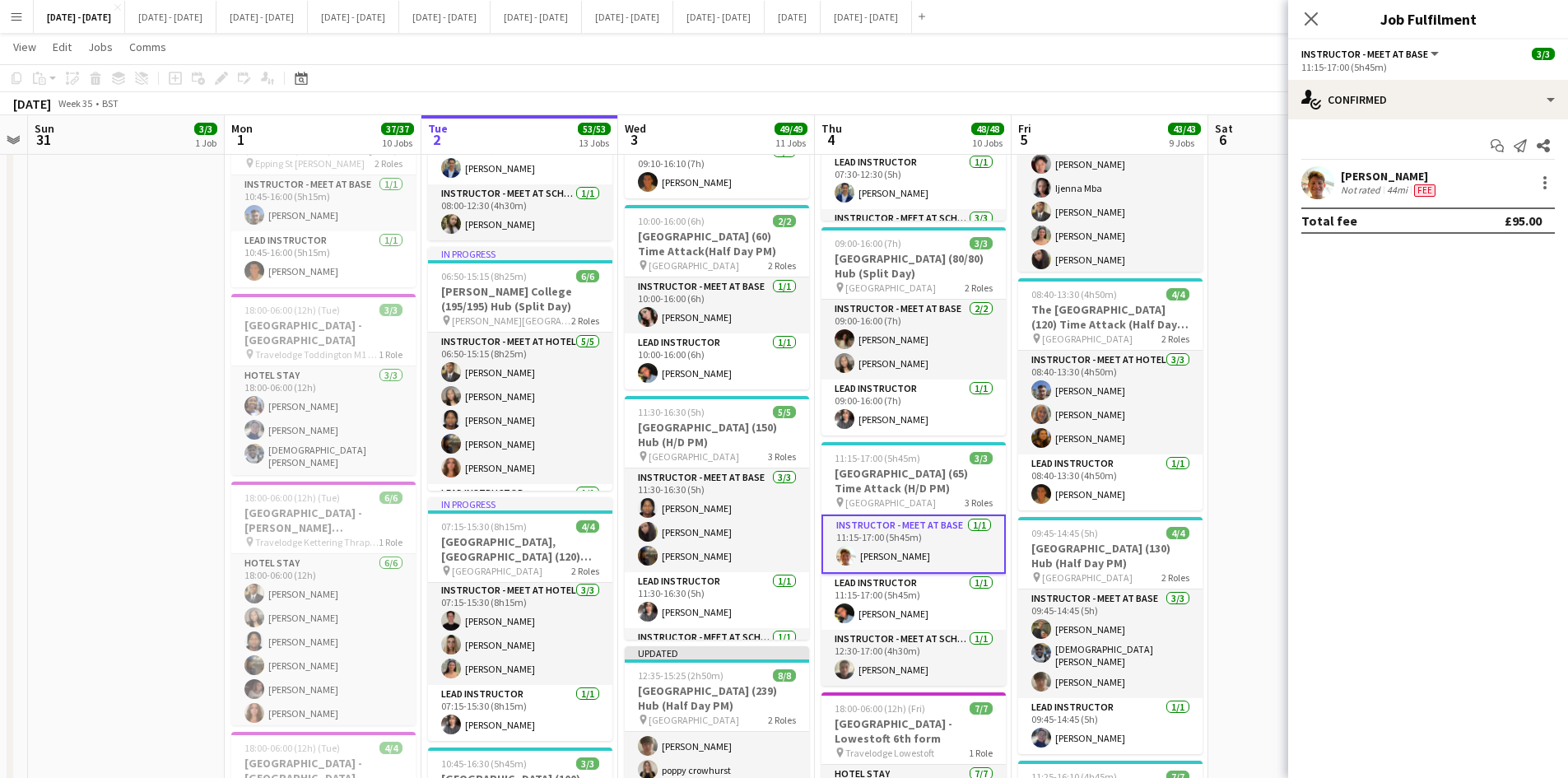
click at [1378, 173] on div "[PERSON_NAME]" at bounding box center [1390, 176] width 98 height 14
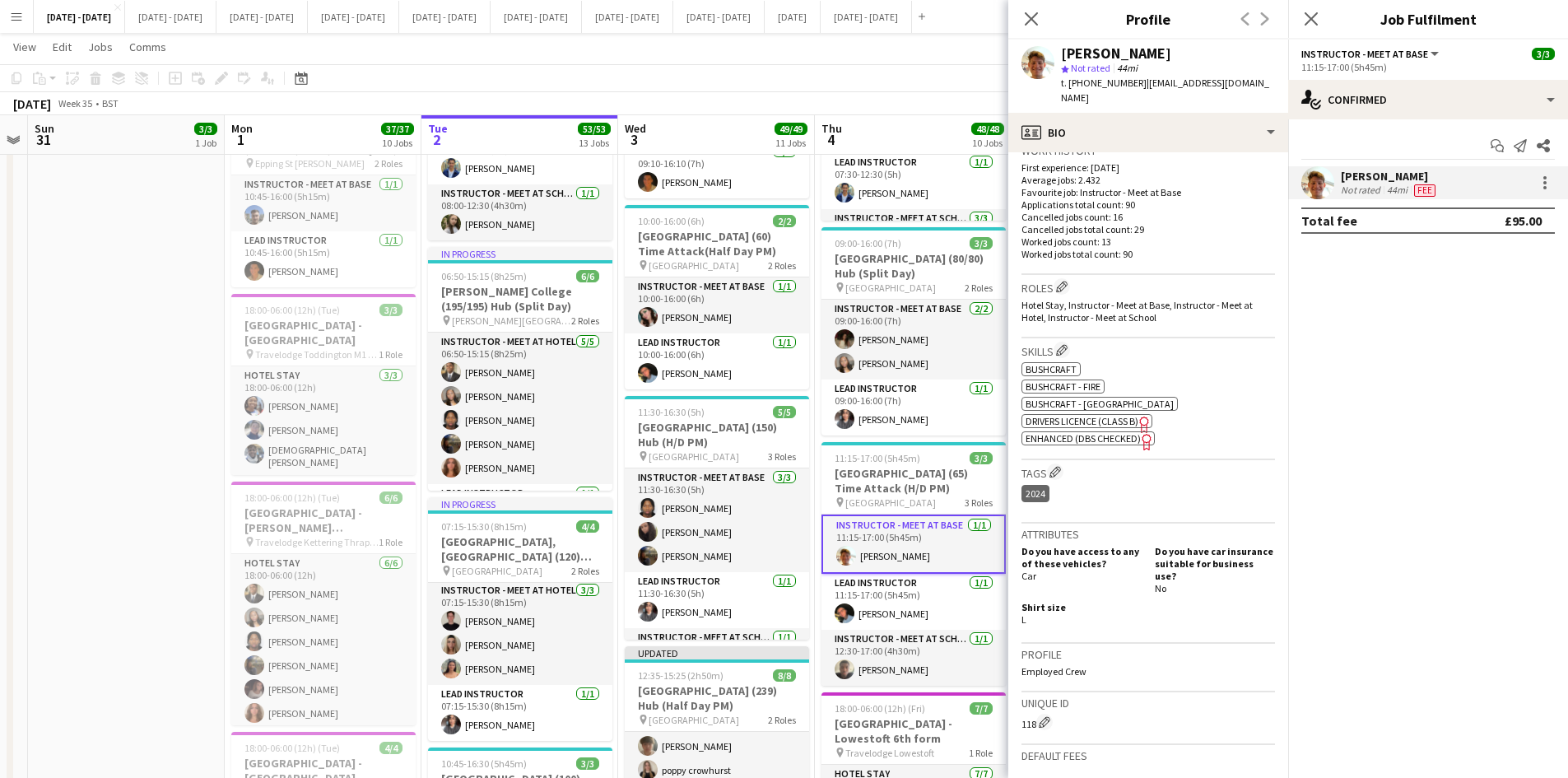
scroll to position [494, 0]
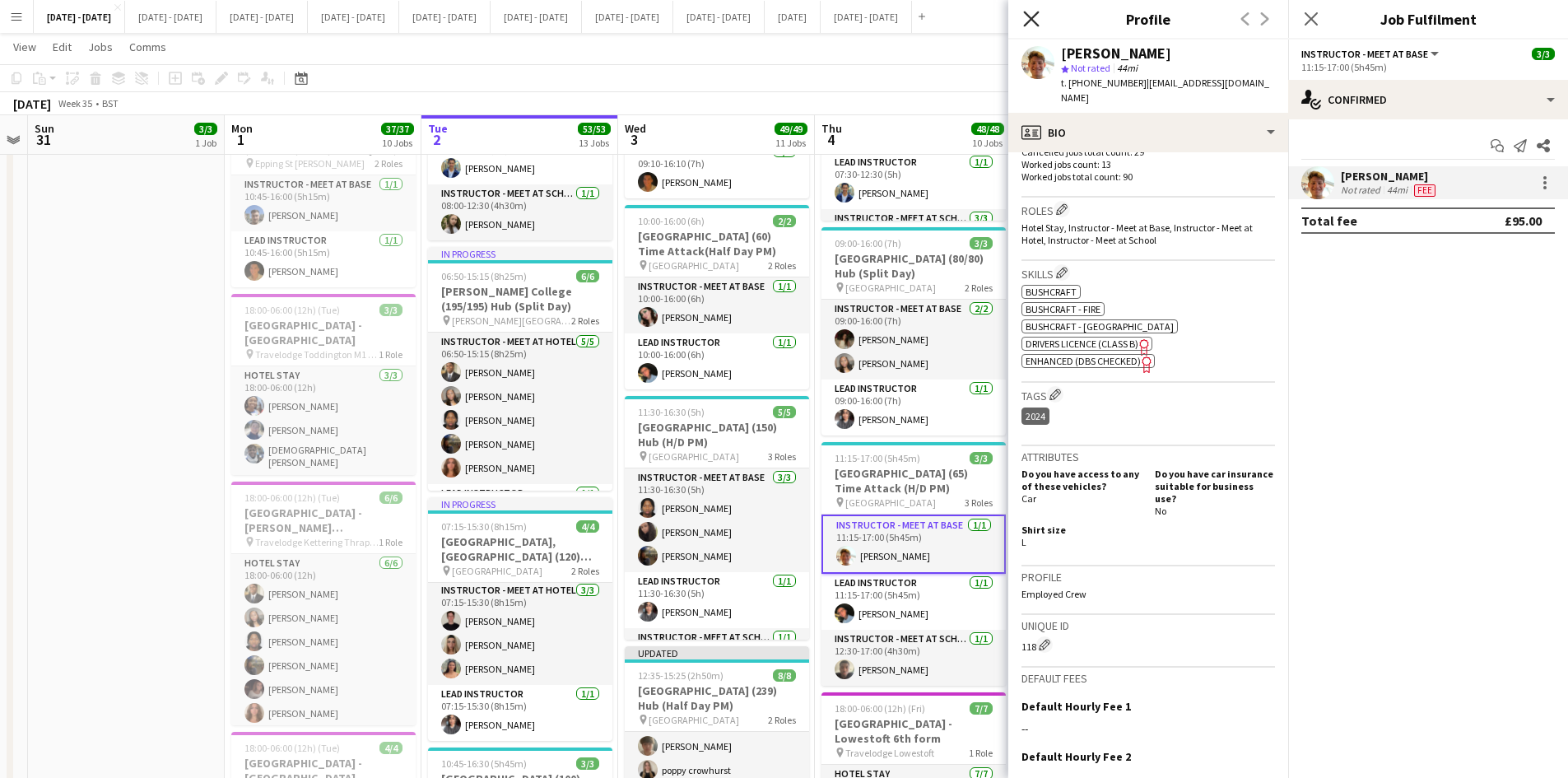
click at [1029, 18] on icon "Close pop-in" at bounding box center [1031, 18] width 15 height 15
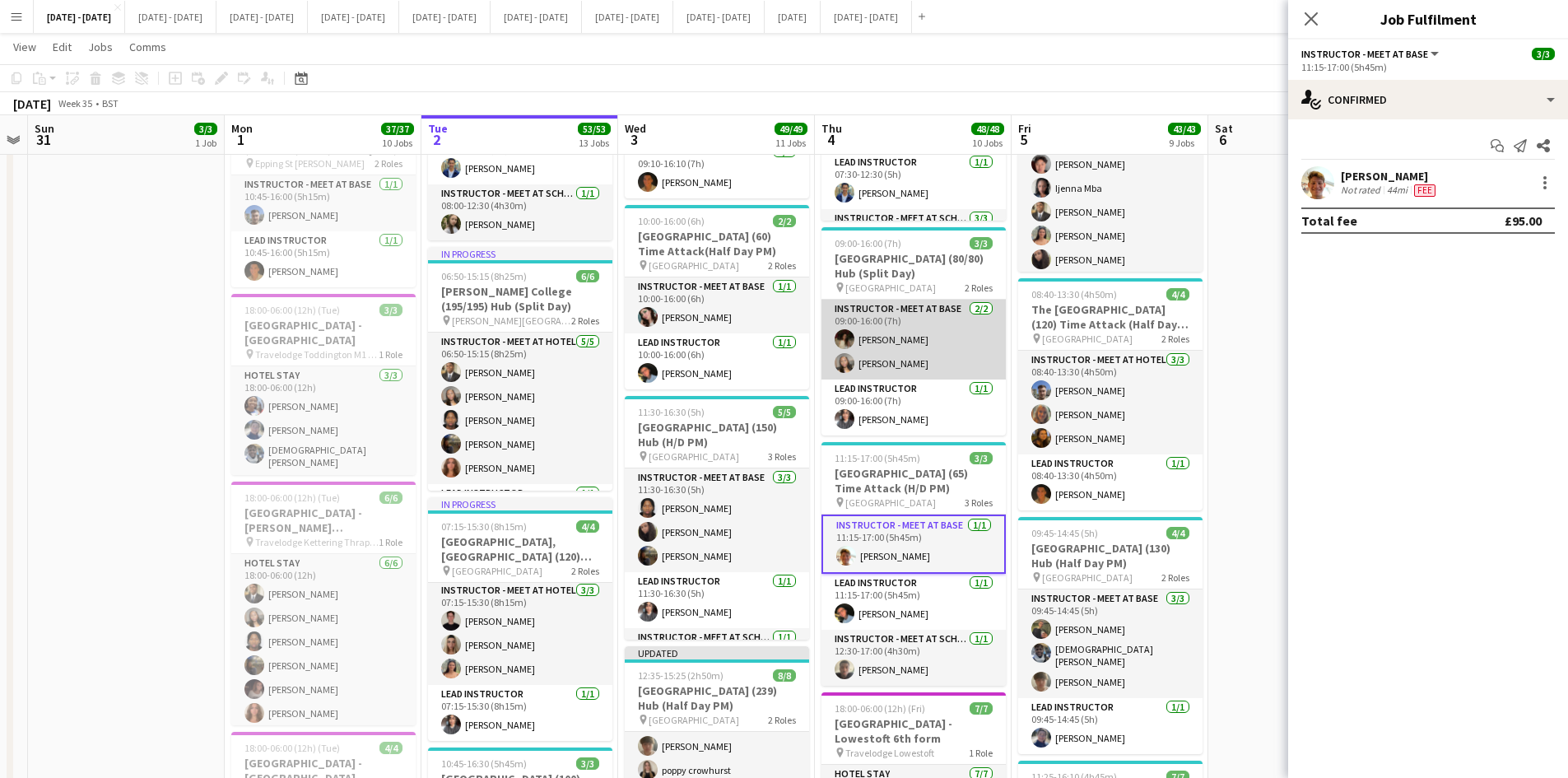
click at [888, 332] on app-card-role "Instructor - Meet at Base [DATE] 09:00-16:00 (7h) [PERSON_NAME] [PERSON_NAME]" at bounding box center [914, 339] width 184 height 79
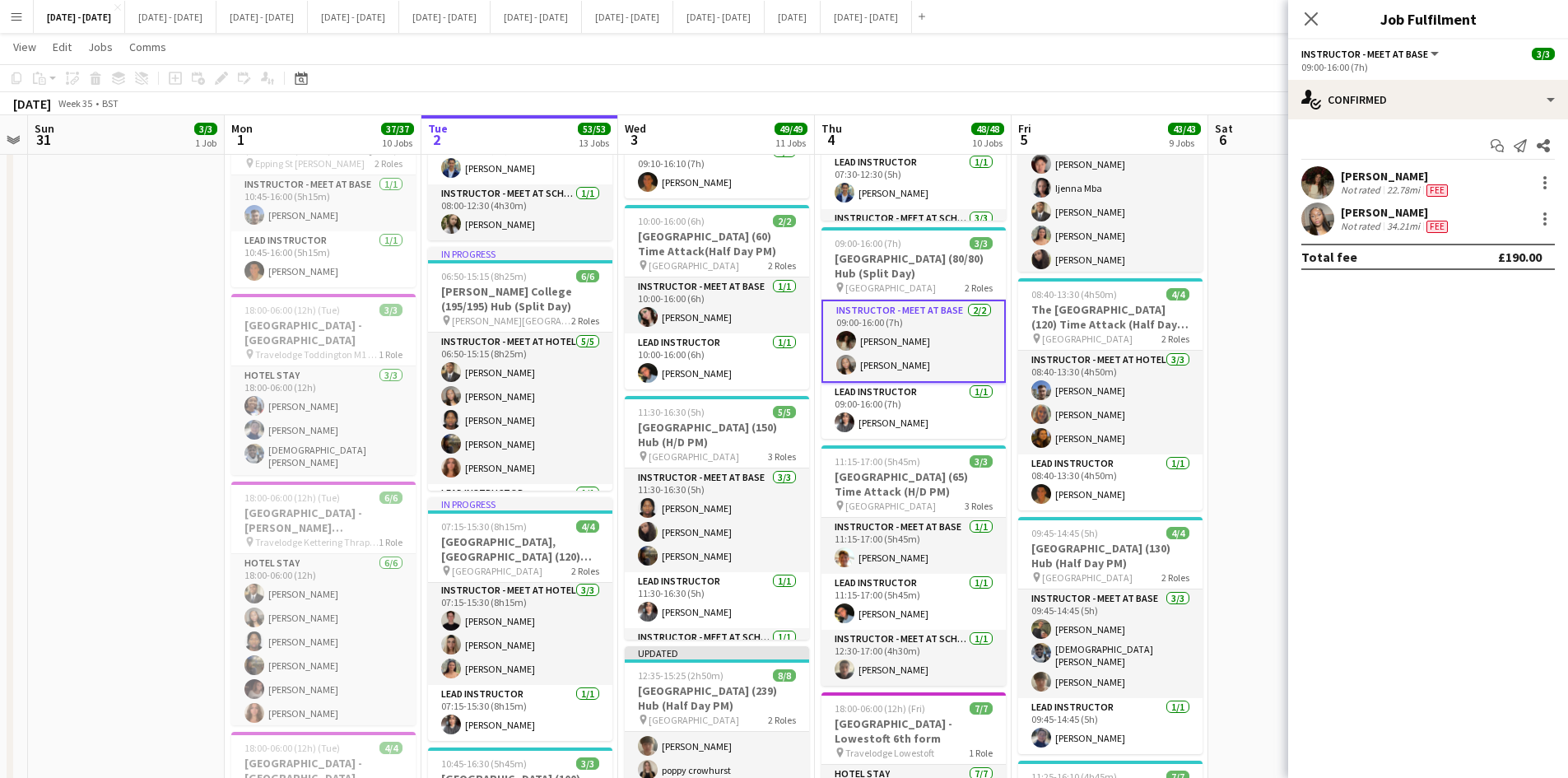
click at [1355, 175] on div "[PERSON_NAME]" at bounding box center [1396, 176] width 110 height 14
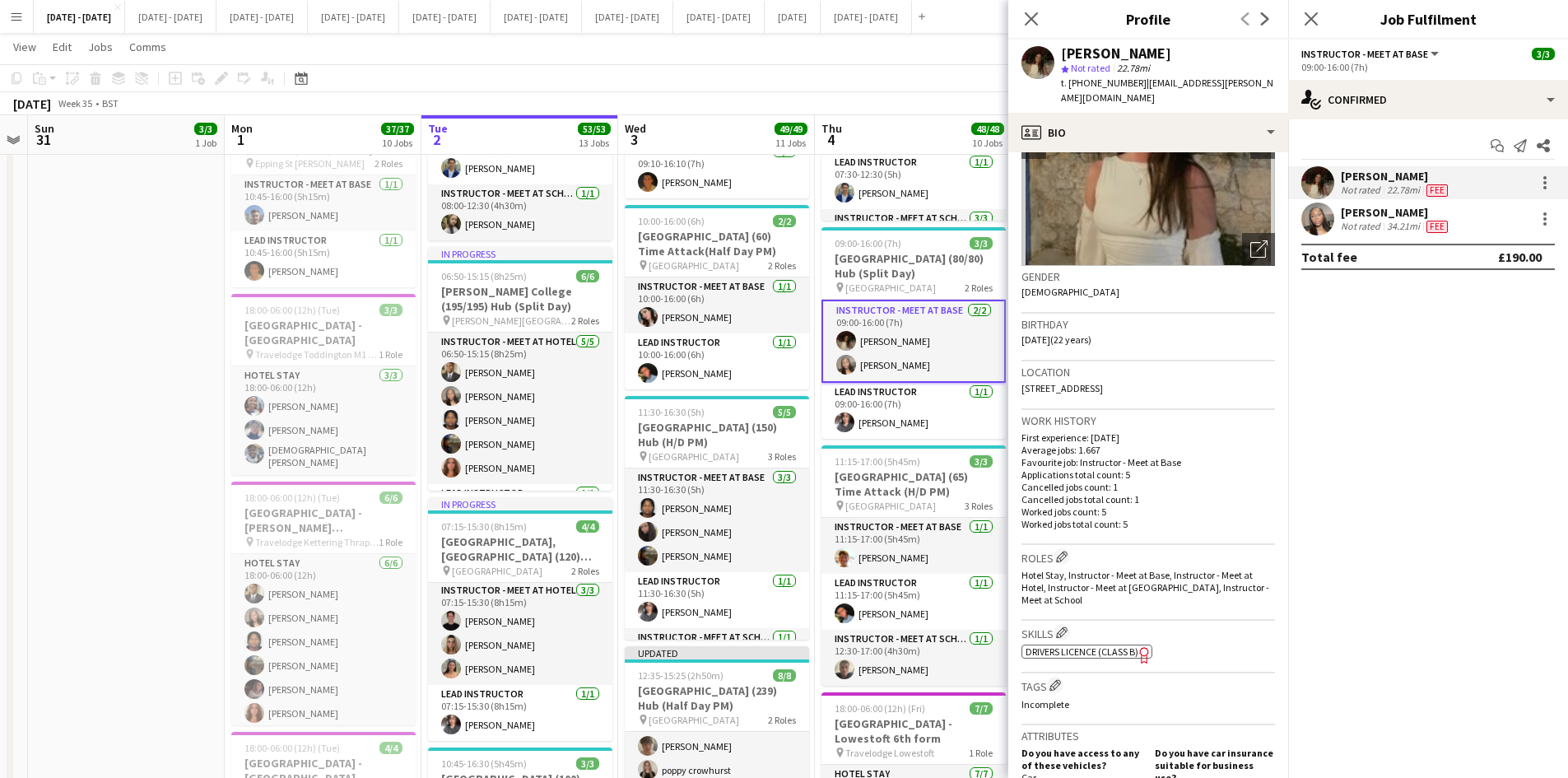
scroll to position [329, 0]
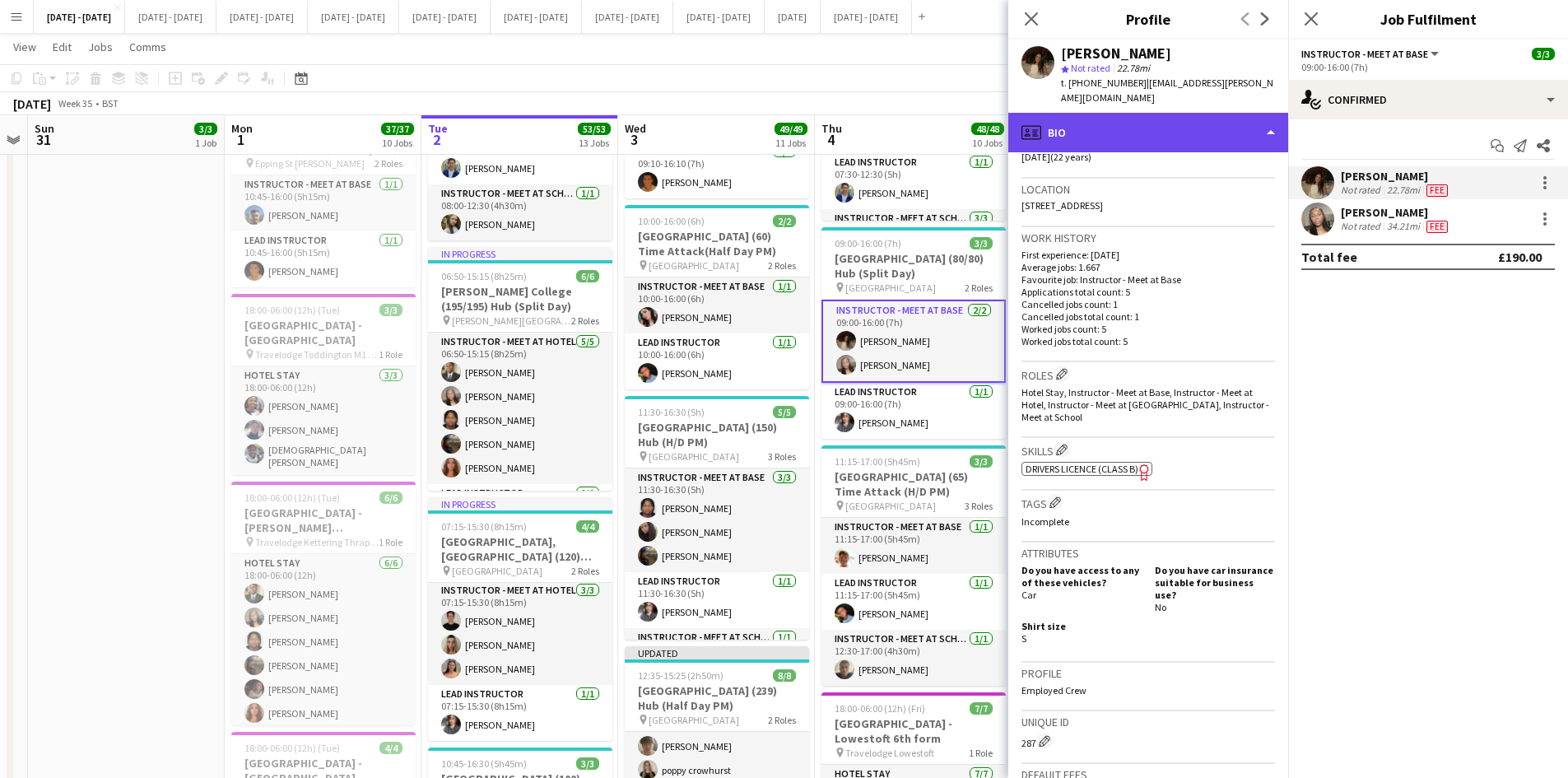
click at [1269, 113] on div "profile Bio" at bounding box center [1148, 133] width 280 height 40
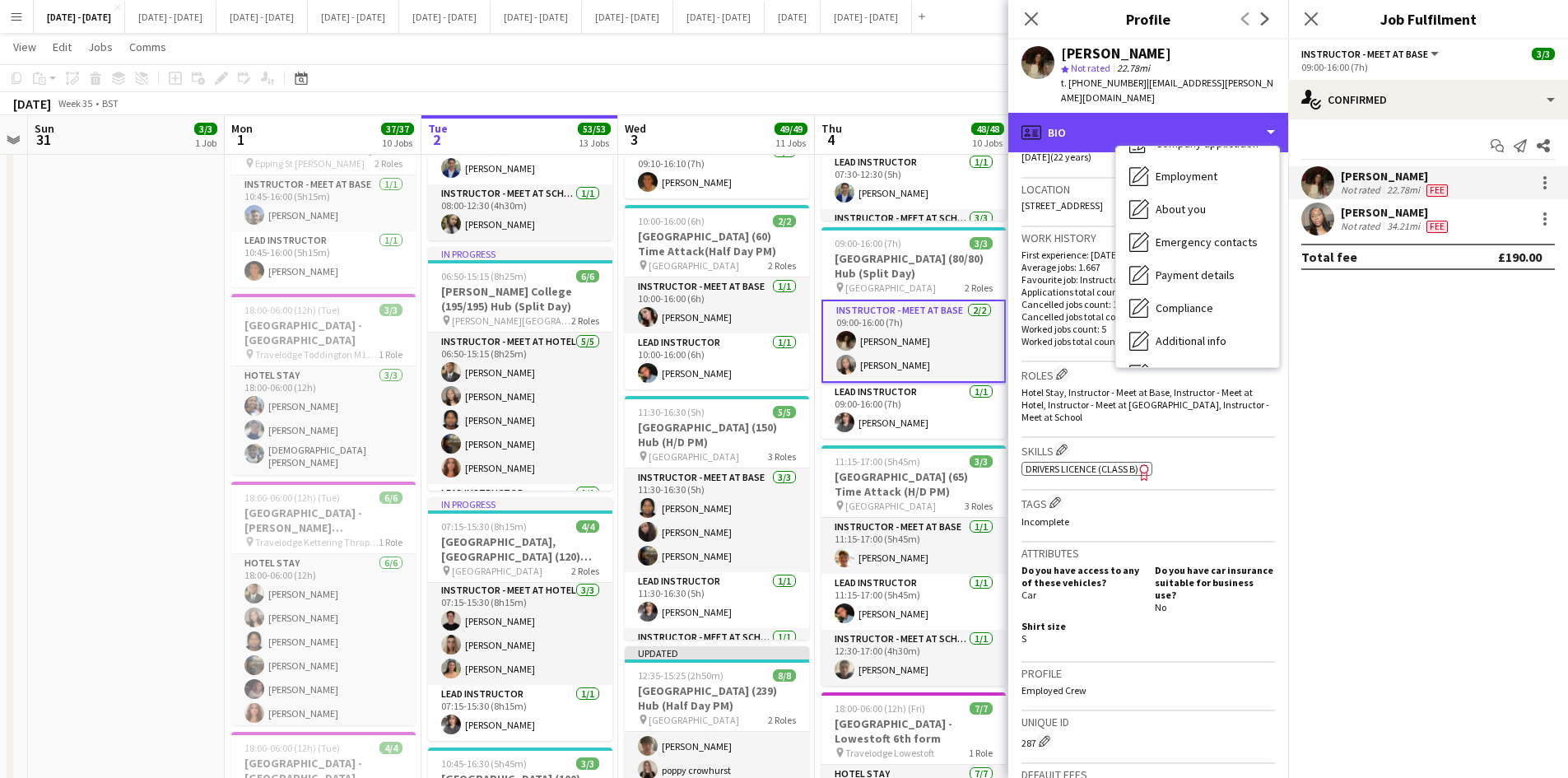
scroll to position [154, 0]
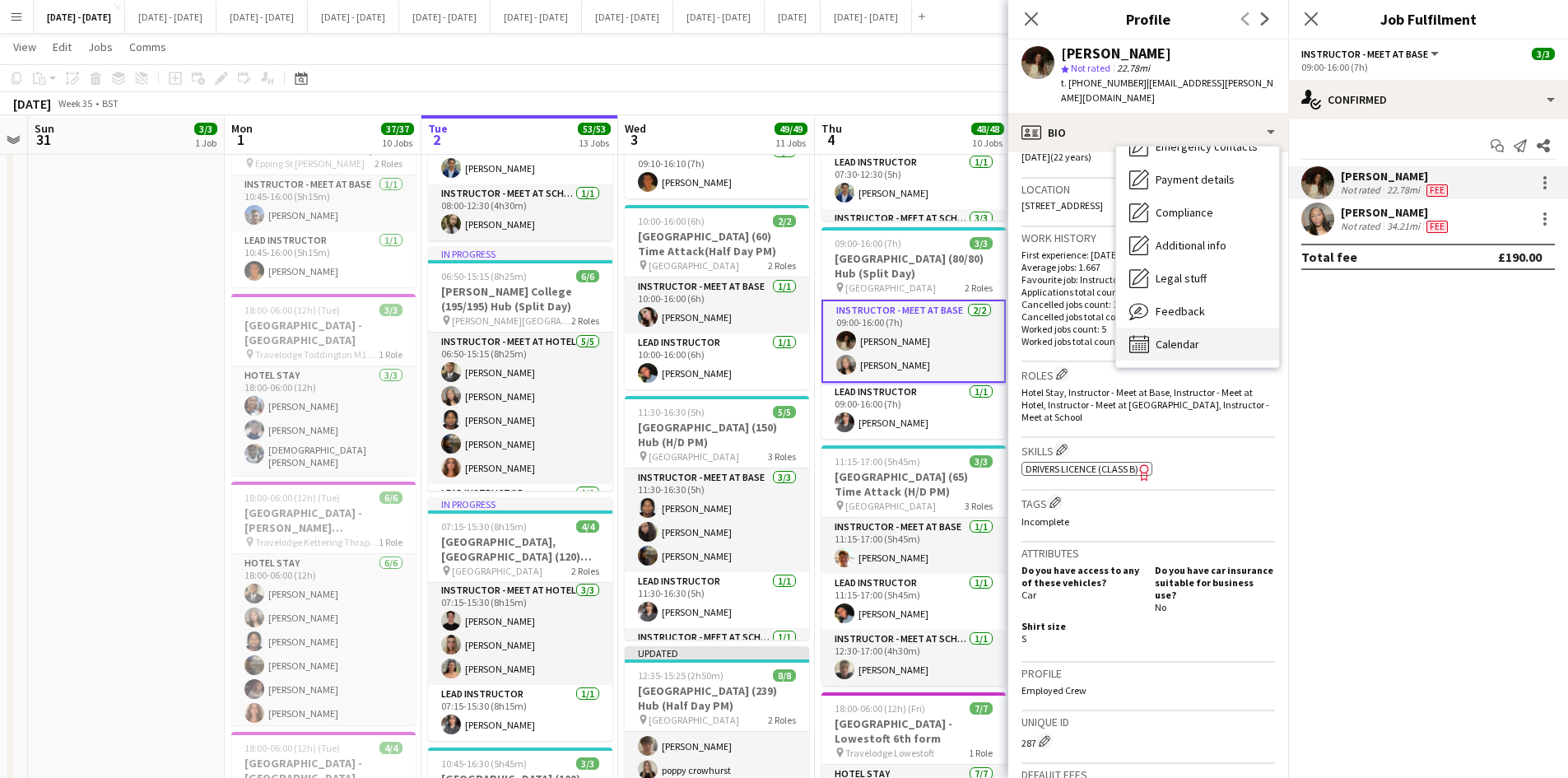
click at [1180, 337] on span "Calendar" at bounding box center [1177, 344] width 43 height 14
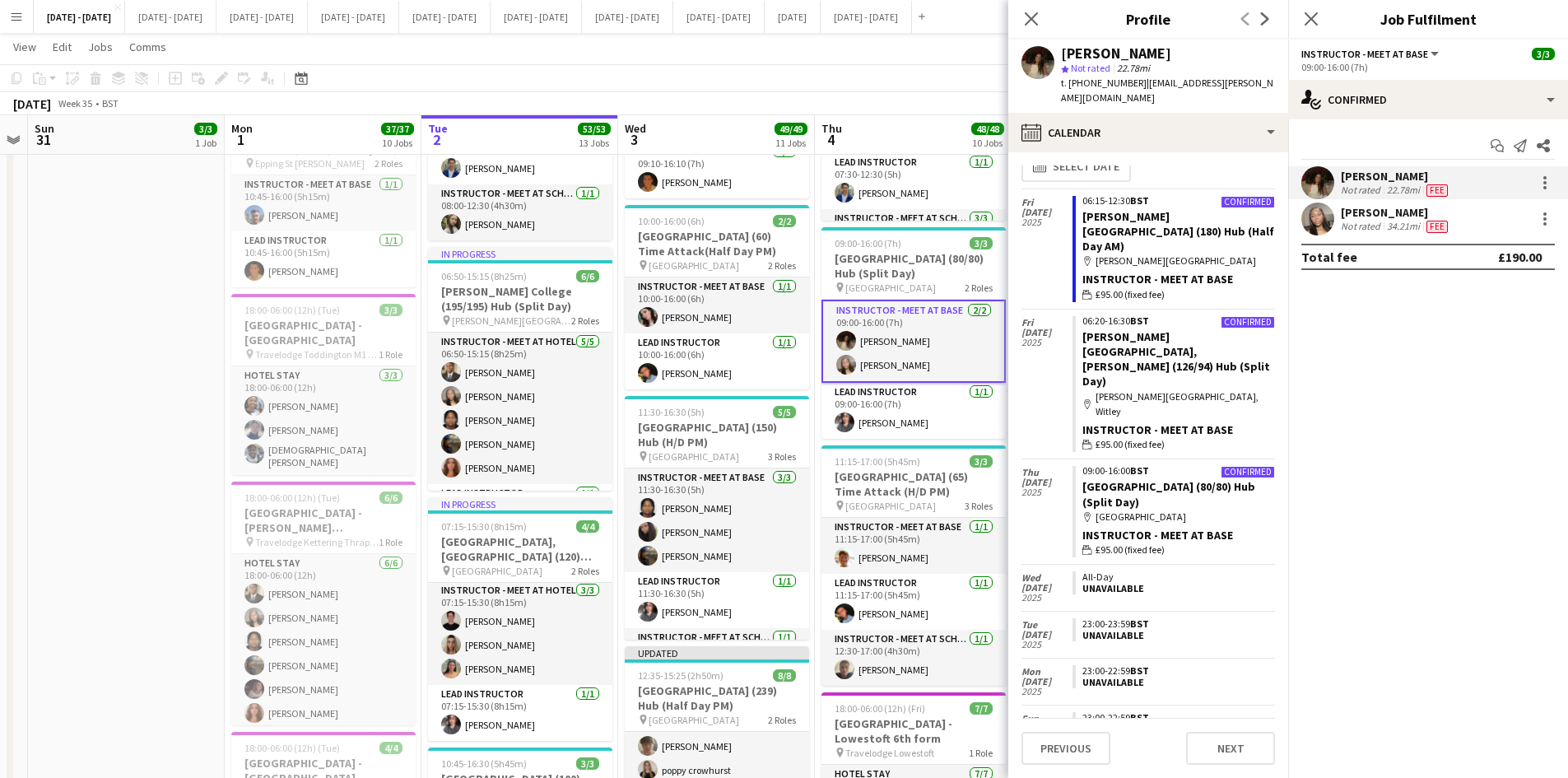
scroll to position [0, 0]
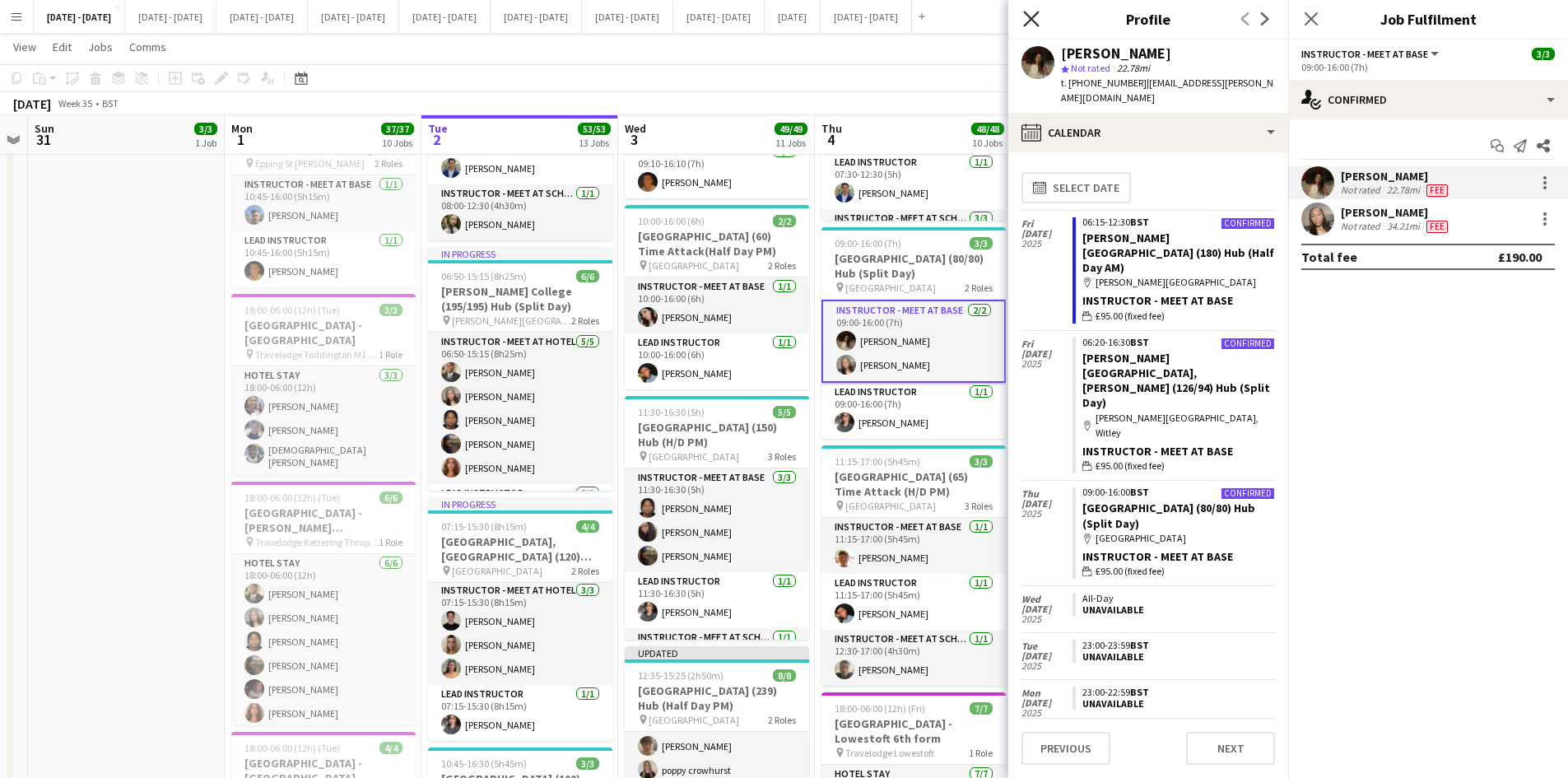
click at [1035, 16] on icon at bounding box center [1031, 18] width 15 height 15
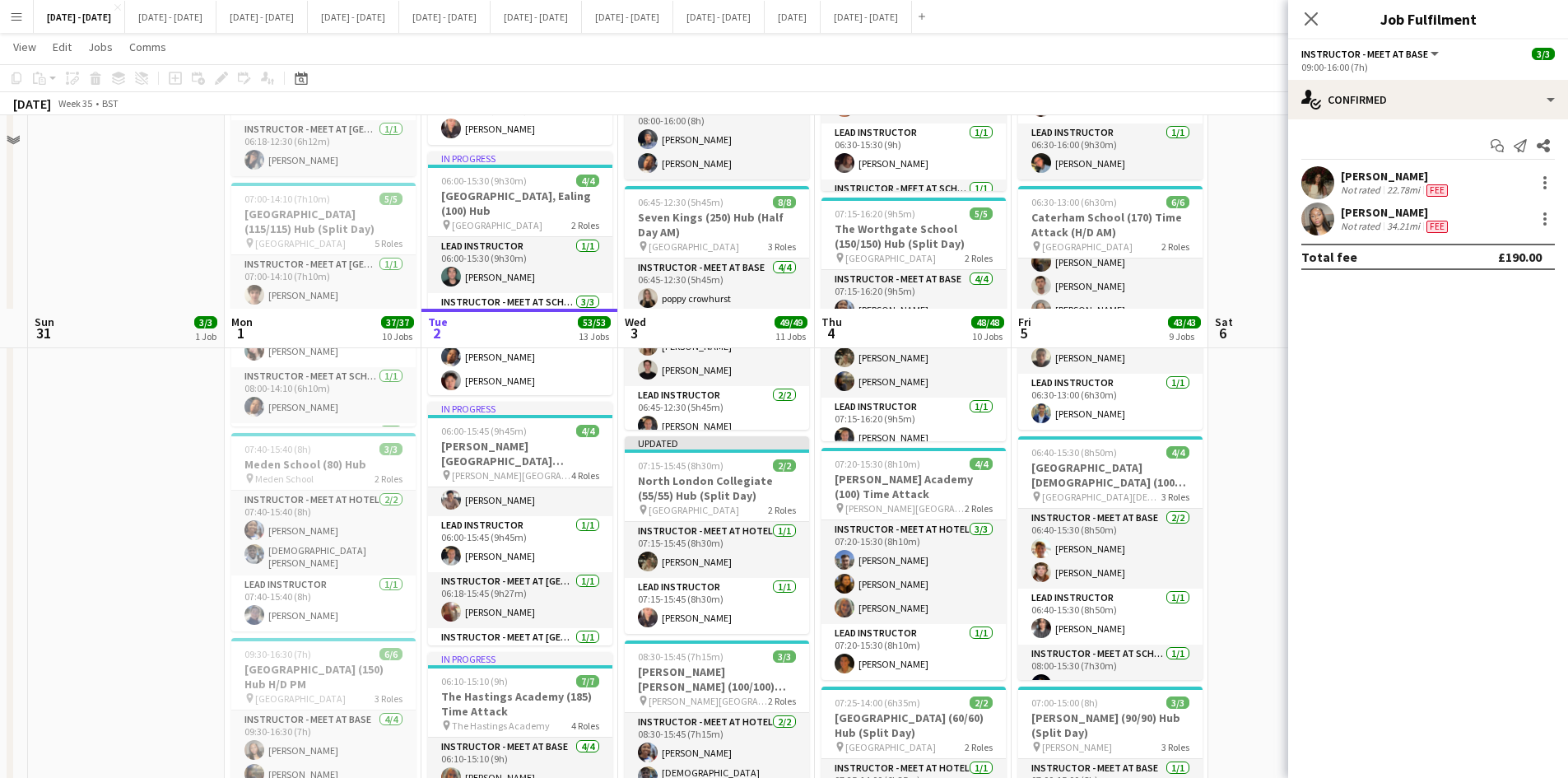
scroll to position [823, 0]
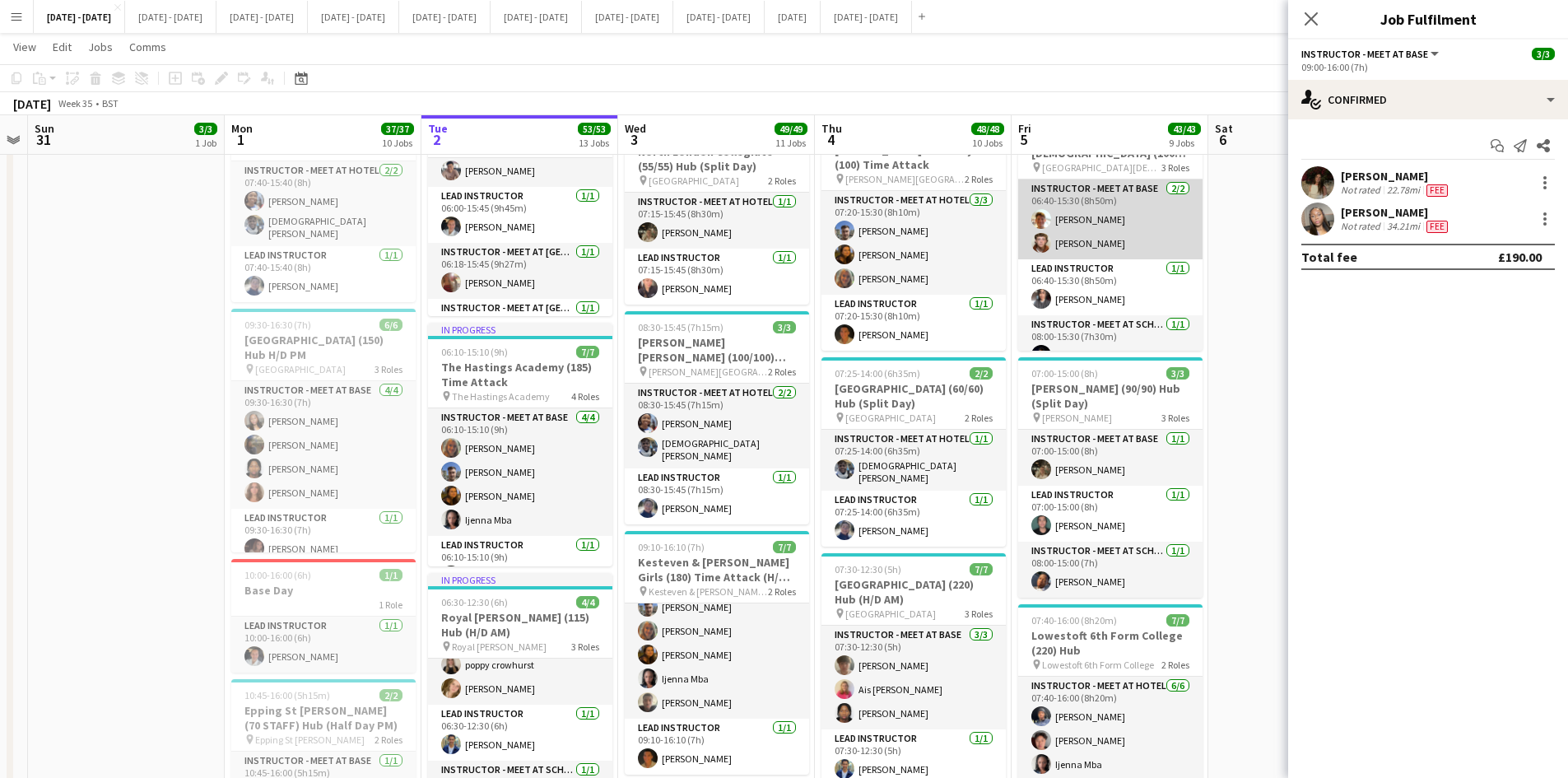
click at [1073, 245] on app-card-role "Instructor - Meet at Base [DATE] 06:40-15:30 (8h50m) [PERSON_NAME] [PERSON_NAME]" at bounding box center [1110, 219] width 184 height 79
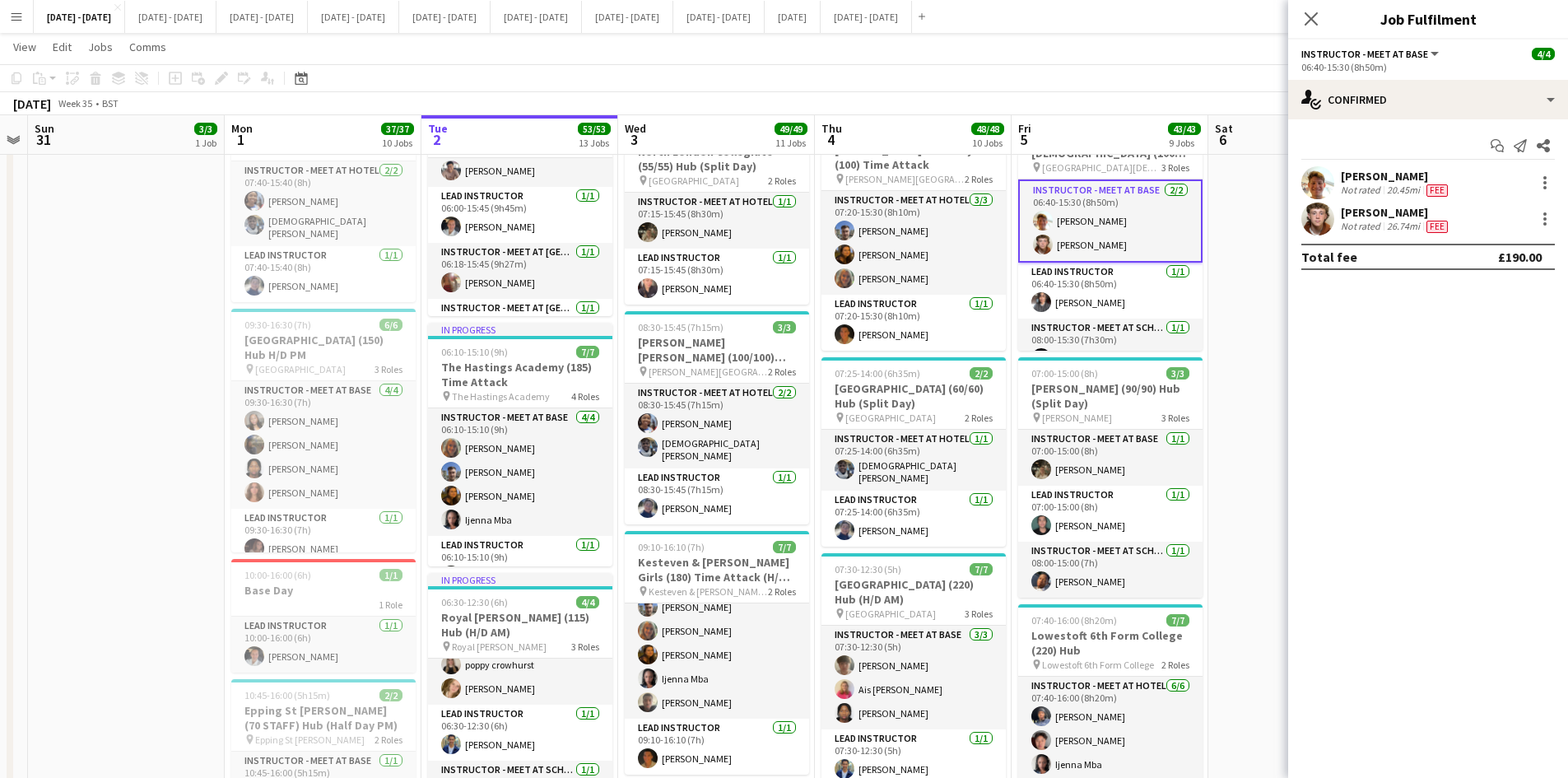
click at [1362, 210] on div "[PERSON_NAME]" at bounding box center [1396, 212] width 110 height 14
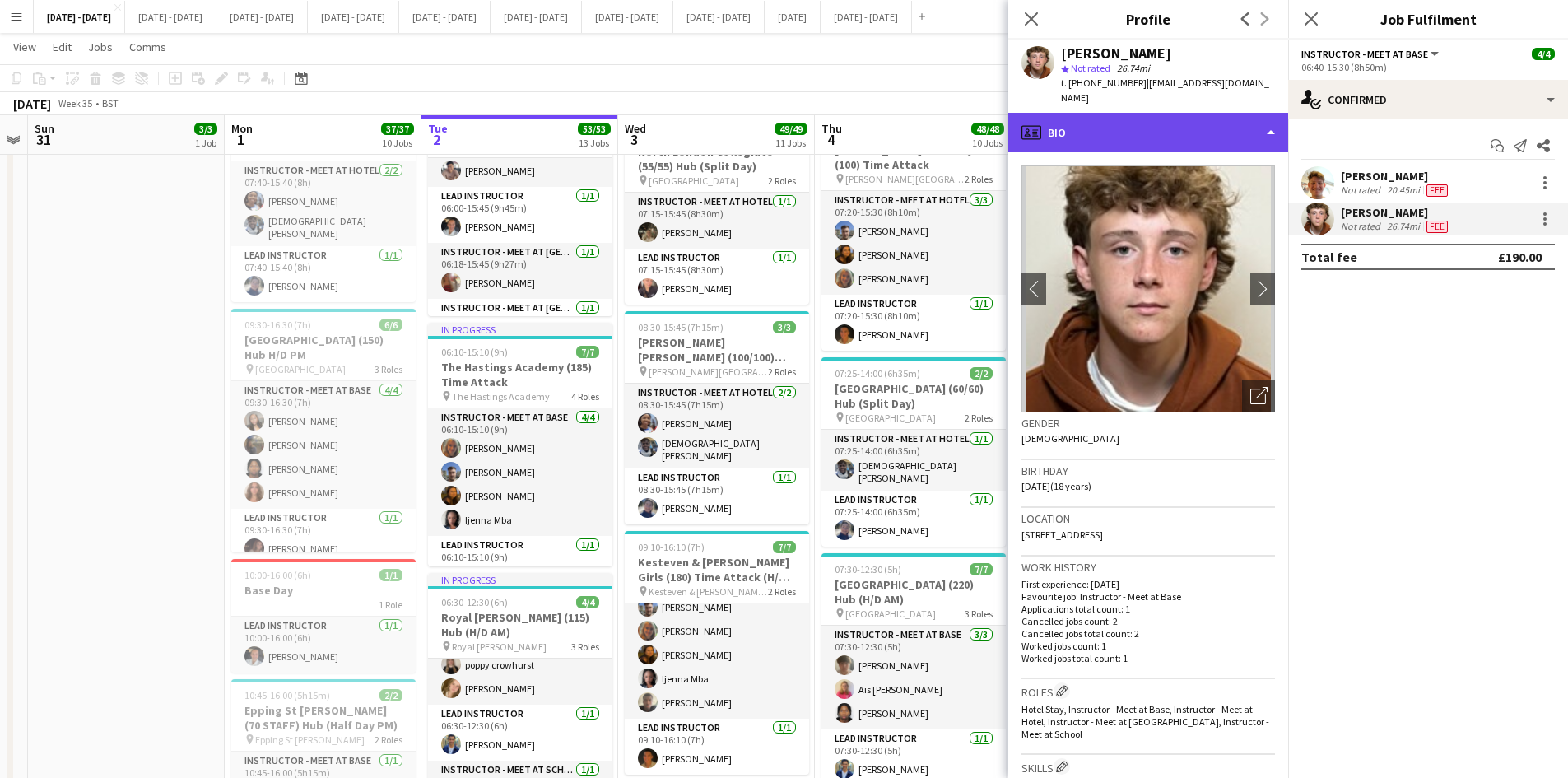
click at [1267, 115] on div "profile Bio" at bounding box center [1148, 133] width 280 height 40
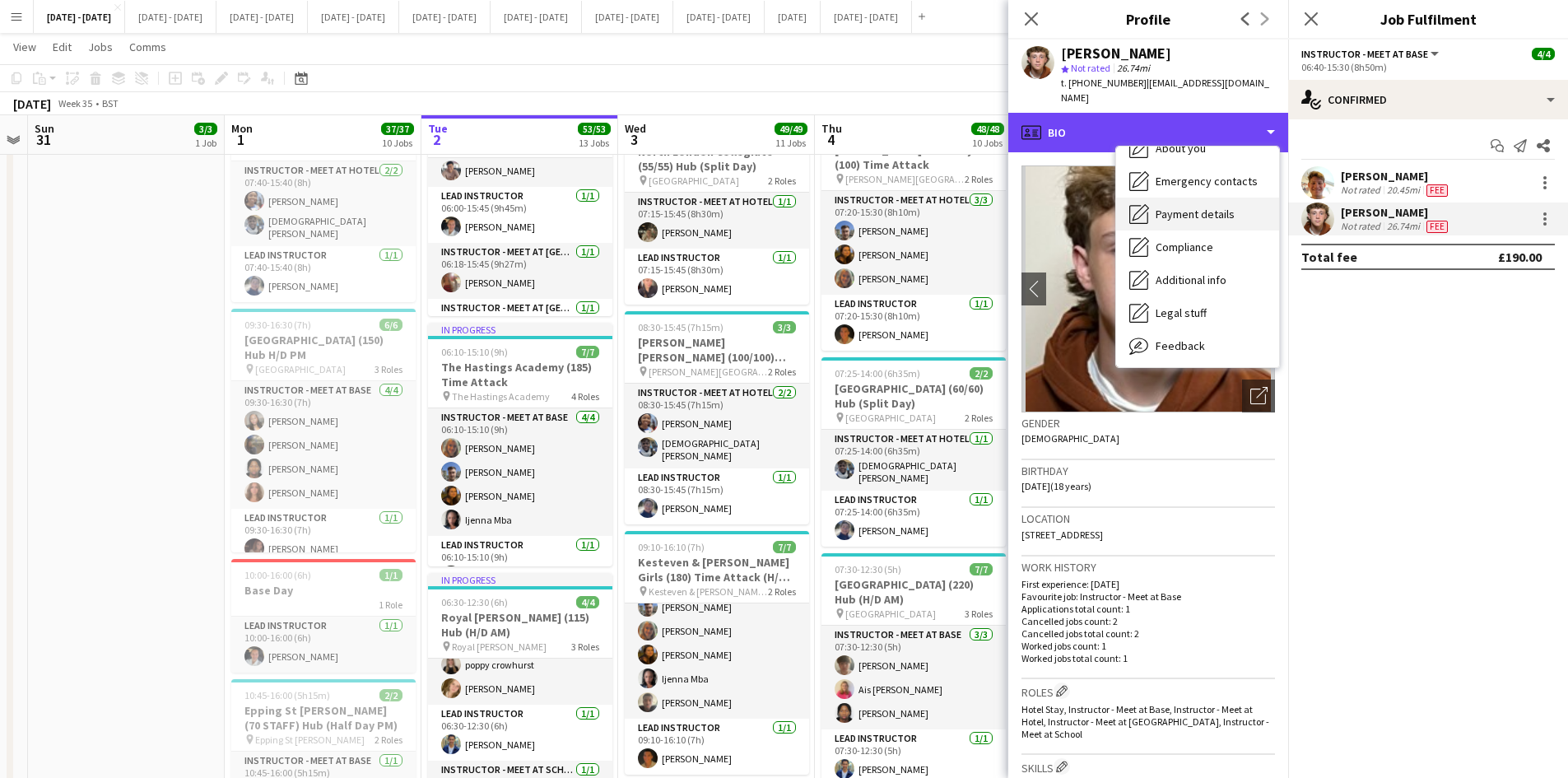
scroll to position [154, 0]
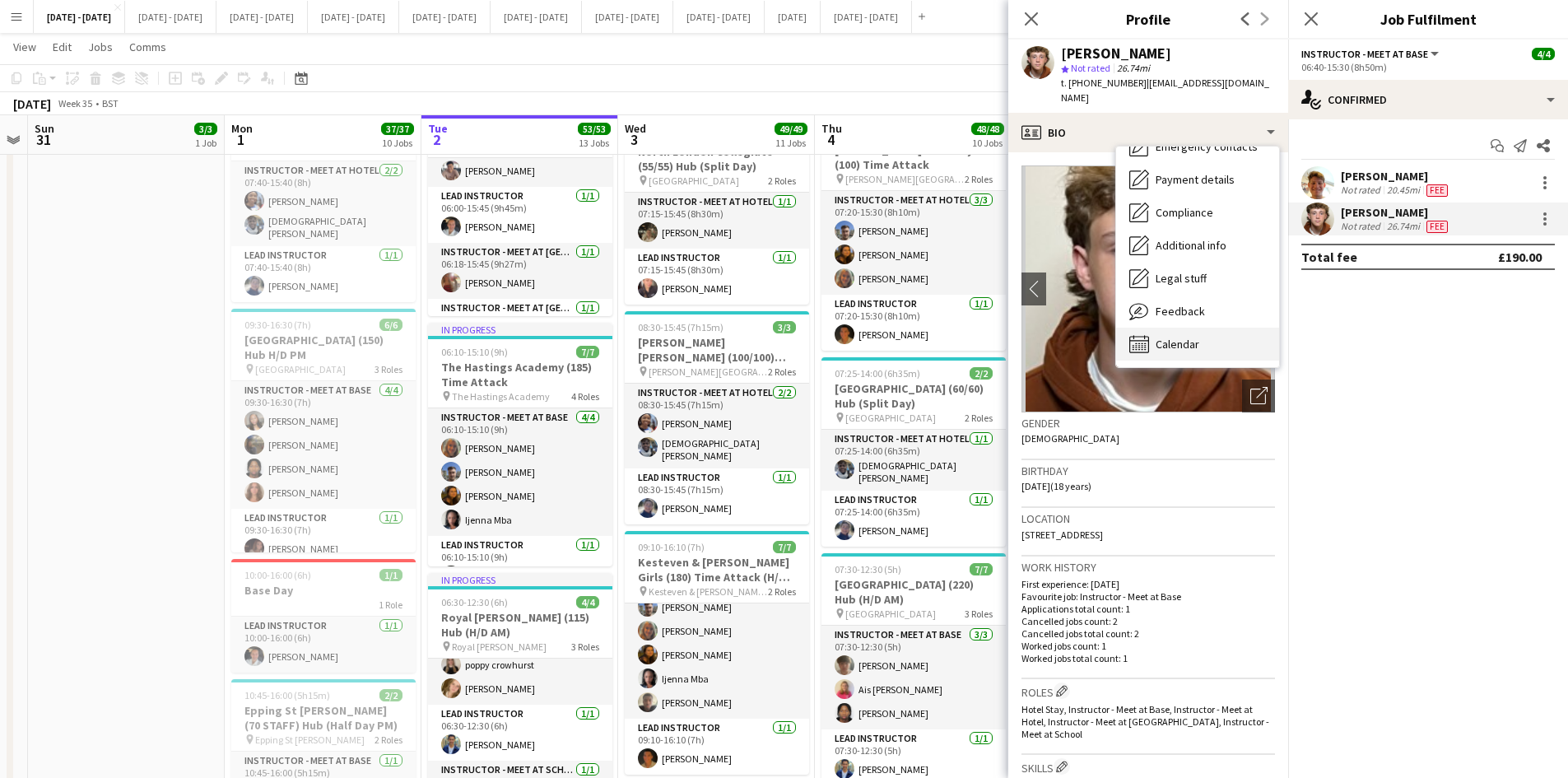
click at [1175, 337] on span "Calendar" at bounding box center [1177, 344] width 43 height 14
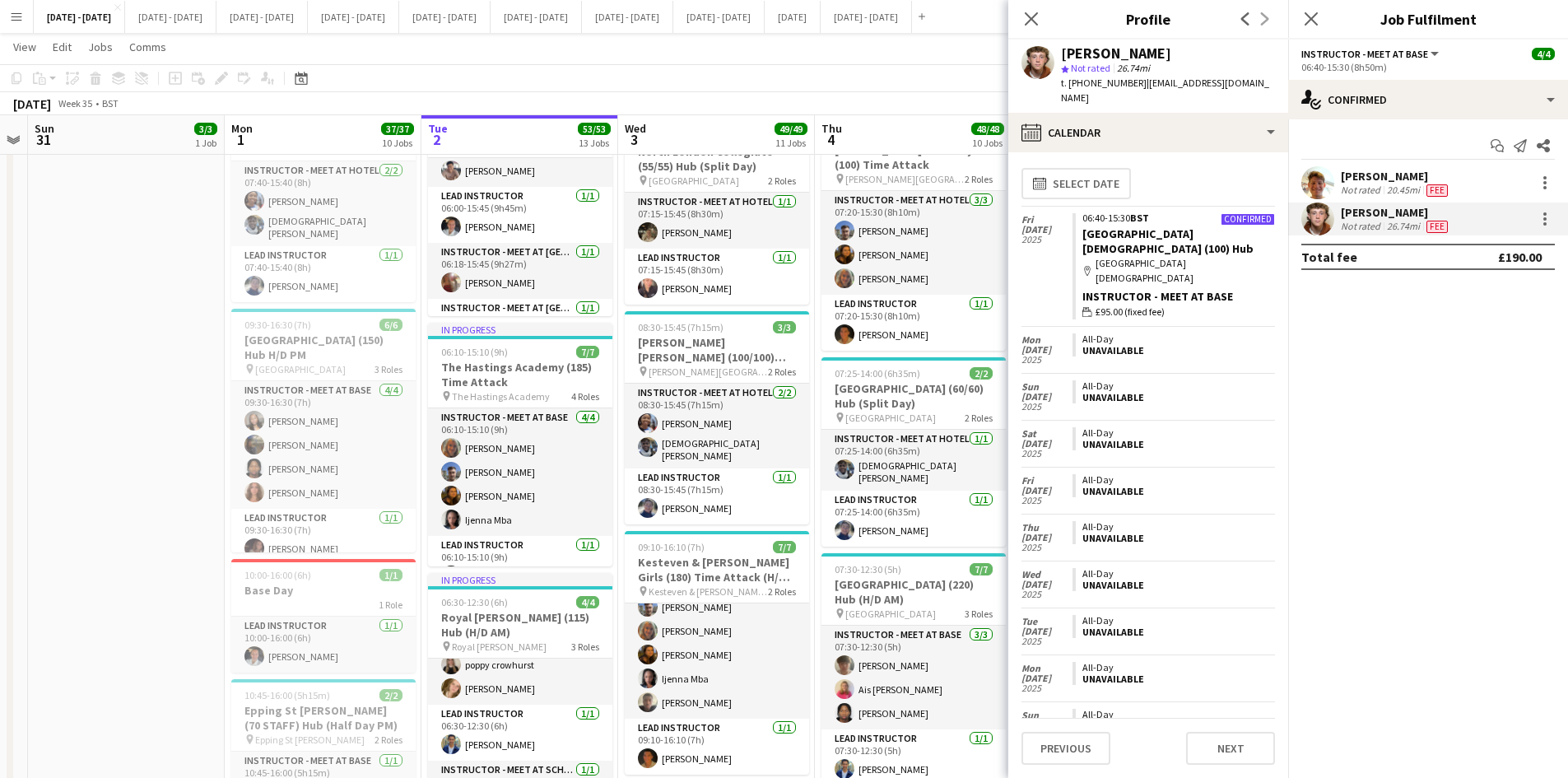
scroll to position [0, 0]
click at [1025, 20] on icon "Close pop-in" at bounding box center [1031, 18] width 15 height 15
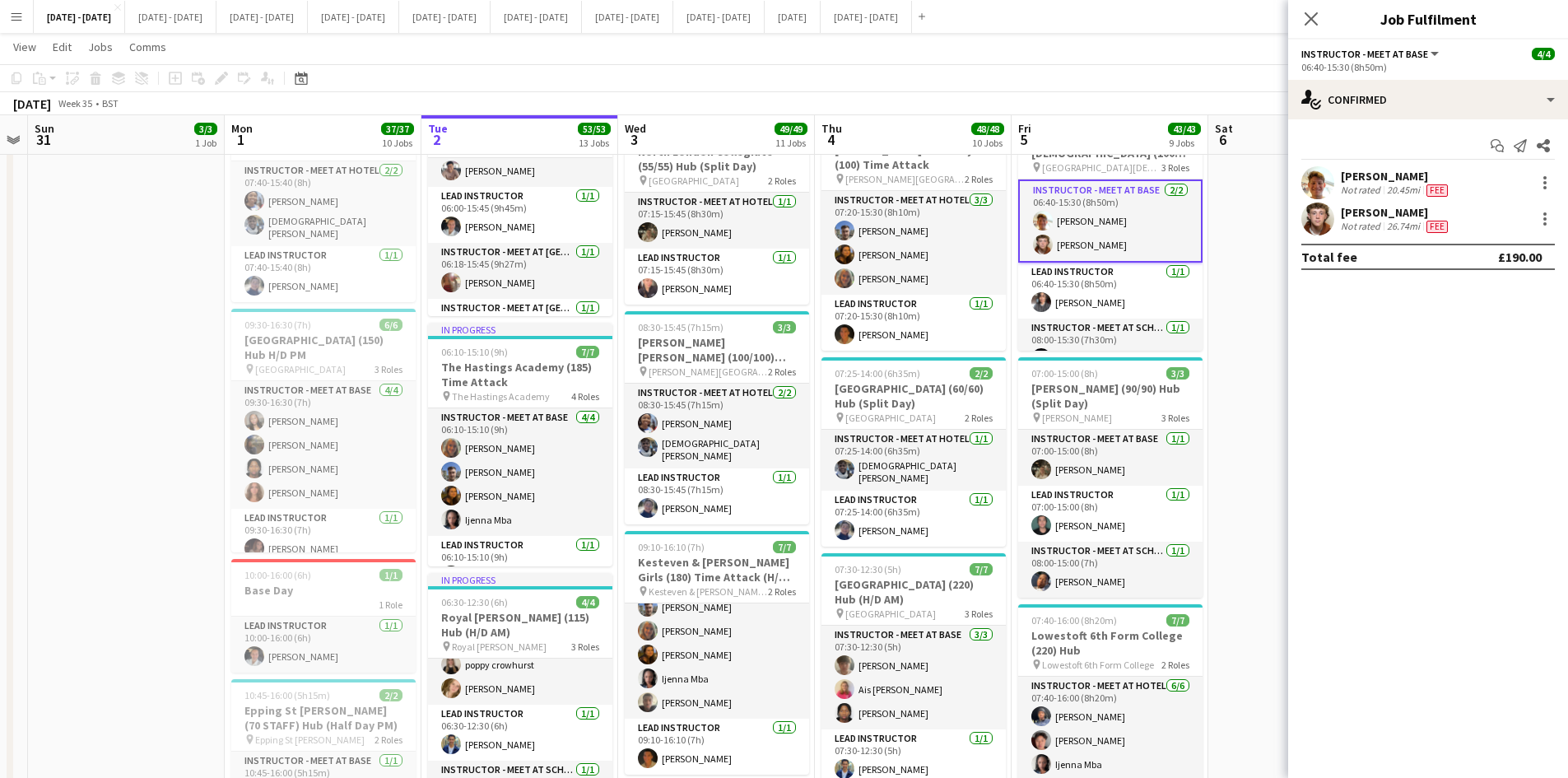
click at [1369, 217] on div "[PERSON_NAME]" at bounding box center [1396, 212] width 110 height 14
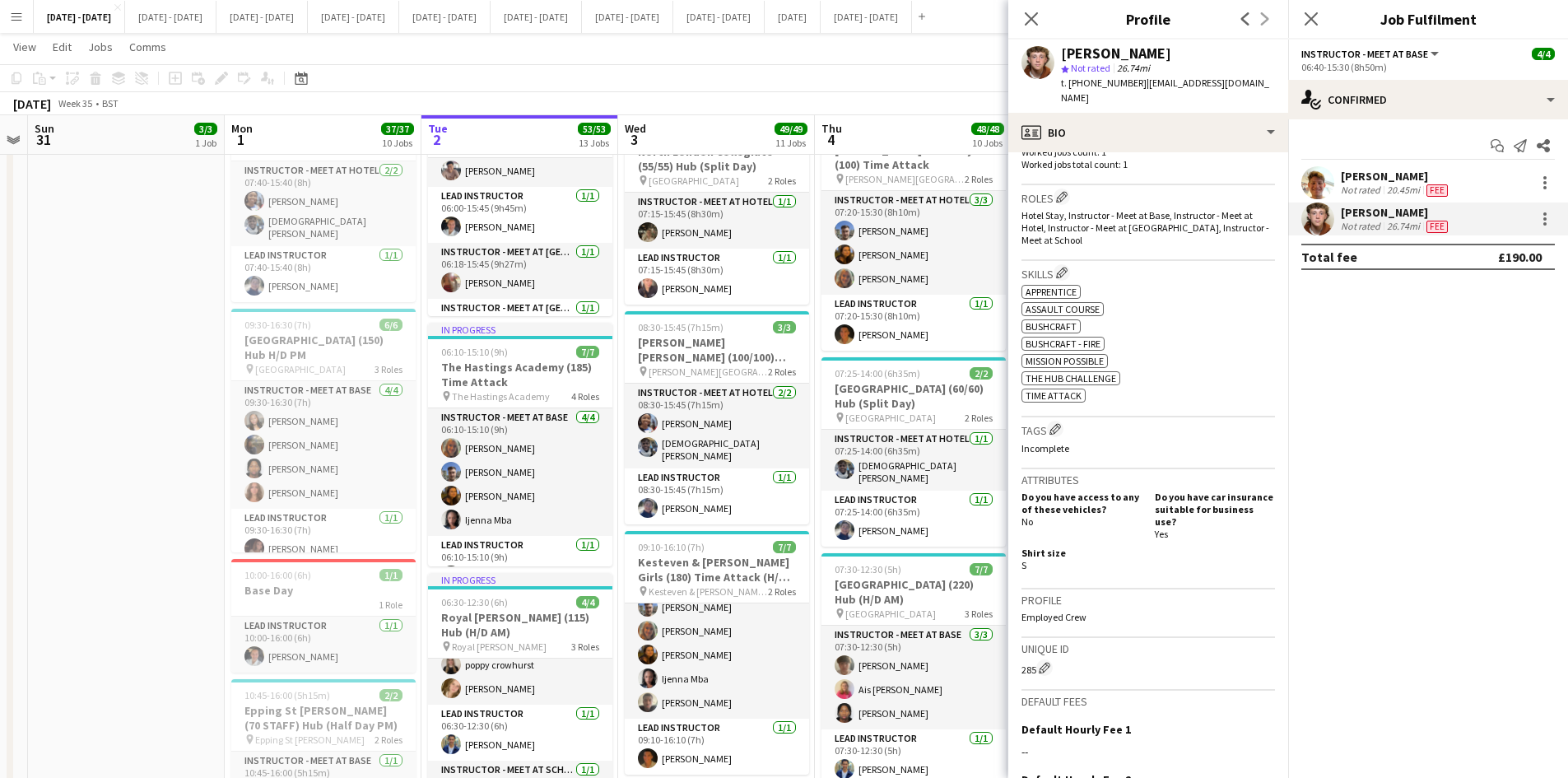
scroll to position [685, 0]
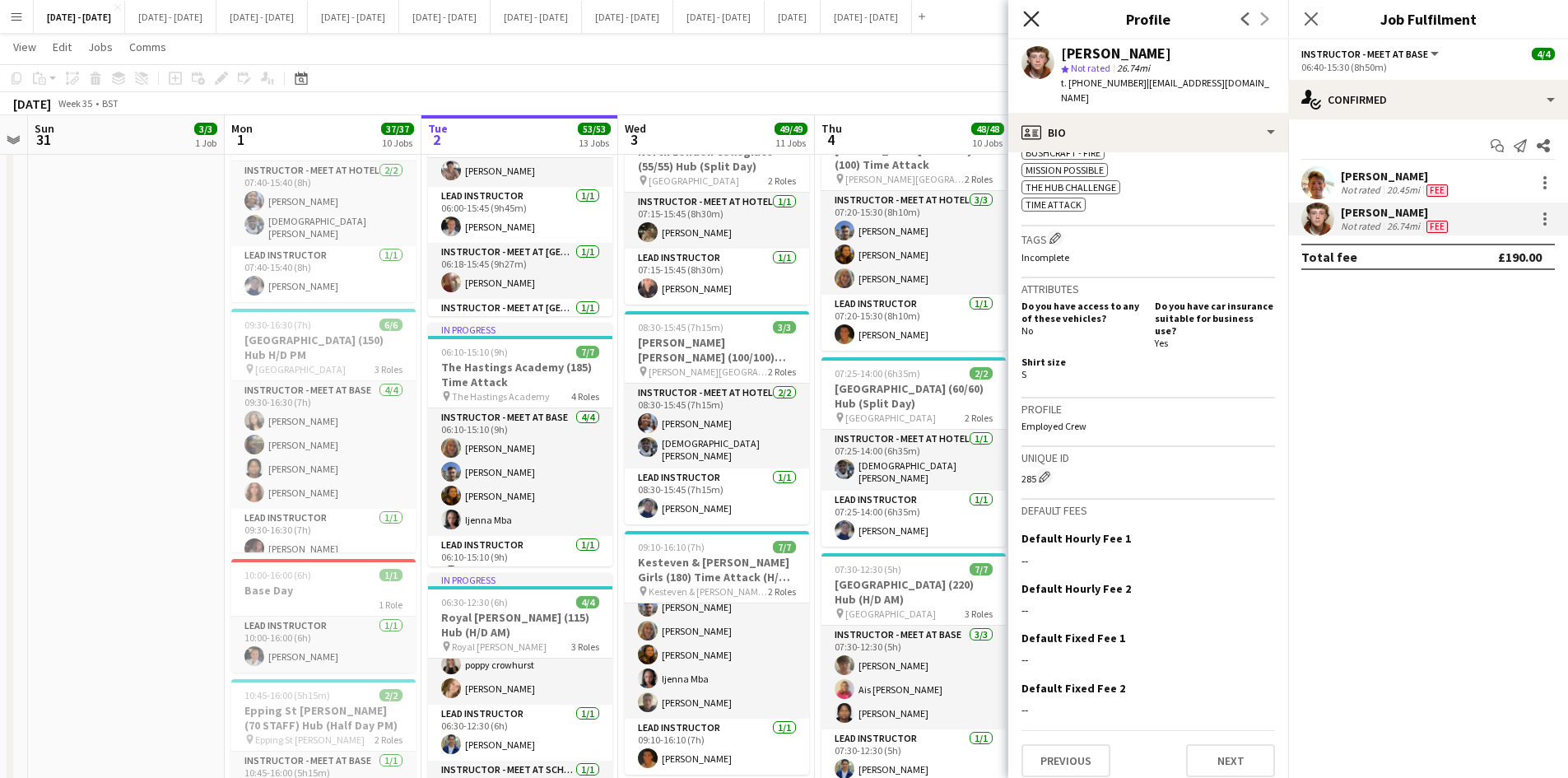
click at [1026, 14] on icon at bounding box center [1031, 18] width 15 height 15
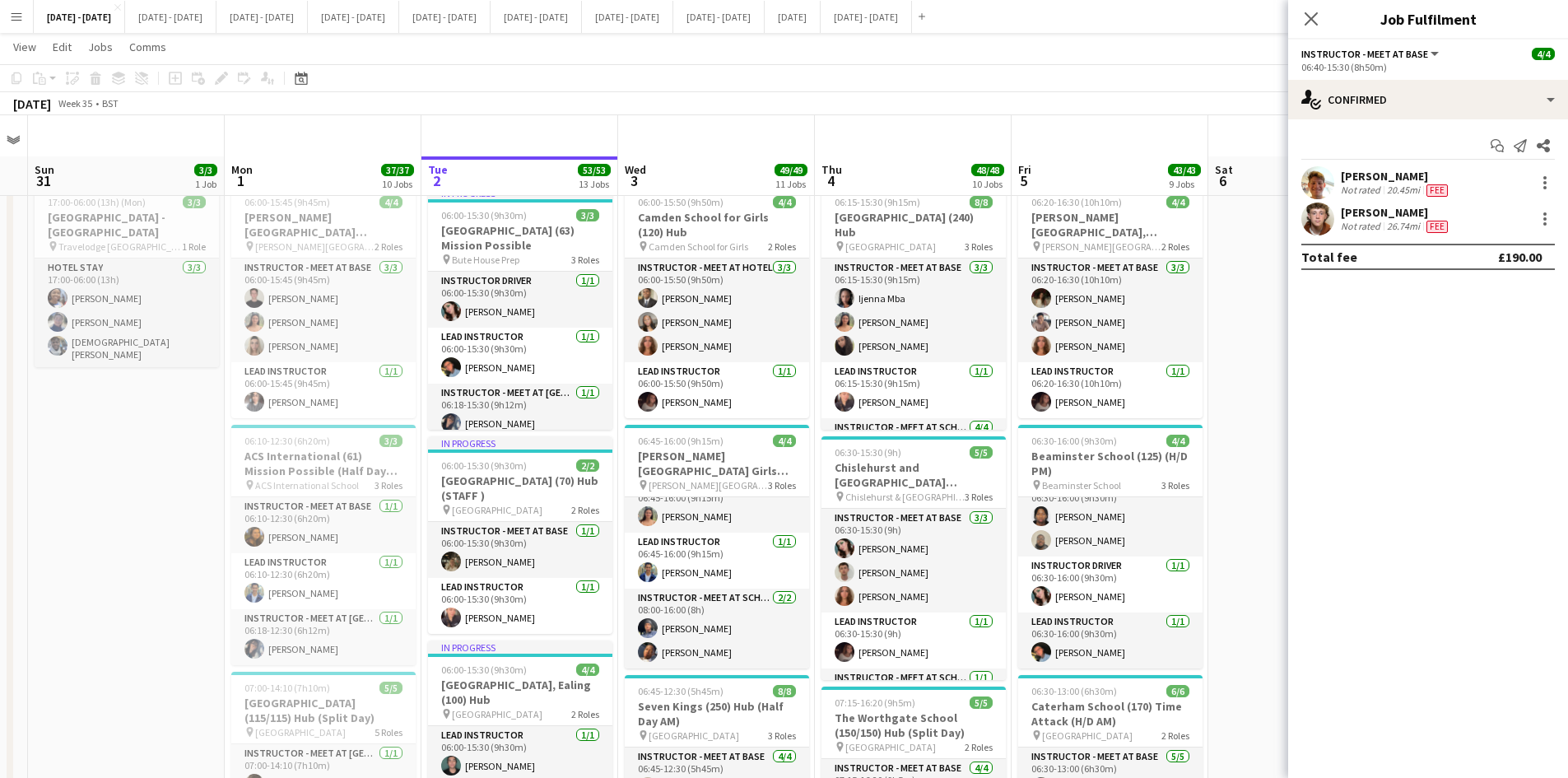
scroll to position [0, 0]
